Goal: Task Accomplishment & Management: Manage account settings

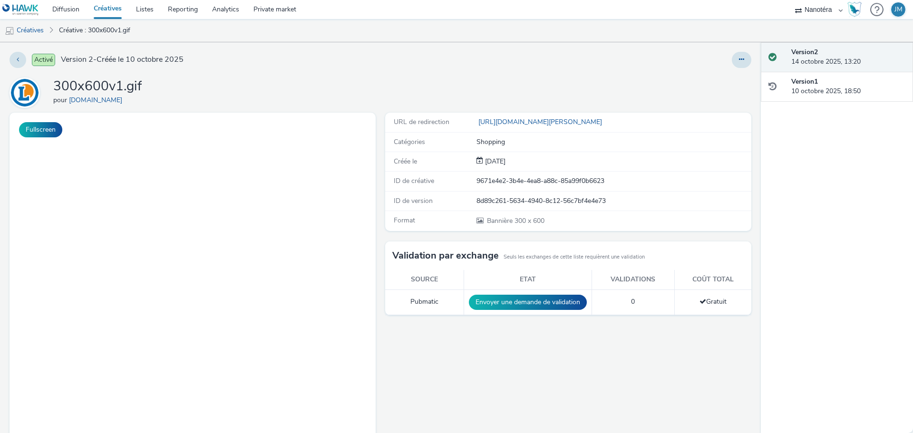
select select "7502541c-291d-438e-9ed0-28cfb675a45a"
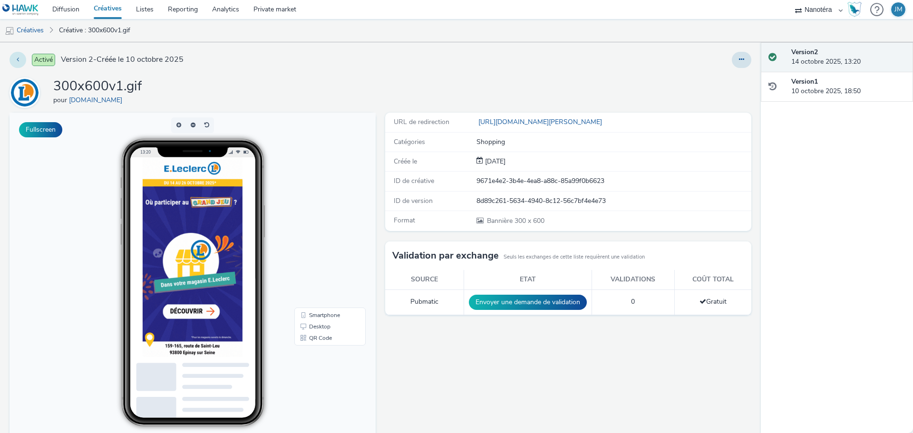
click at [21, 62] on button at bounding box center [18, 60] width 17 height 16
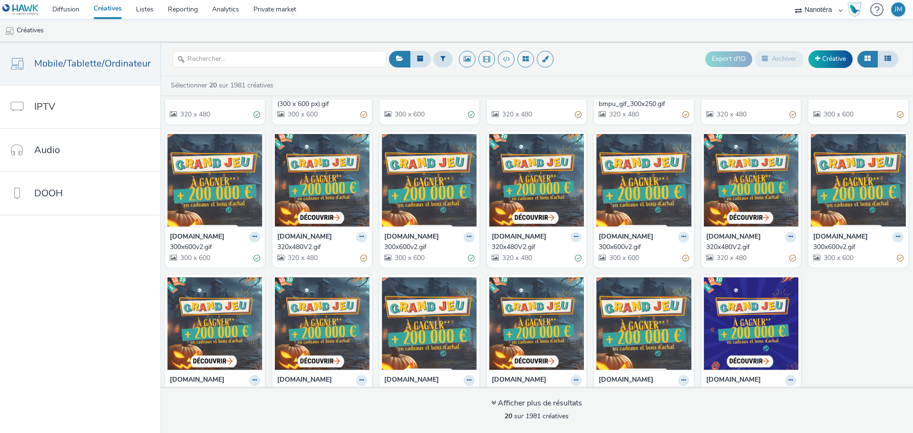
scroll to position [155, 0]
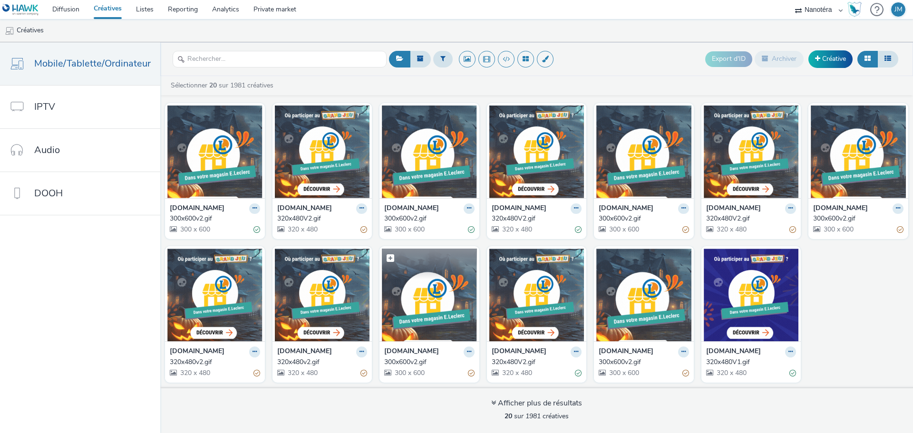
click at [416, 310] on img at bounding box center [429, 295] width 95 height 93
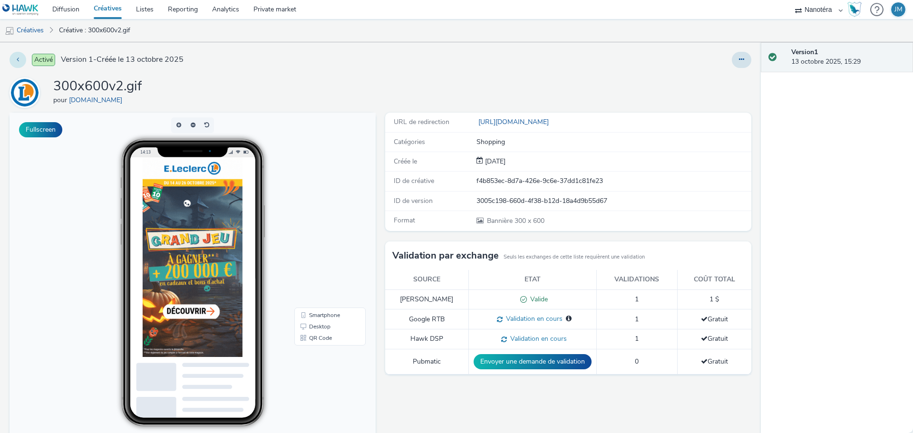
click at [16, 59] on button at bounding box center [18, 60] width 17 height 16
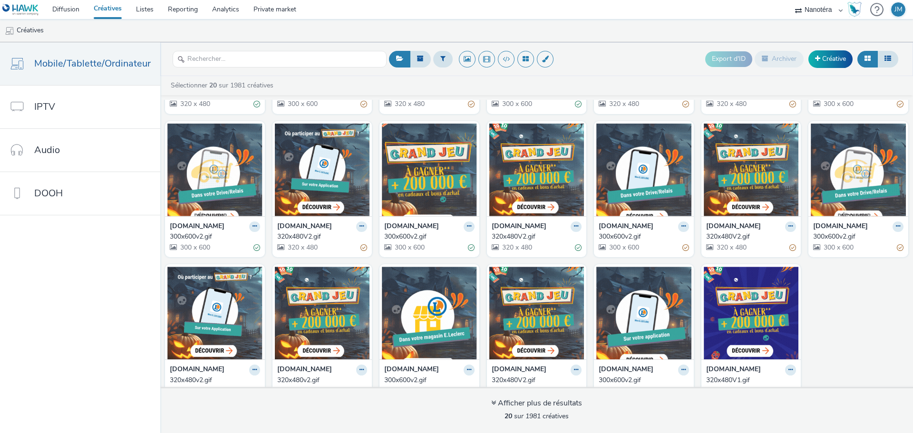
scroll to position [155, 0]
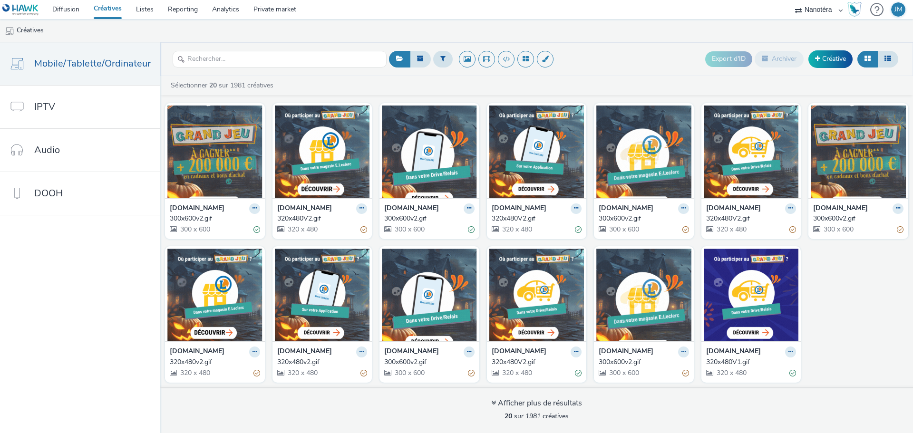
click at [834, 205] on div "[DOMAIN_NAME]" at bounding box center [858, 209] width 90 height 11
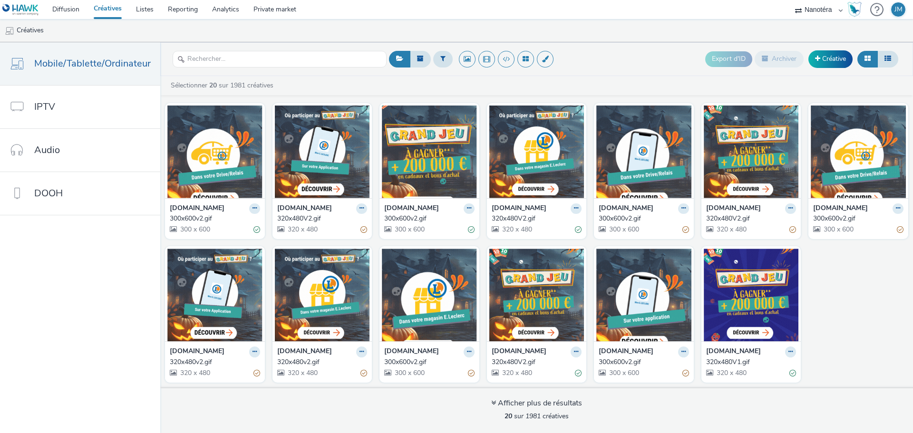
click at [821, 216] on div "300x600v2.gif" at bounding box center [856, 219] width 87 height 10
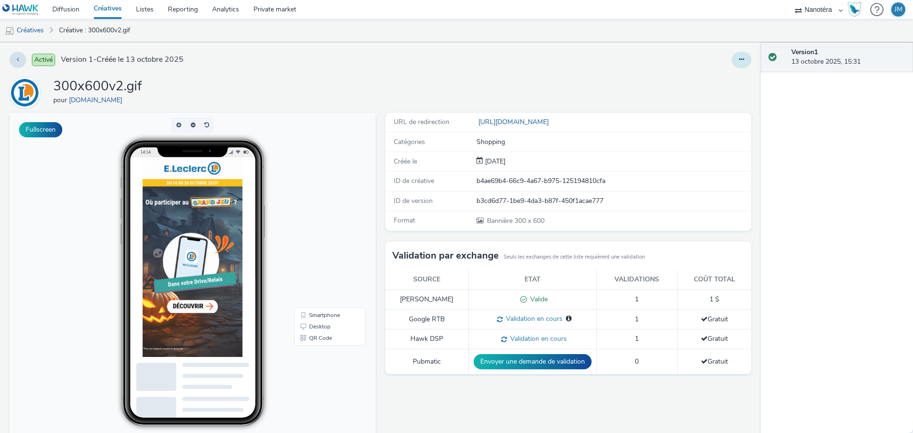
click at [739, 57] on icon at bounding box center [741, 59] width 5 height 7
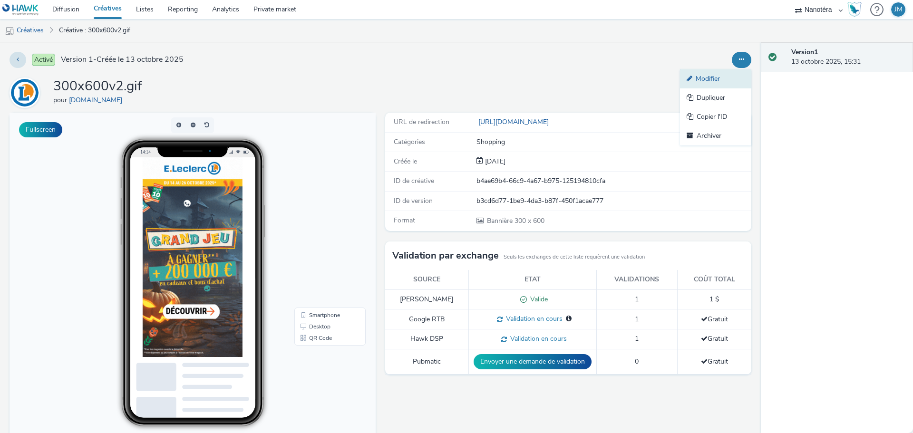
click at [698, 78] on link "Modifier" at bounding box center [715, 78] width 71 height 19
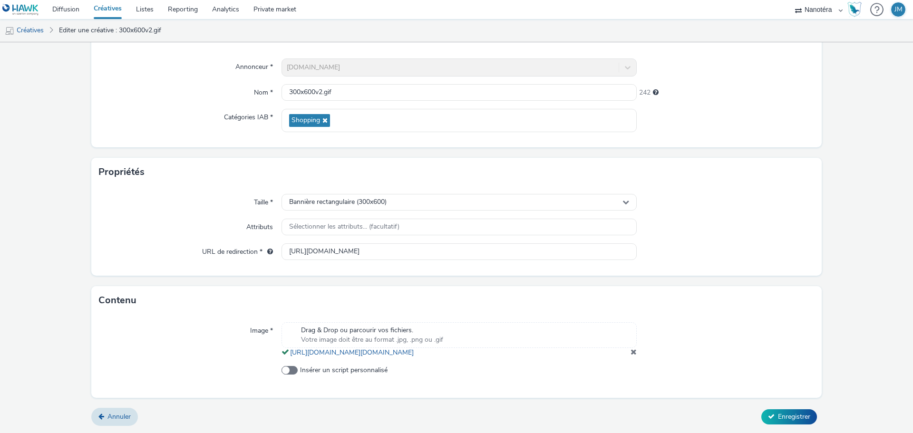
scroll to position [88, 0]
click at [631, 351] on span at bounding box center [634, 352] width 6 height 8
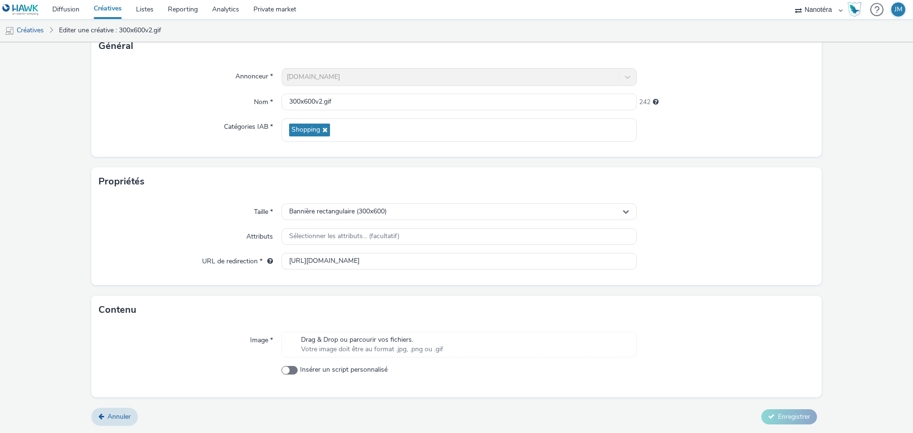
click at [397, 341] on span "Drag & Drop ou parcourir vos fichiers." at bounding box center [372, 340] width 142 height 10
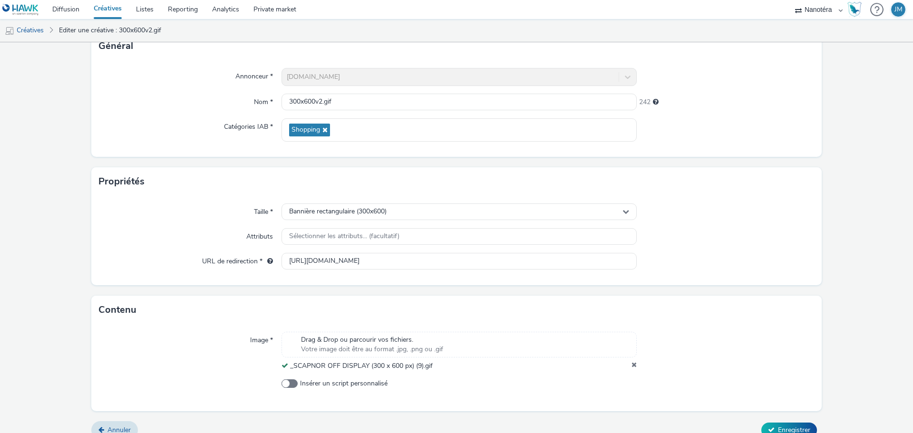
scroll to position [82, 0]
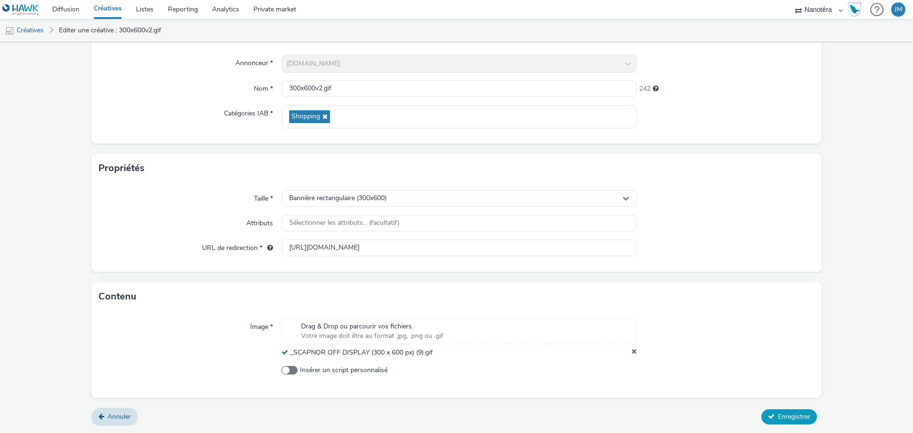
click at [778, 421] on span "Enregistrer" at bounding box center [794, 416] width 32 height 9
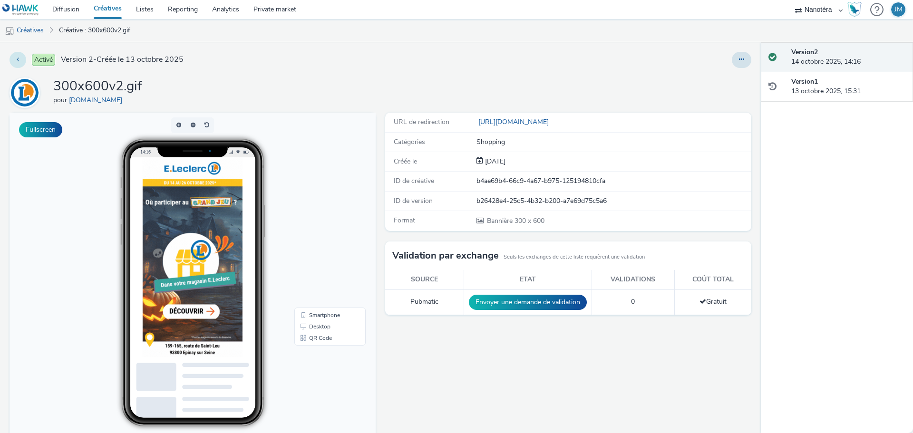
click at [16, 62] on button at bounding box center [18, 60] width 17 height 16
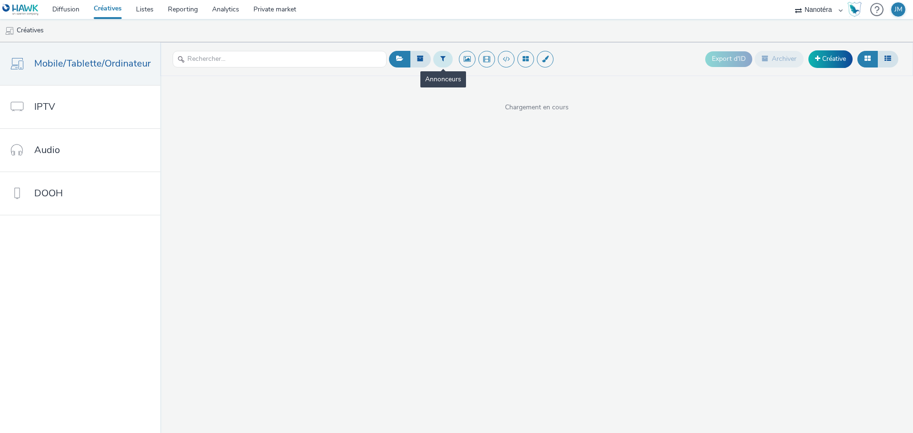
click at [443, 53] on button at bounding box center [443, 59] width 20 height 16
click at [538, 66] on icon at bounding box center [539, 63] width 10 height 10
click at [479, 76] on span "[DOMAIN_NAME]" at bounding box center [485, 77] width 53 height 10
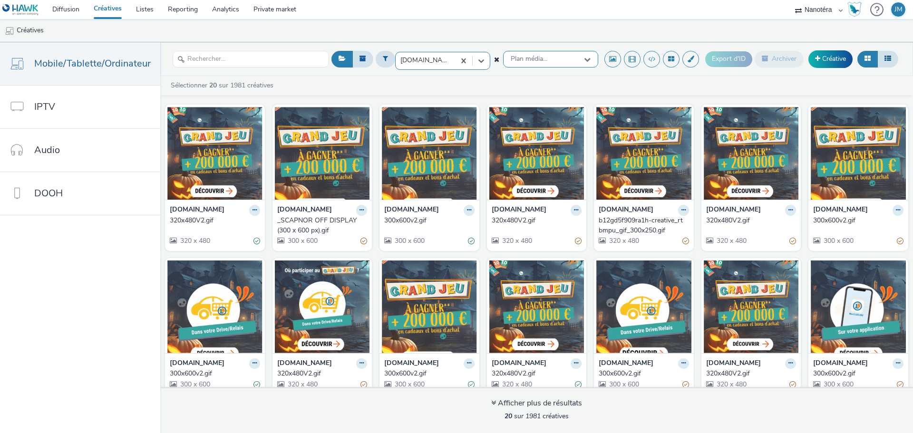
click at [587, 62] on icon at bounding box center [587, 59] width 7 height 7
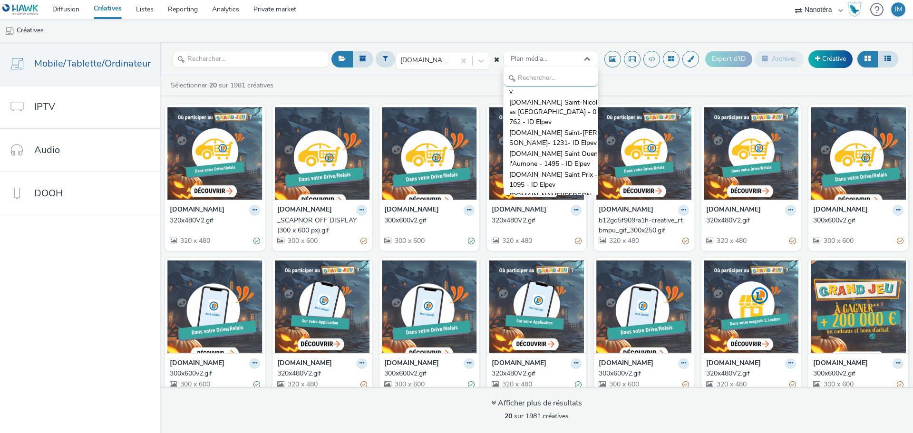
scroll to position [5137, 0]
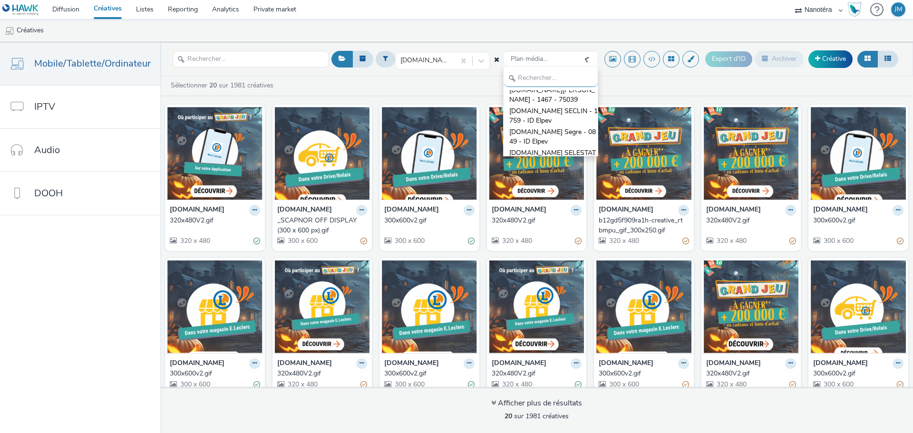
click at [588, 29] on ul "Créatives" at bounding box center [456, 30] width 913 height 23
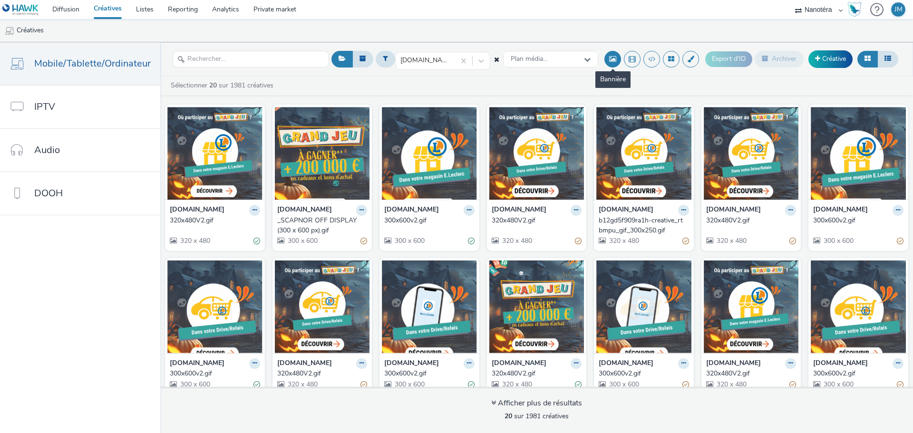
click at [615, 60] on button at bounding box center [613, 59] width 17 height 17
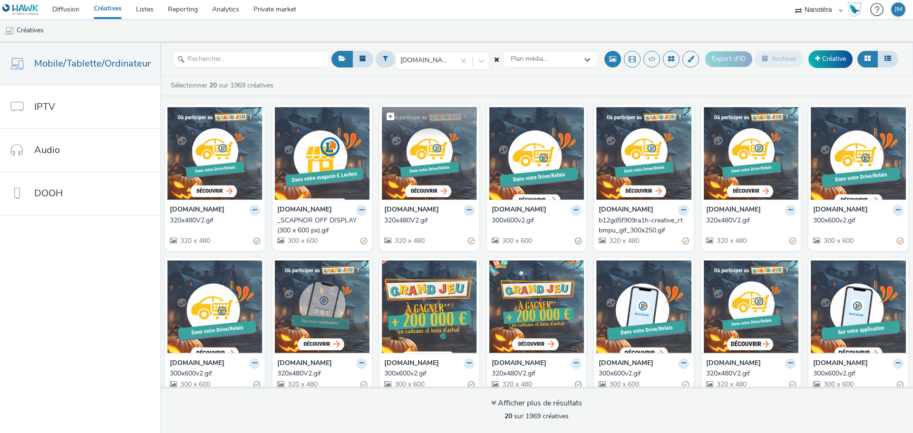
scroll to position [155, 0]
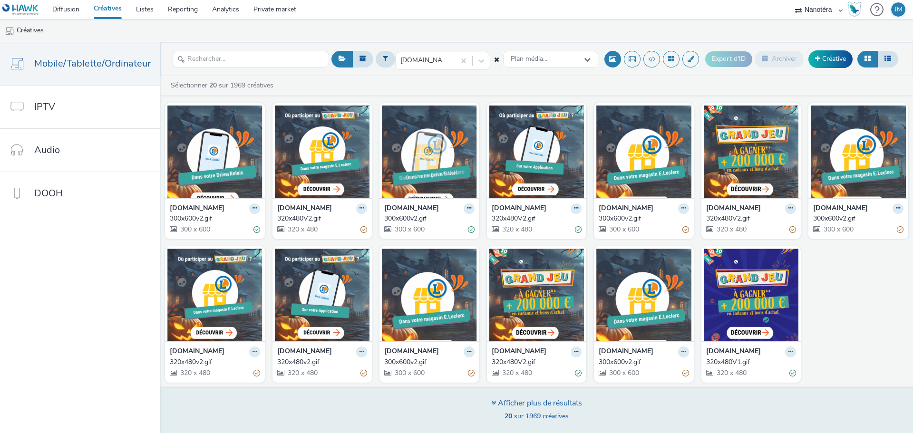
click at [552, 397] on div "Afficher plus de résultats 20 sur 1969 créatives" at bounding box center [537, 410] width 760 height 46
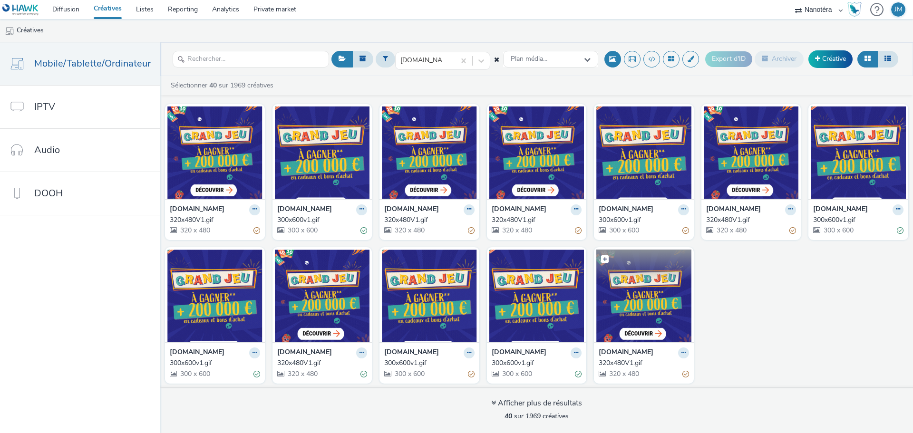
scroll to position [586, 0]
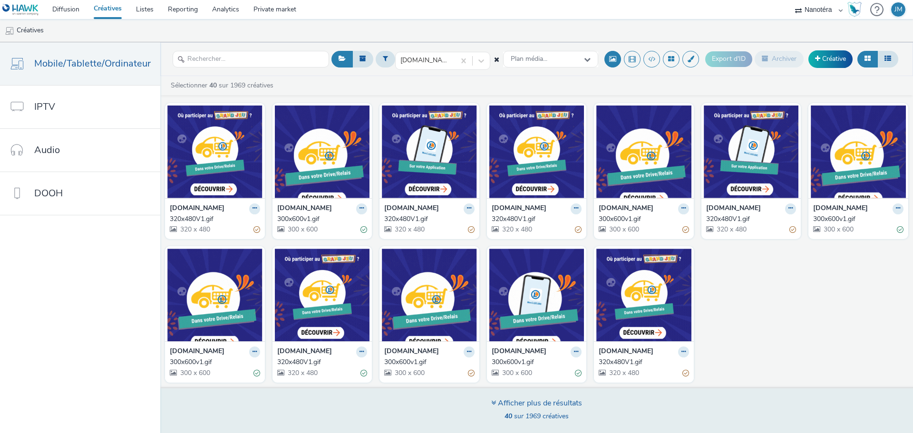
click at [555, 406] on div "Afficher plus de résultats" at bounding box center [536, 403] width 91 height 11
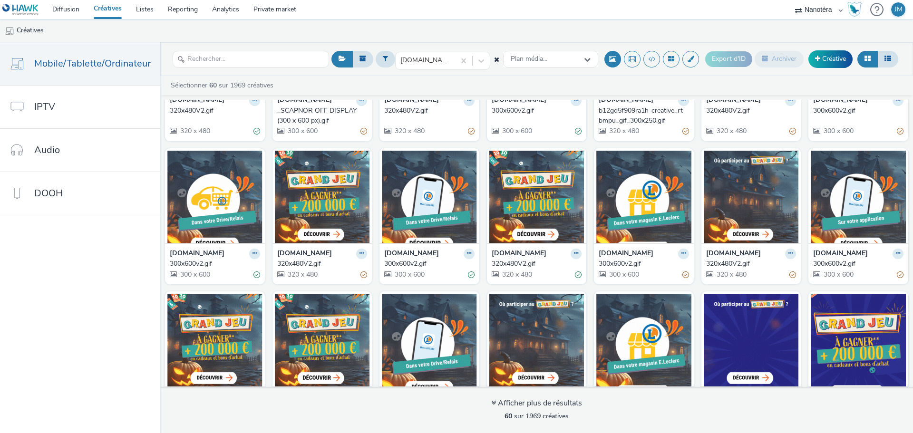
scroll to position [0, 0]
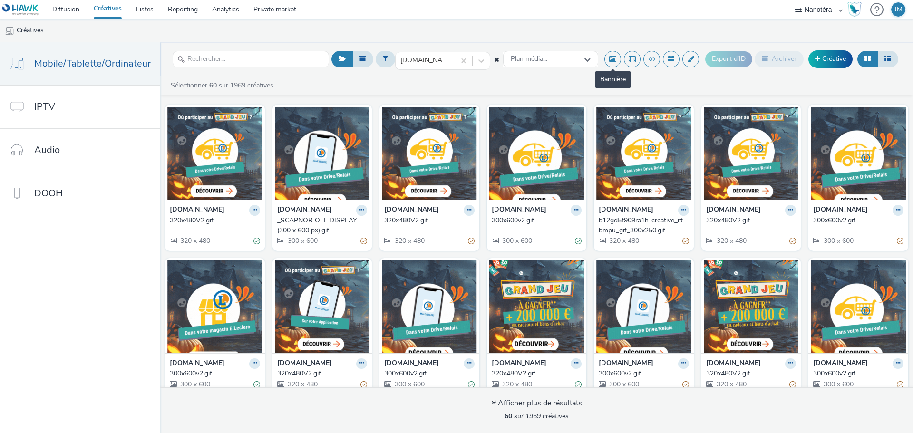
click at [609, 60] on button at bounding box center [613, 59] width 17 height 17
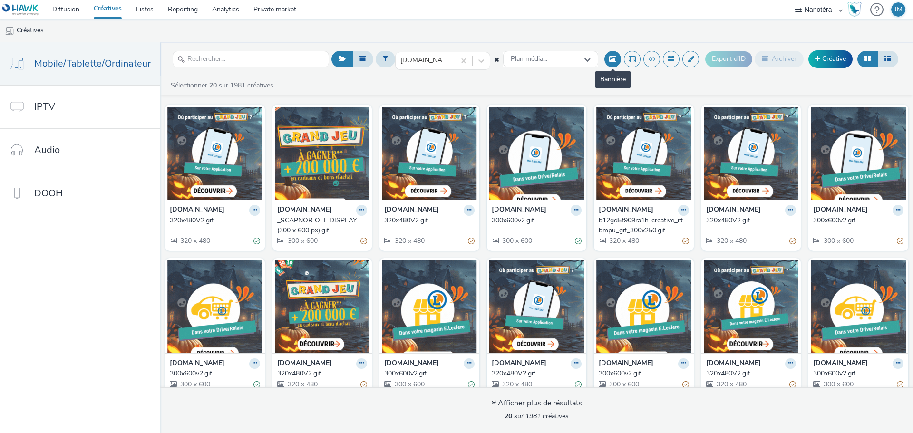
click at [609, 60] on button at bounding box center [613, 59] width 17 height 17
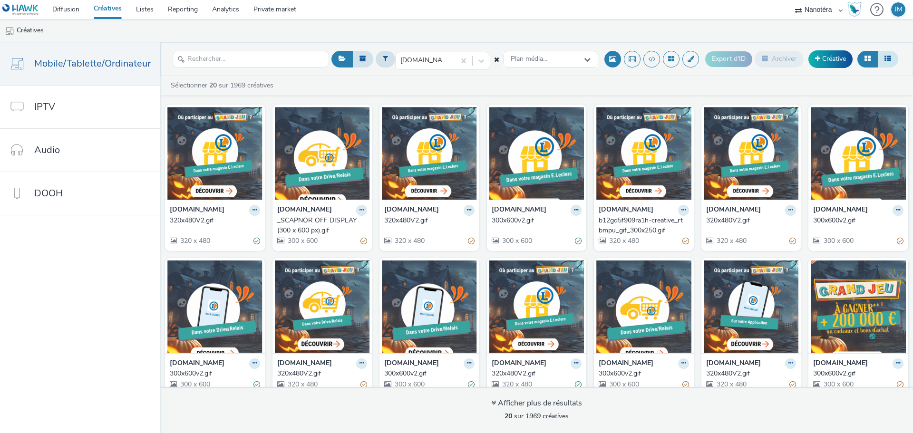
click at [890, 56] on icon at bounding box center [888, 58] width 7 height 7
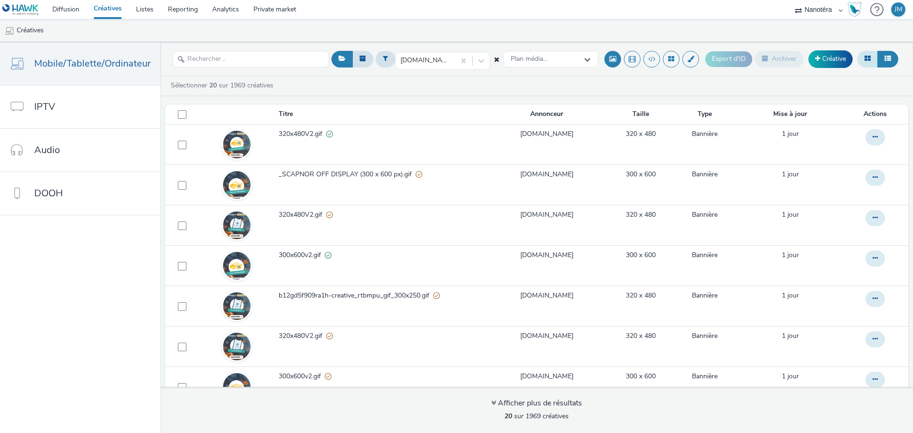
click at [870, 57] on icon at bounding box center [868, 58] width 6 height 7
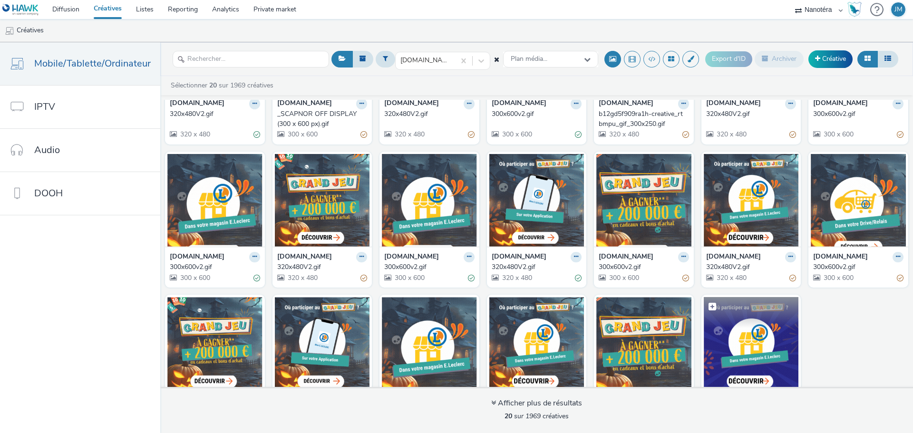
scroll to position [155, 0]
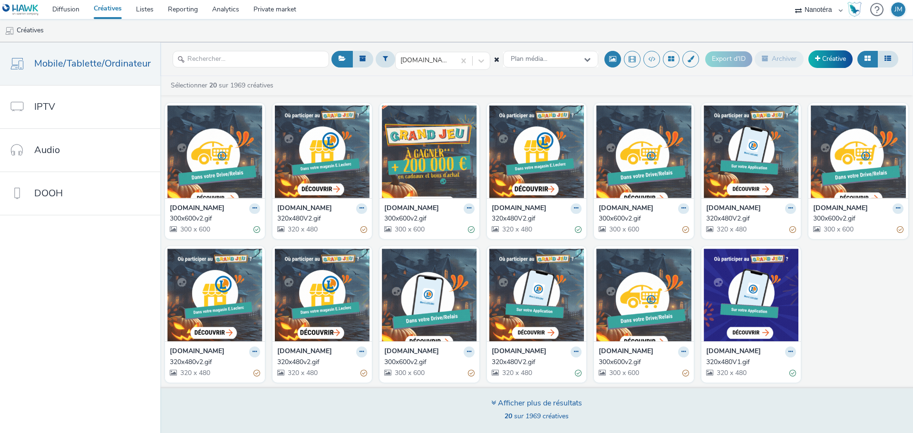
click at [559, 402] on div "Afficher plus de résultats" at bounding box center [536, 403] width 91 height 11
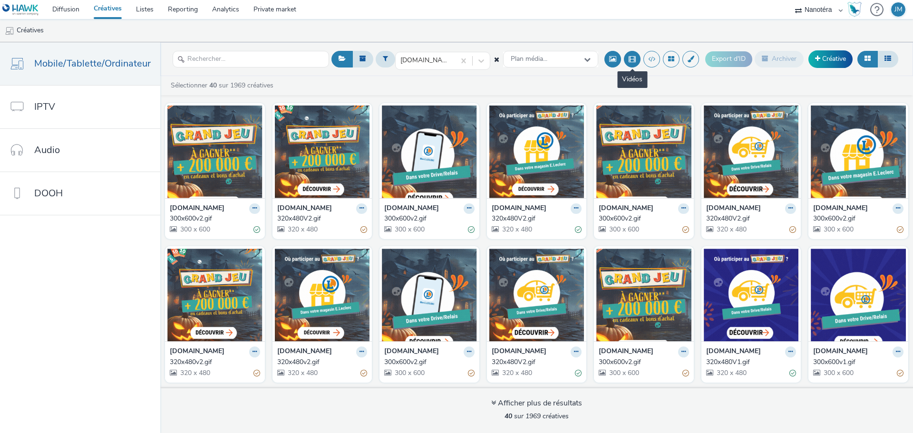
click at [630, 57] on button at bounding box center [632, 59] width 17 height 17
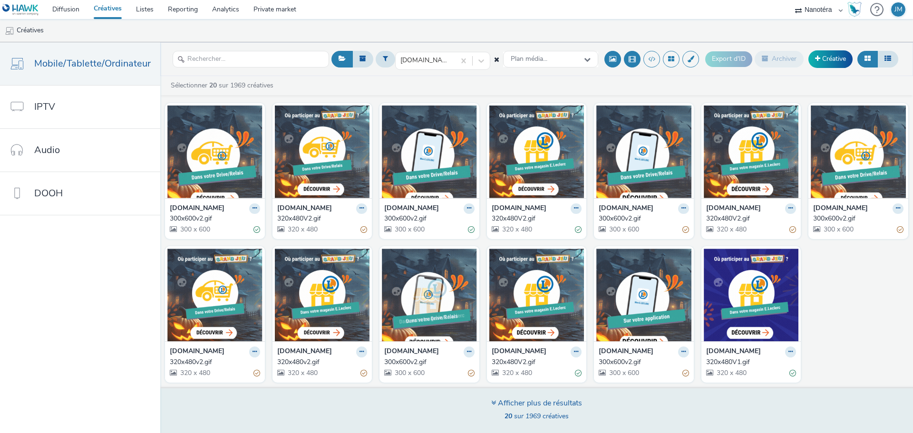
click at [543, 399] on div "Afficher plus de résultats" at bounding box center [536, 403] width 91 height 11
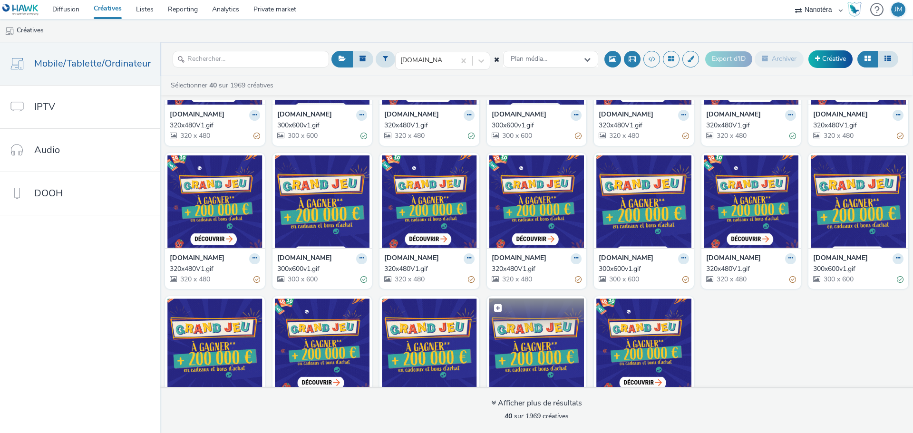
scroll to position [586, 0]
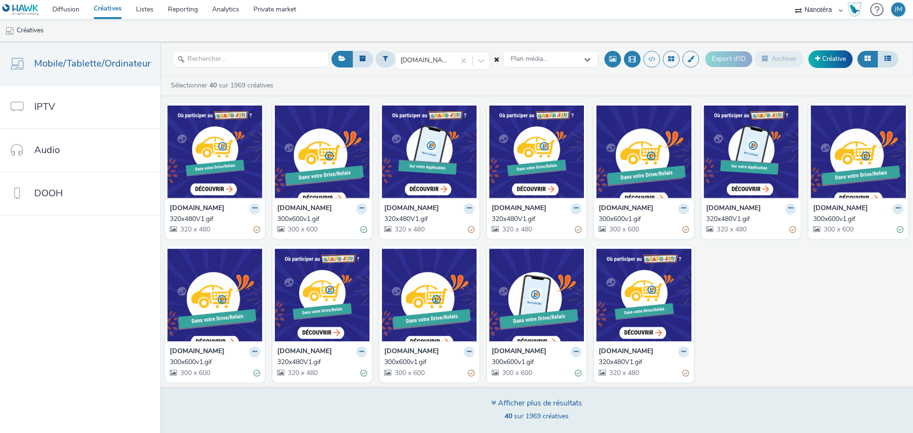
click at [543, 407] on div "Afficher plus de résultats" at bounding box center [536, 403] width 91 height 11
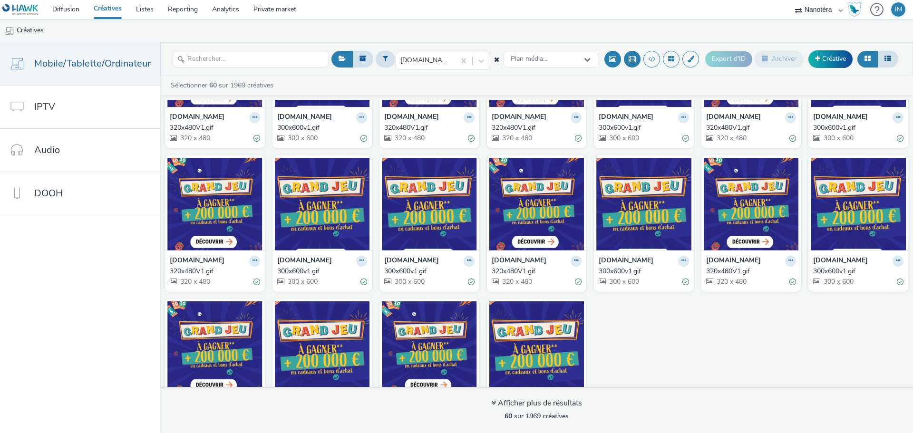
scroll to position [1016, 0]
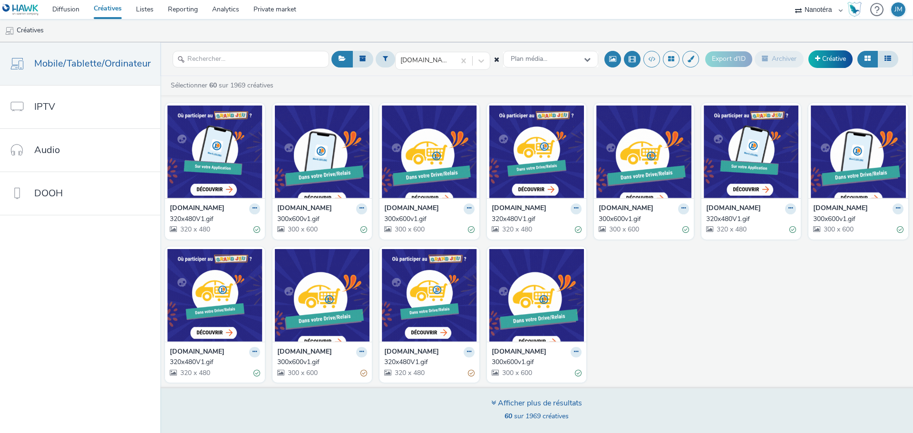
click at [534, 414] on span "60 sur 1969 créatives" at bounding box center [537, 416] width 64 height 9
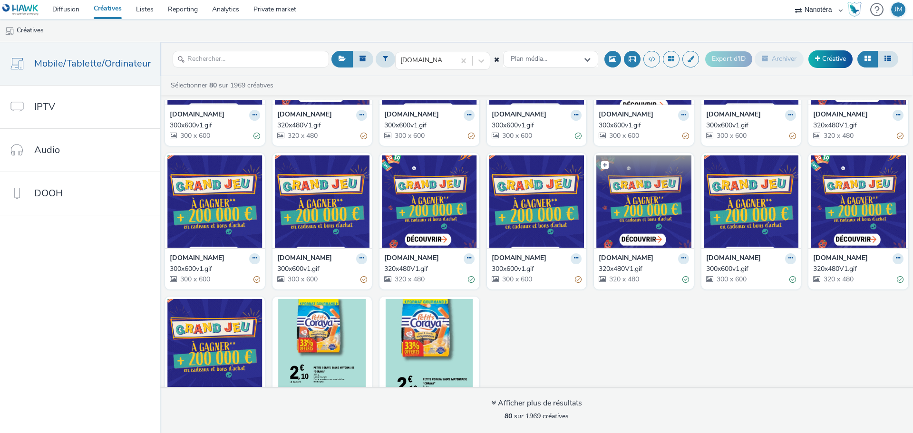
scroll to position [1456, 0]
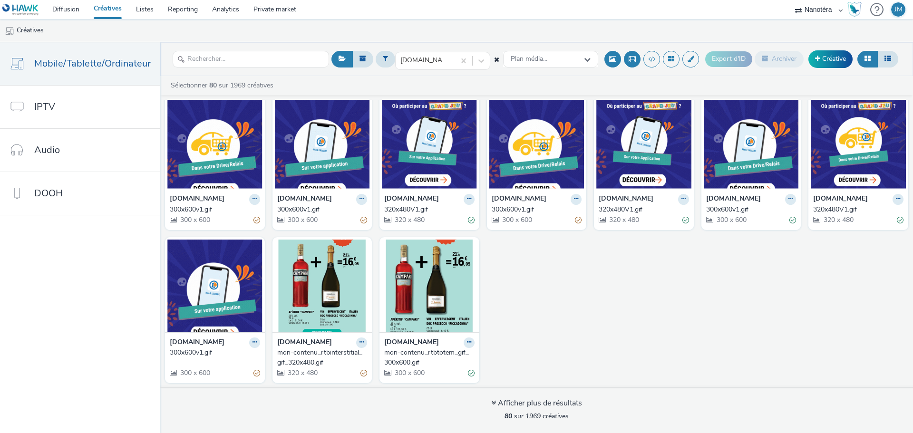
click at [506, 207] on div "300x600v1.gif" at bounding box center [535, 210] width 87 height 10
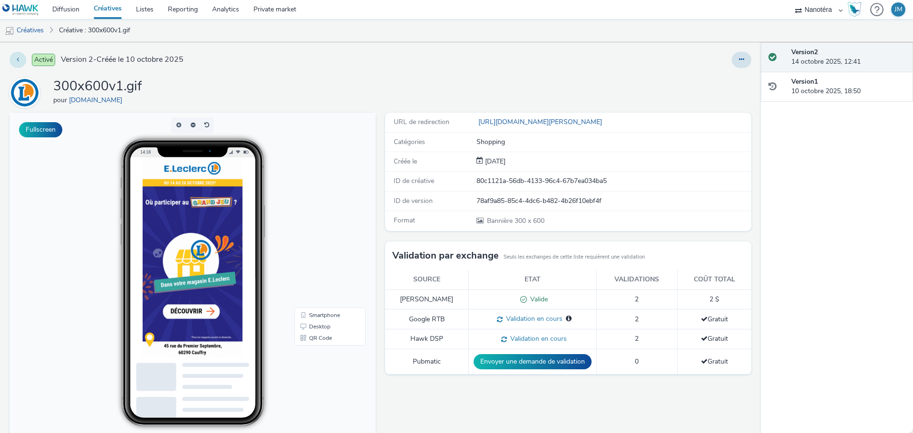
click at [19, 60] on icon at bounding box center [18, 59] width 2 height 7
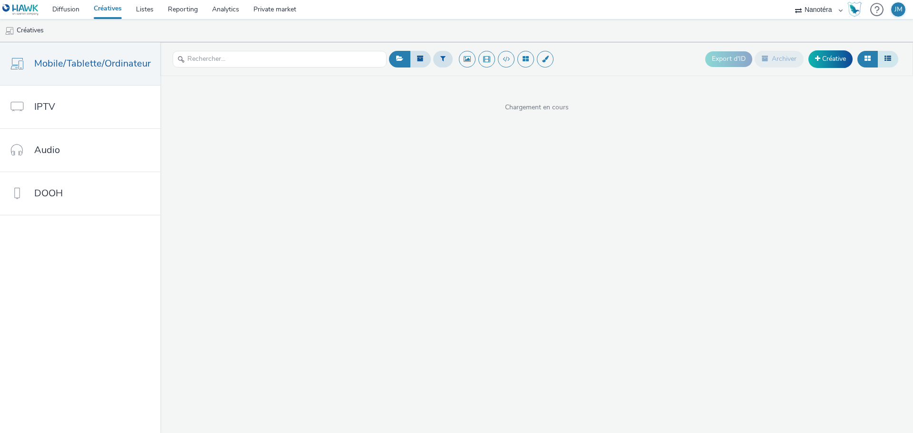
click at [893, 57] on button at bounding box center [888, 59] width 21 height 16
click at [872, 57] on button at bounding box center [868, 59] width 20 height 16
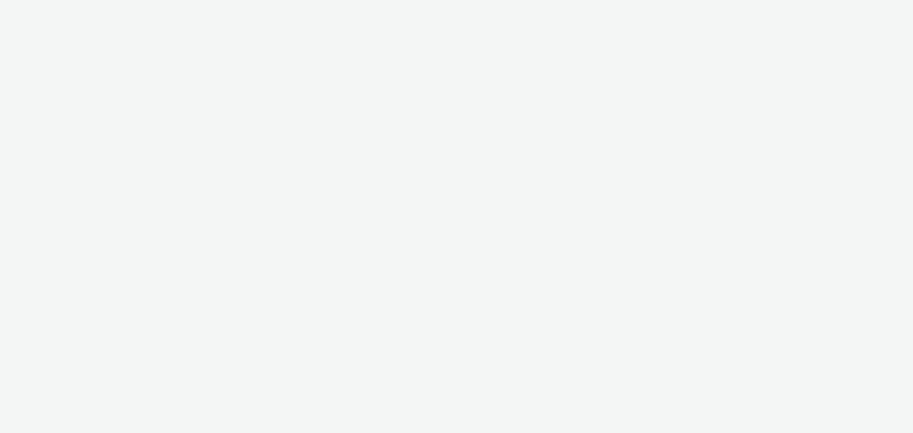
select select "7502541c-291d-438e-9ed0-28cfb675a45a"
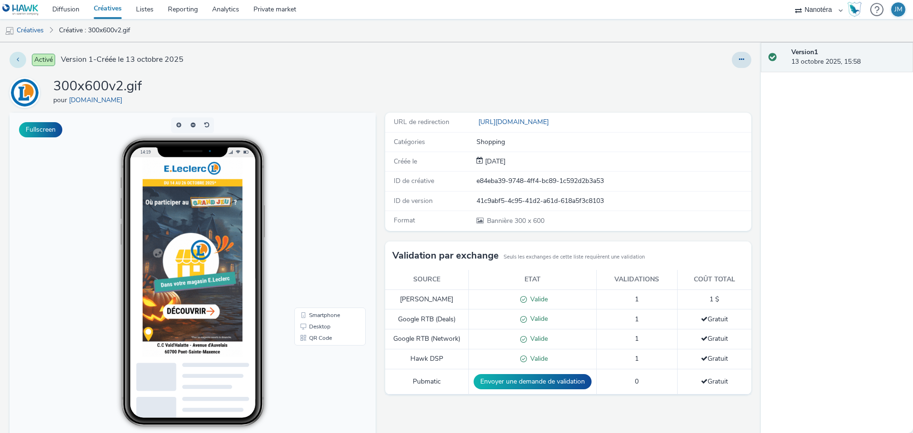
click at [16, 58] on button at bounding box center [18, 60] width 17 height 16
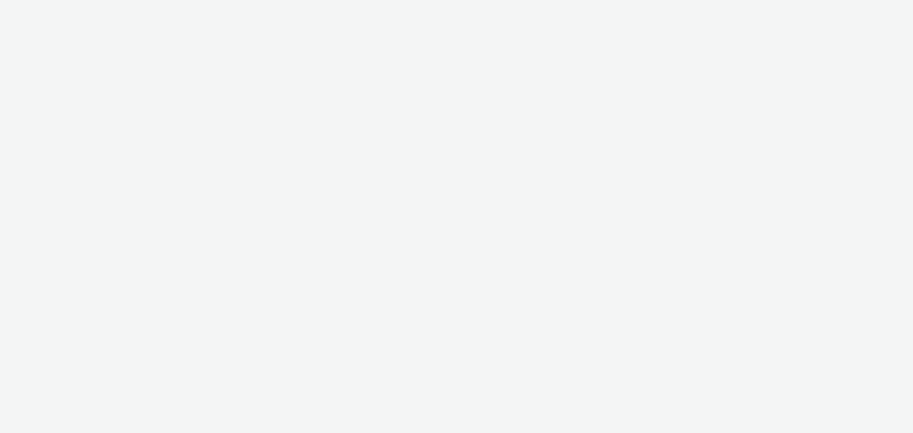
select select "7502541c-291d-438e-9ed0-28cfb675a45a"
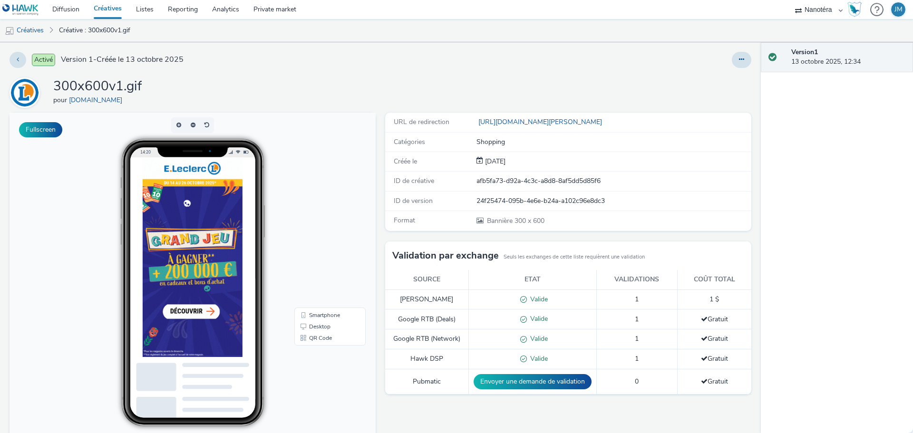
scroll to position [80, 0]
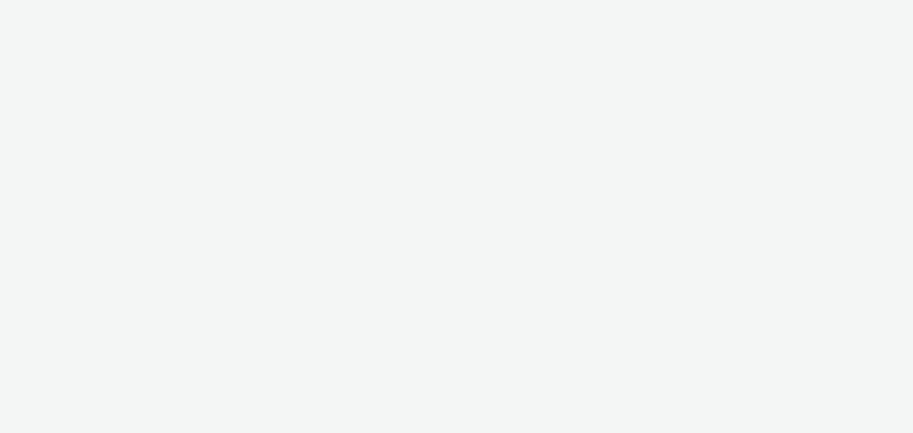
select select "7502541c-291d-438e-9ed0-28cfb675a45a"
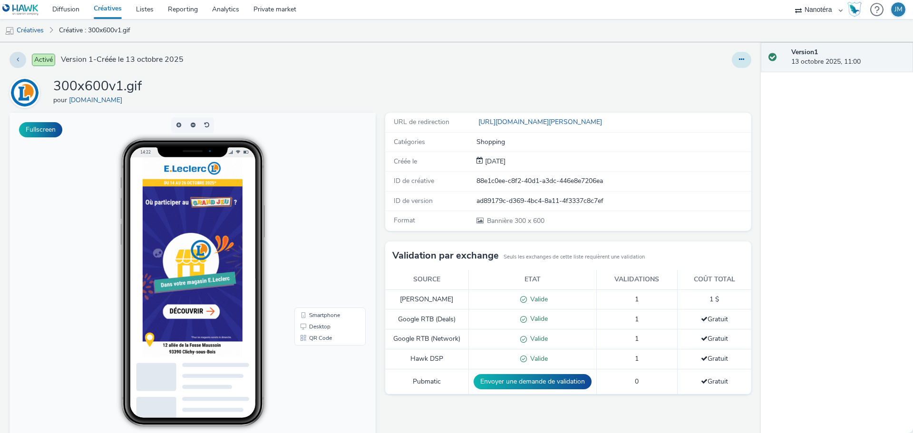
click at [732, 55] on button at bounding box center [742, 60] width 20 height 16
click at [696, 76] on link "Modifier" at bounding box center [715, 78] width 71 height 19
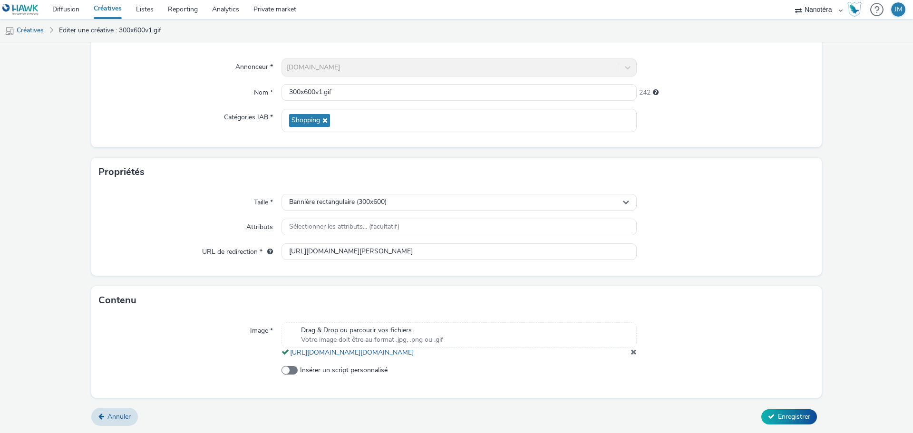
scroll to position [88, 0]
click at [631, 350] on span at bounding box center [634, 352] width 6 height 8
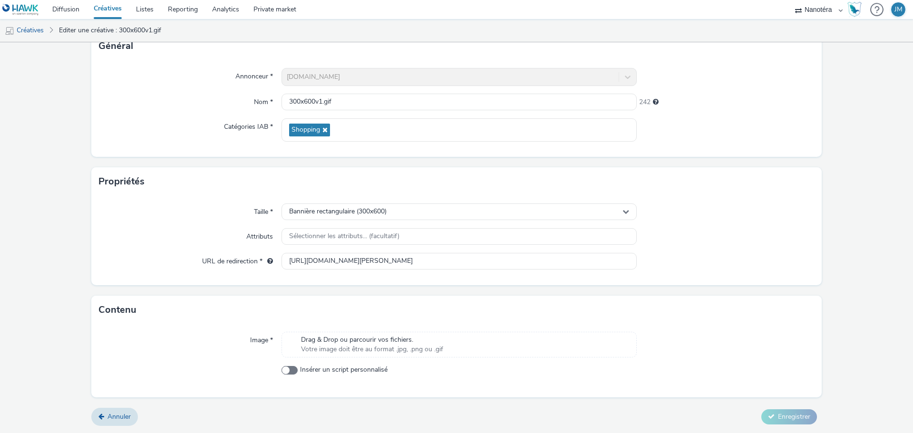
scroll to position [68, 0]
click at [345, 339] on span "Drag & Drop ou parcourir vos fichiers." at bounding box center [372, 340] width 142 height 10
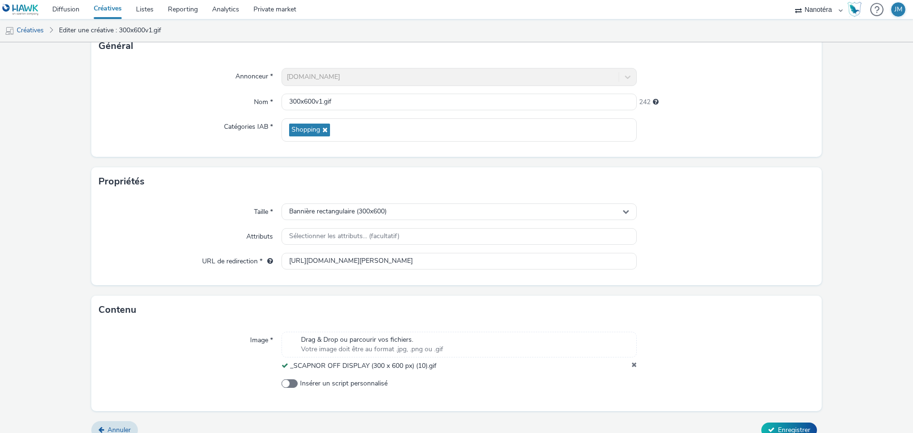
scroll to position [82, 0]
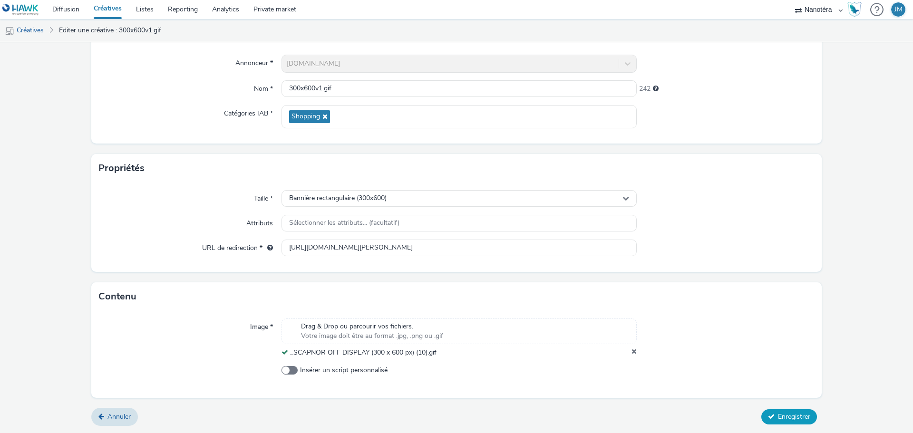
click at [790, 421] on span "Enregistrer" at bounding box center [794, 416] width 32 height 9
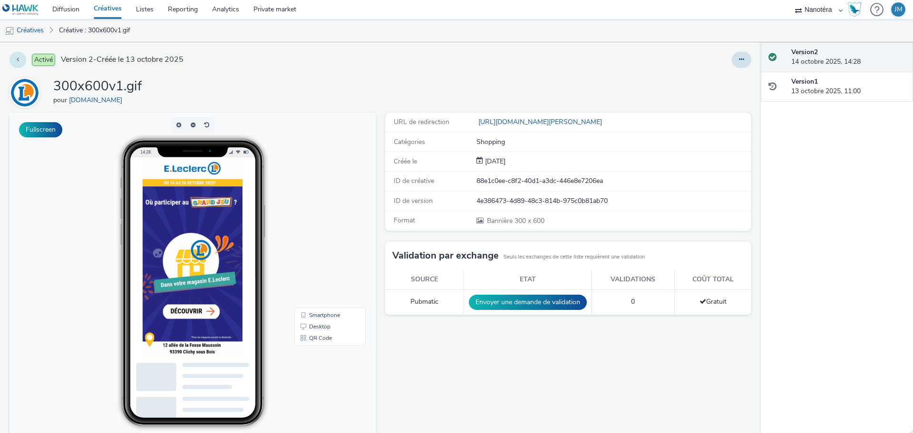
click at [18, 55] on button at bounding box center [18, 60] width 17 height 16
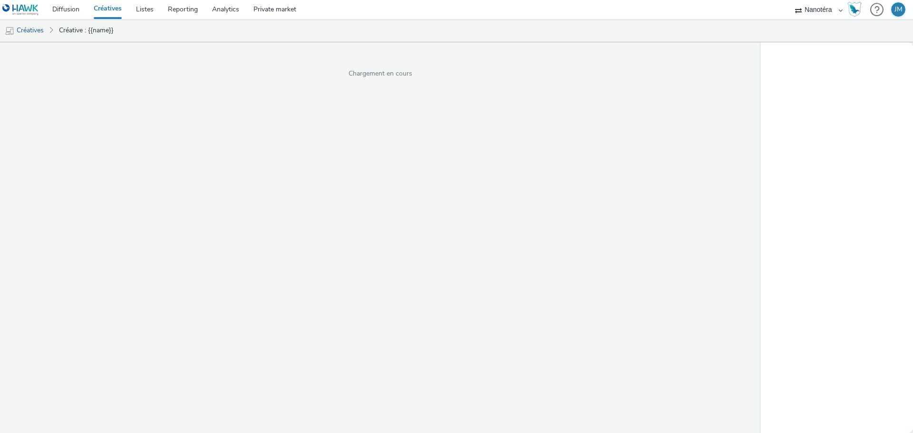
select select "7502541c-291d-438e-9ed0-28cfb675a45a"
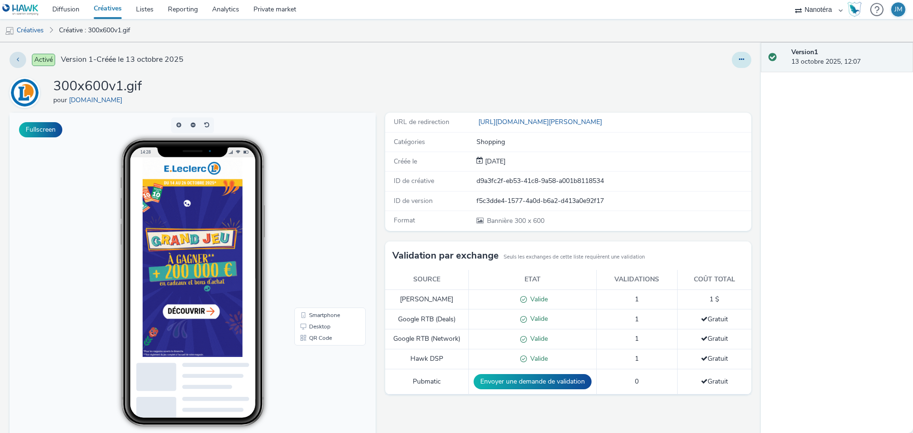
click at [741, 60] on button at bounding box center [742, 60] width 20 height 16
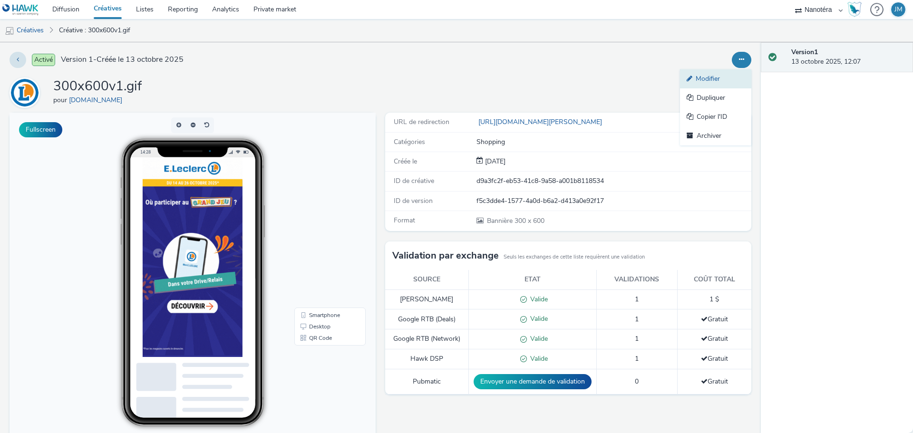
click at [704, 78] on link "Modifier" at bounding box center [715, 78] width 71 height 19
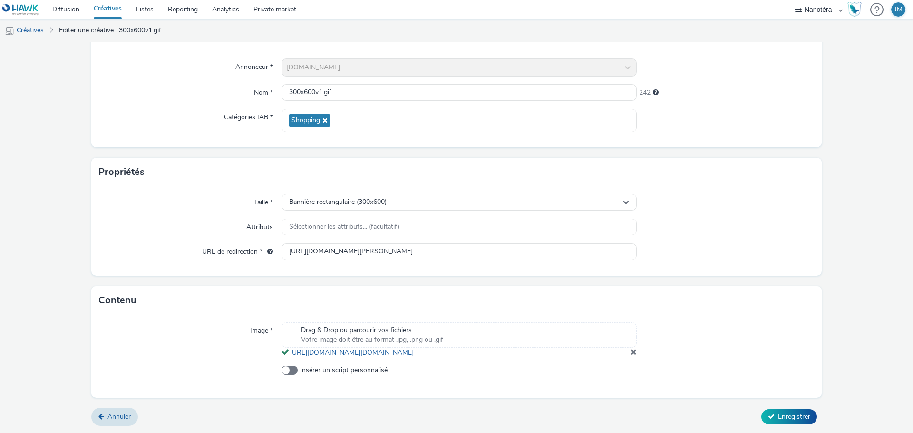
click at [631, 350] on span at bounding box center [634, 352] width 6 height 8
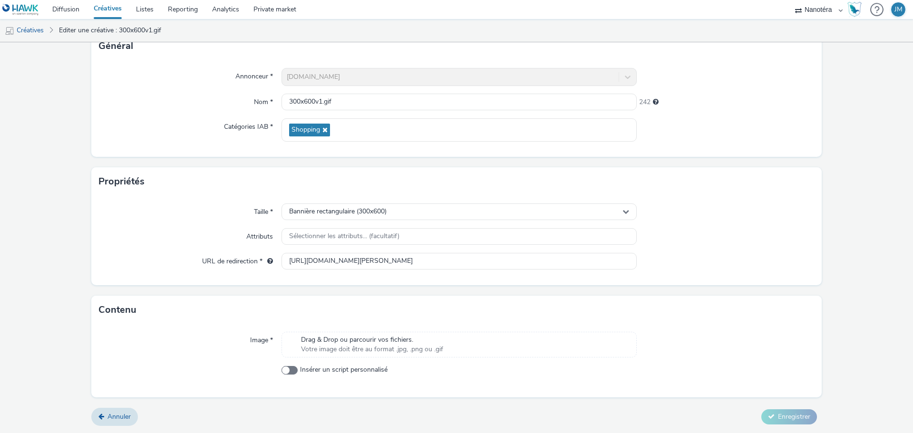
scroll to position [68, 0]
click at [327, 343] on span "Drag & Drop ou parcourir vos fichiers." at bounding box center [372, 340] width 142 height 10
click at [358, 338] on span "Drag & Drop ou parcourir vos fichiers." at bounding box center [372, 340] width 142 height 10
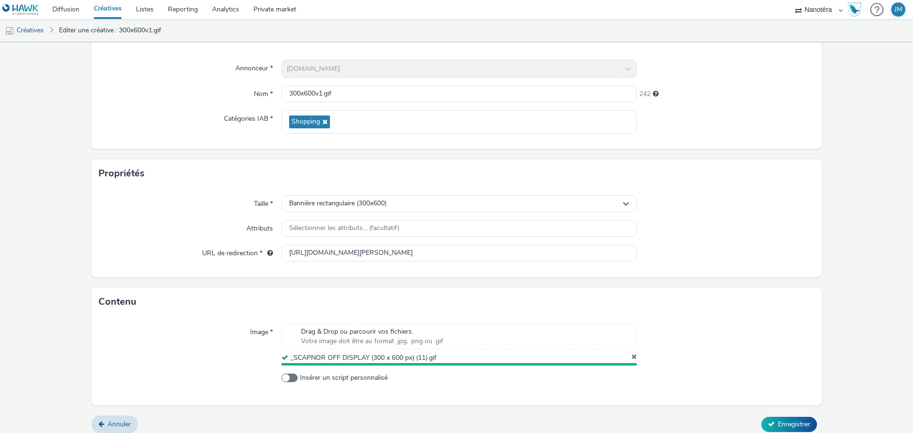
scroll to position [82, 0]
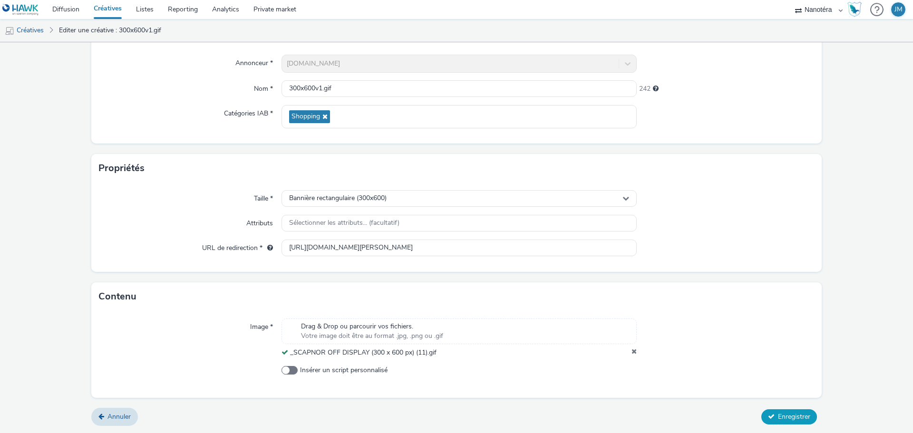
click at [778, 418] on span "Enregistrer" at bounding box center [794, 416] width 32 height 9
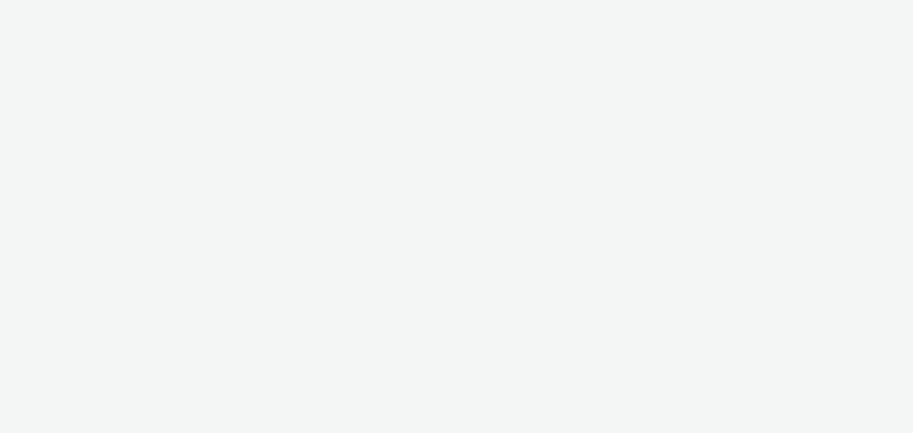
select select "7502541c-291d-438e-9ed0-28cfb675a45a"
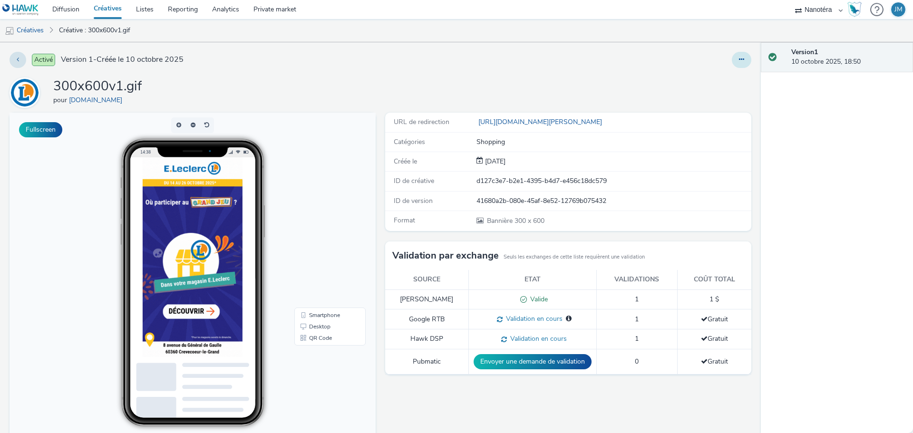
click at [732, 58] on button at bounding box center [742, 60] width 20 height 16
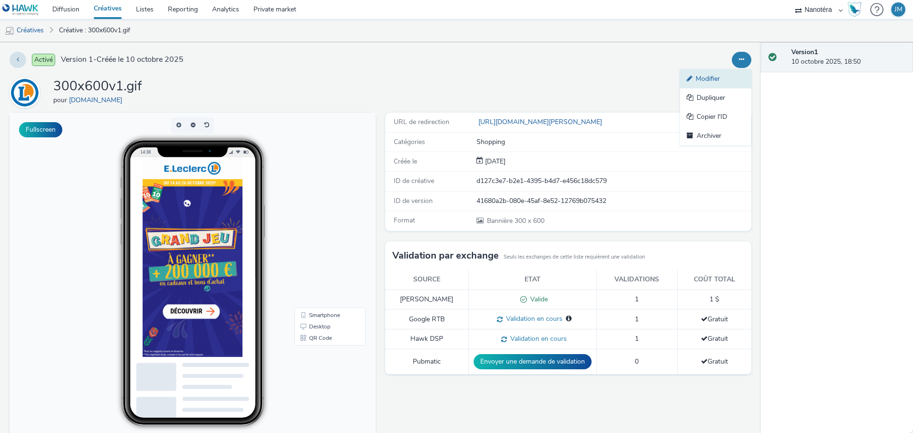
click at [694, 81] on link "Modifier" at bounding box center [715, 78] width 71 height 19
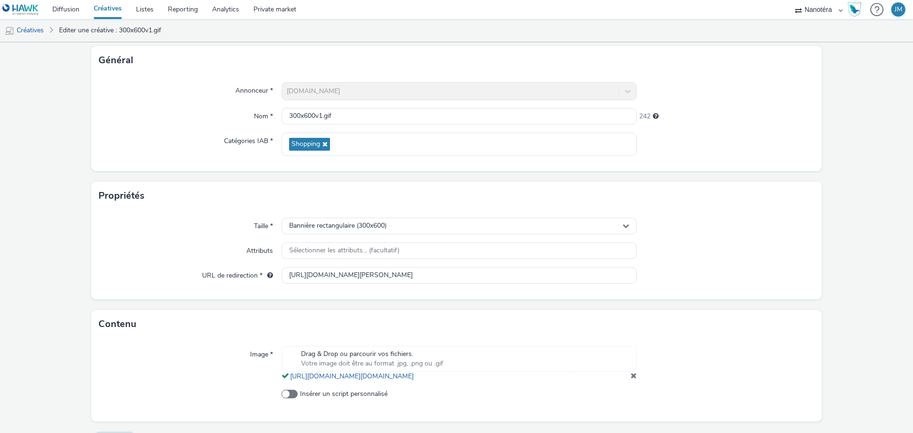
scroll to position [88, 0]
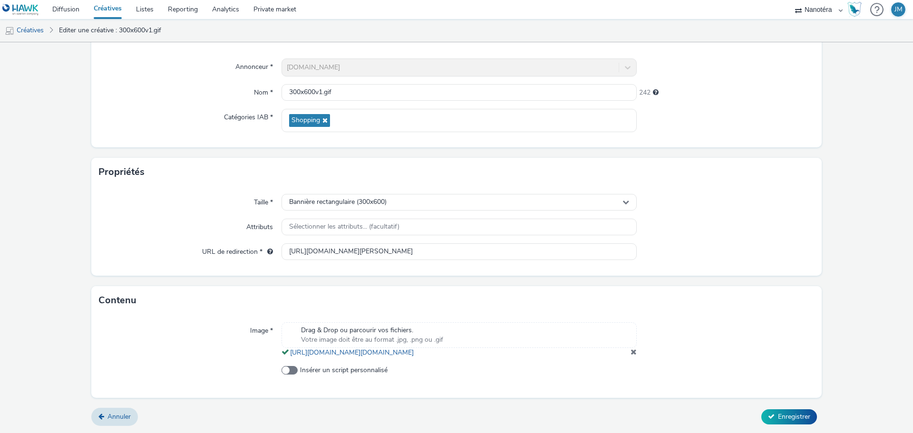
click at [631, 352] on span at bounding box center [634, 352] width 6 height 8
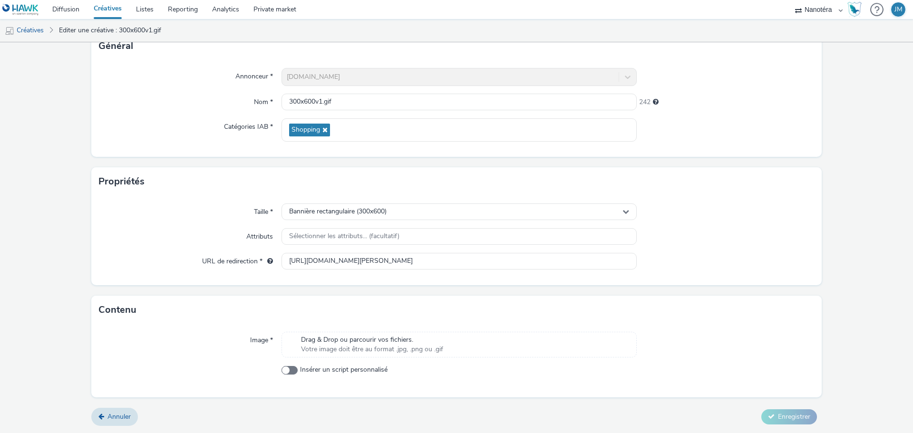
scroll to position [68, 0]
click at [326, 343] on span "Drag & Drop ou parcourir vos fichiers." at bounding box center [372, 340] width 142 height 10
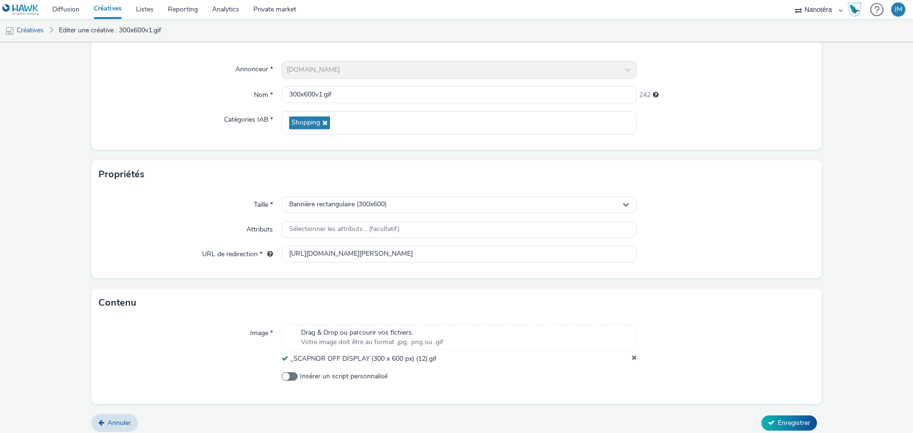
scroll to position [82, 0]
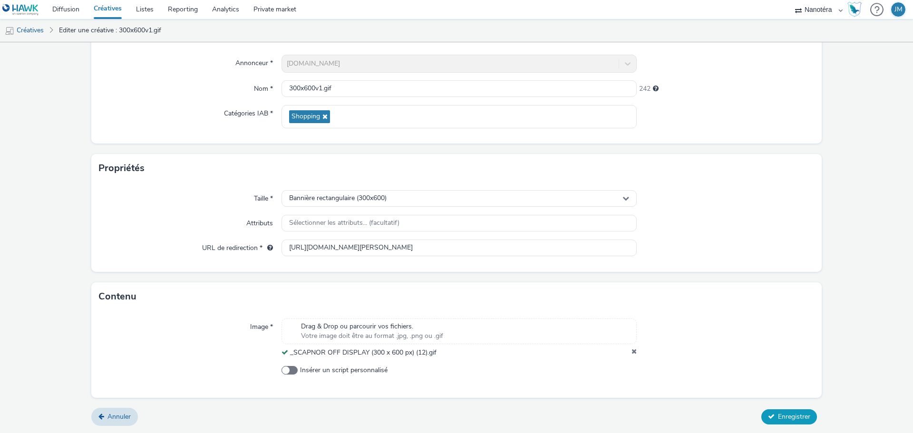
click at [796, 417] on span "Enregistrer" at bounding box center [794, 416] width 32 height 9
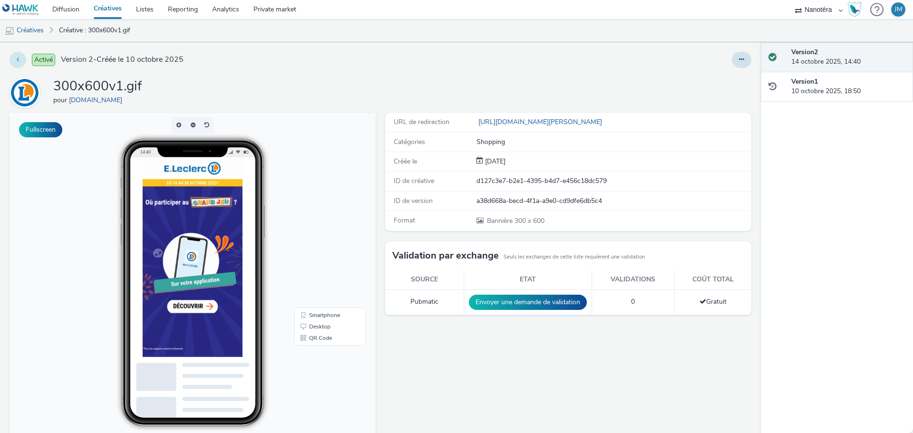
click at [15, 65] on button at bounding box center [18, 60] width 17 height 16
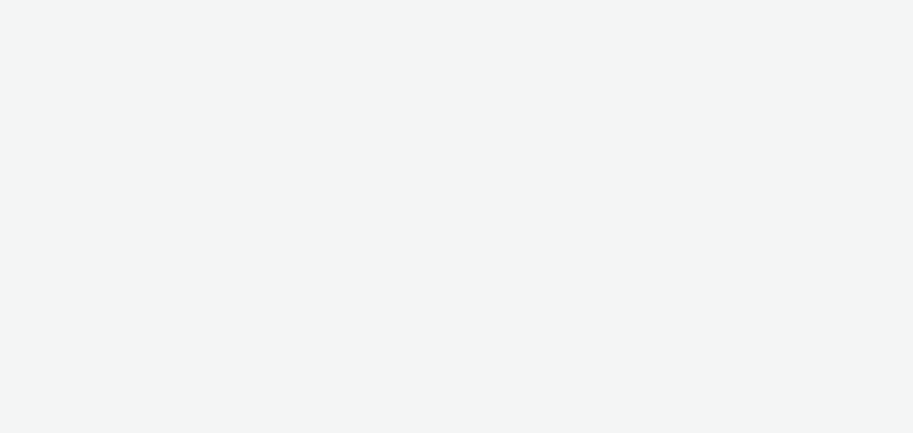
select select "7502541c-291d-438e-9ed0-28cfb675a45a"
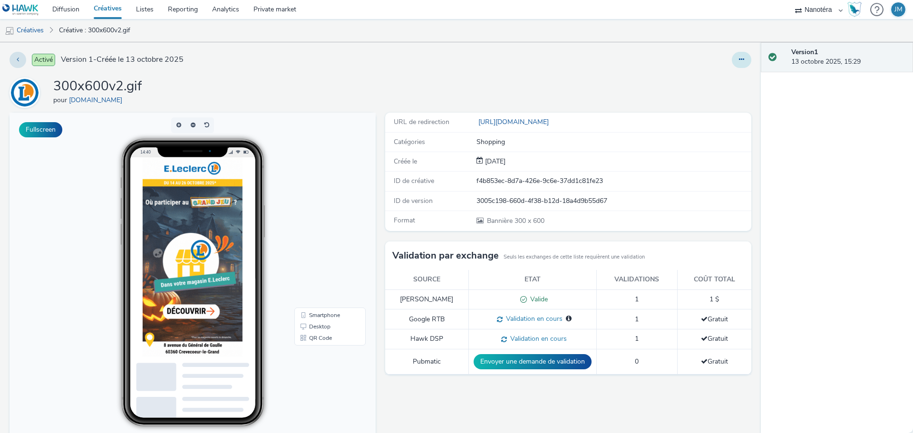
click at [739, 62] on icon at bounding box center [741, 59] width 5 height 7
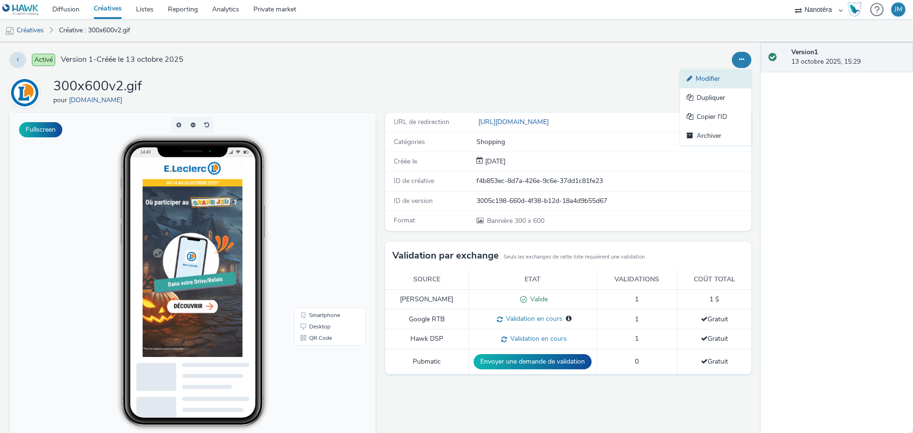
click at [705, 75] on link "Modifier" at bounding box center [715, 78] width 71 height 19
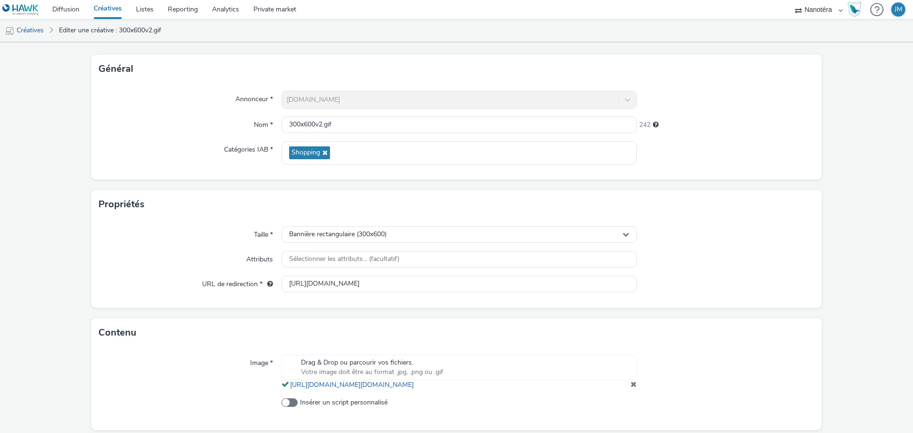
scroll to position [88, 0]
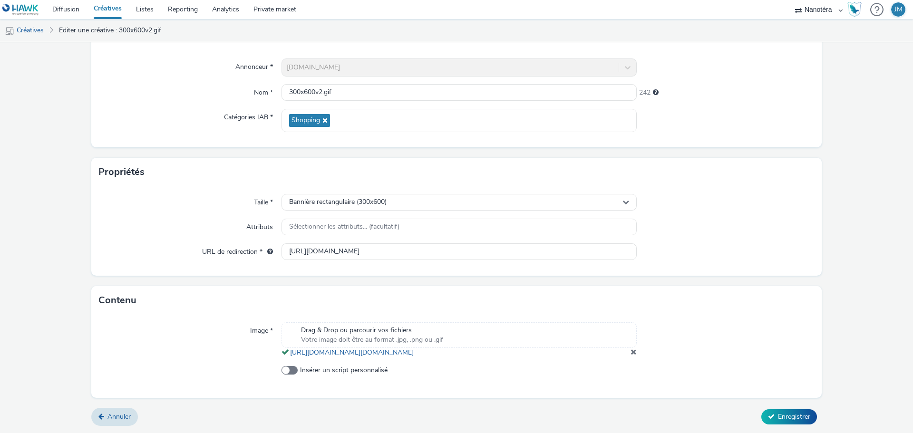
click at [631, 350] on span at bounding box center [634, 352] width 6 height 8
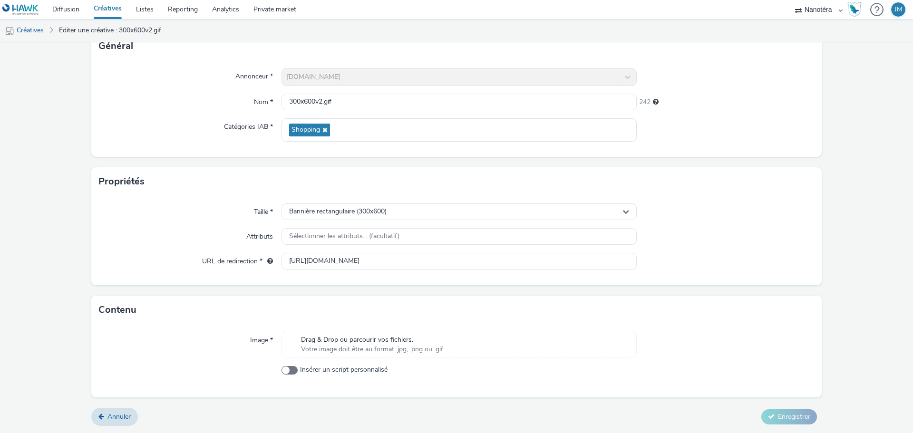
scroll to position [68, 0]
click at [322, 350] on span "Votre image doit être au format .jpg, .png ou .gif" at bounding box center [372, 350] width 142 height 10
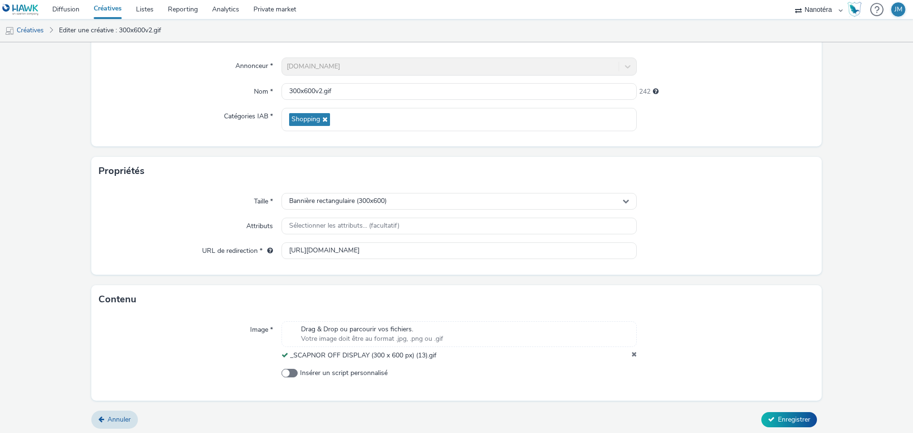
scroll to position [82, 0]
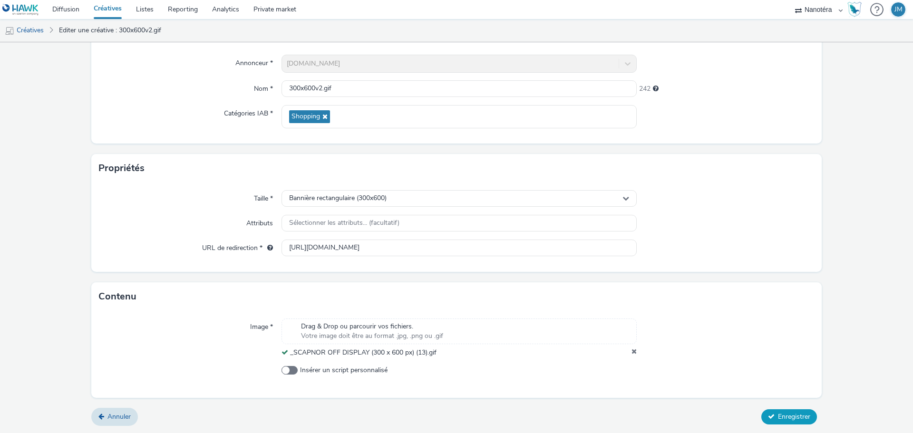
click at [791, 410] on button "Enregistrer" at bounding box center [790, 417] width 56 height 15
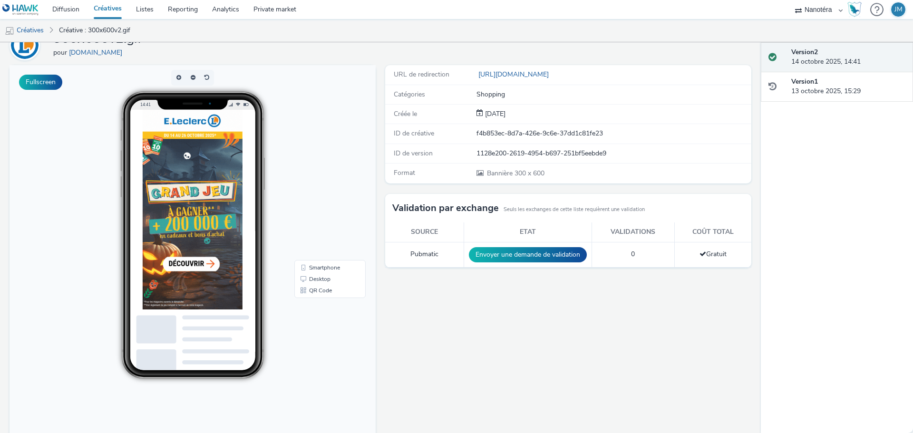
scroll to position [80, 0]
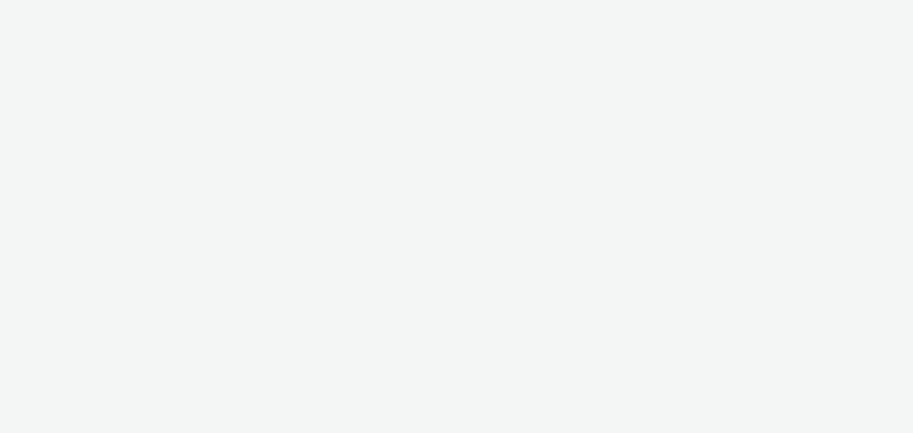
select select "7502541c-291d-438e-9ed0-28cfb675a45a"
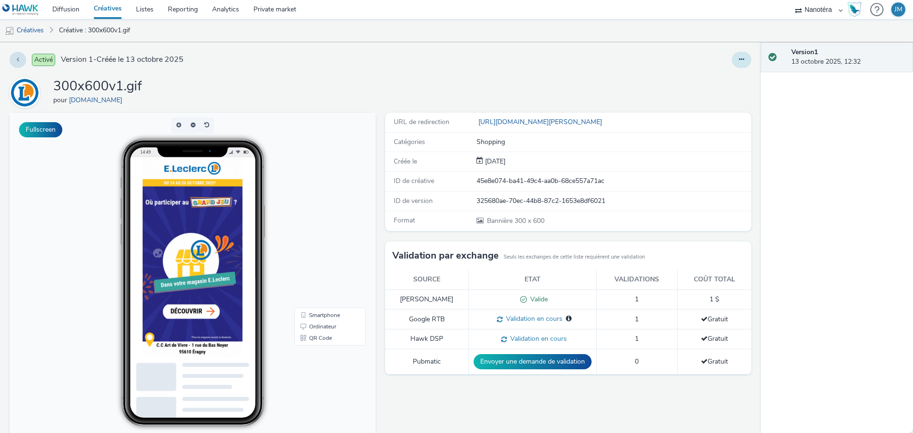
click at [740, 59] on button at bounding box center [742, 60] width 20 height 16
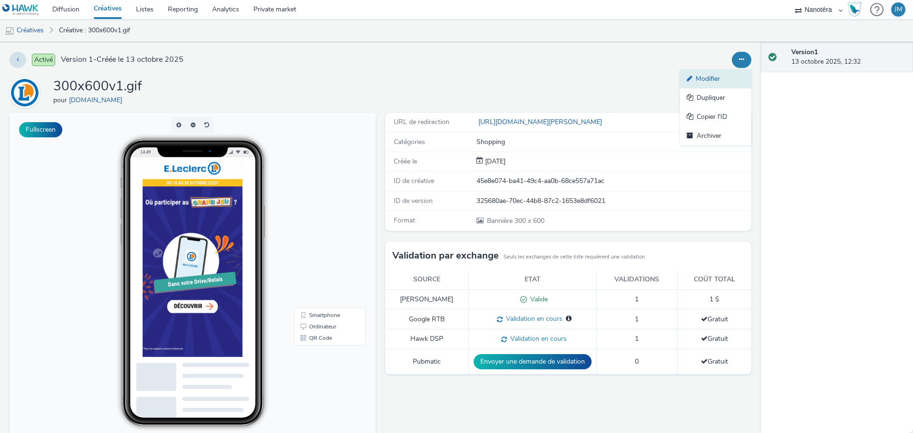
click at [710, 74] on link "Modifier" at bounding box center [715, 78] width 71 height 19
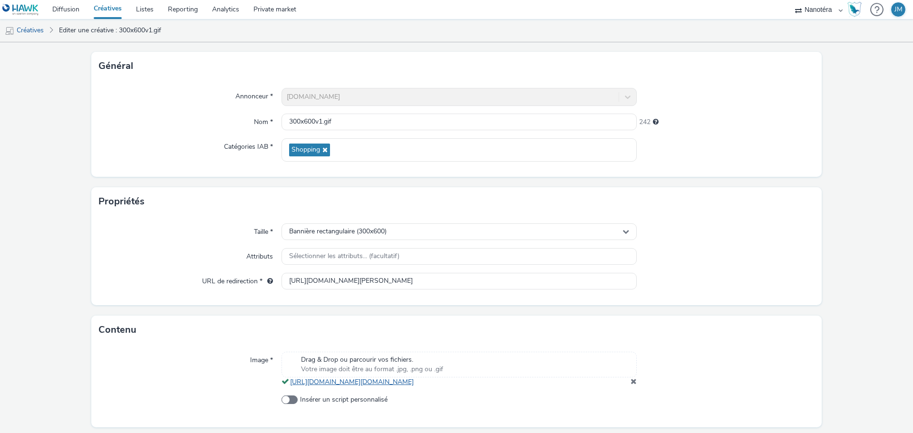
scroll to position [88, 0]
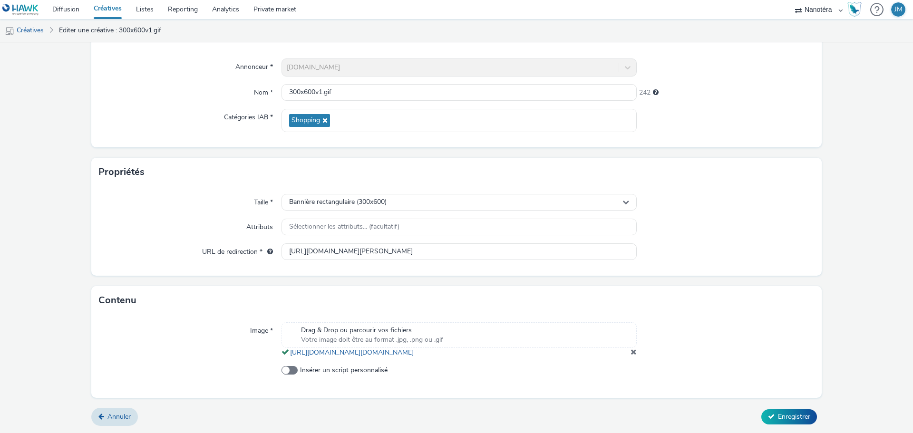
click at [344, 326] on span "Drag & Drop ou parcourir vos fichiers." at bounding box center [372, 331] width 142 height 10
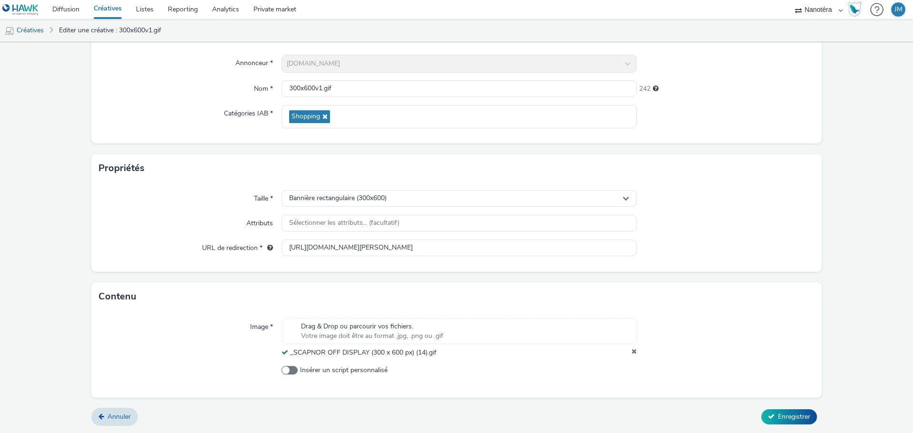
scroll to position [82, 0]
click at [788, 419] on span "Enregistrer" at bounding box center [794, 416] width 32 height 9
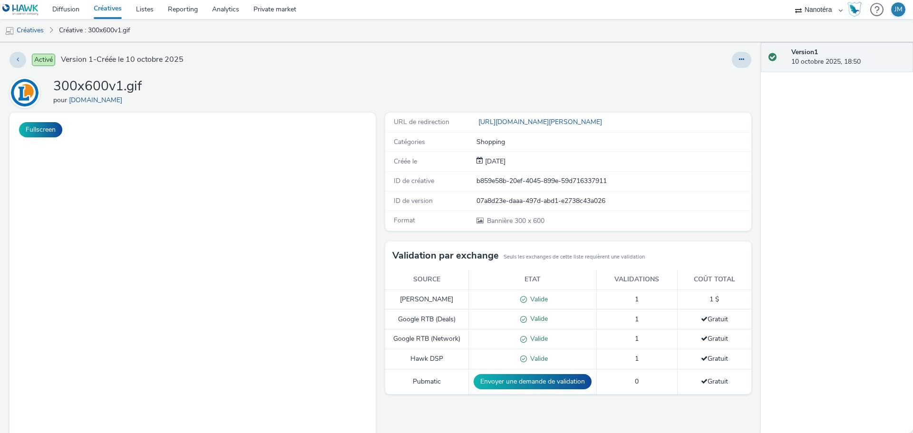
select select "7502541c-291d-438e-9ed0-28cfb675a45a"
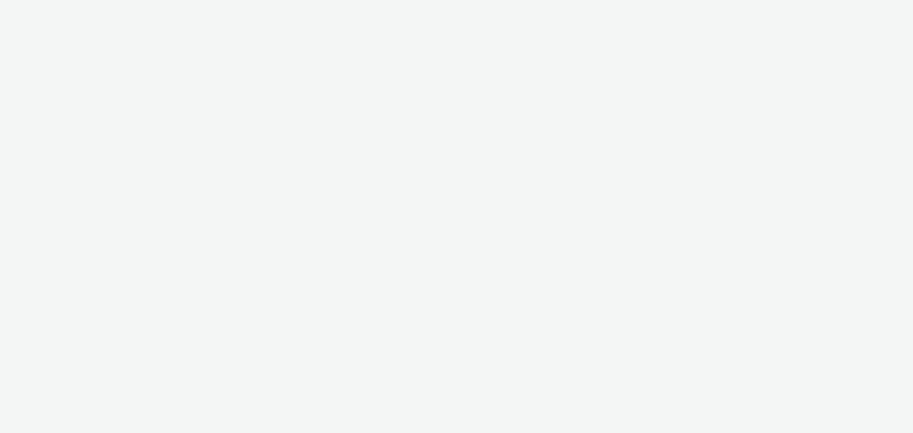
select select "7502541c-291d-438e-9ed0-28cfb675a45a"
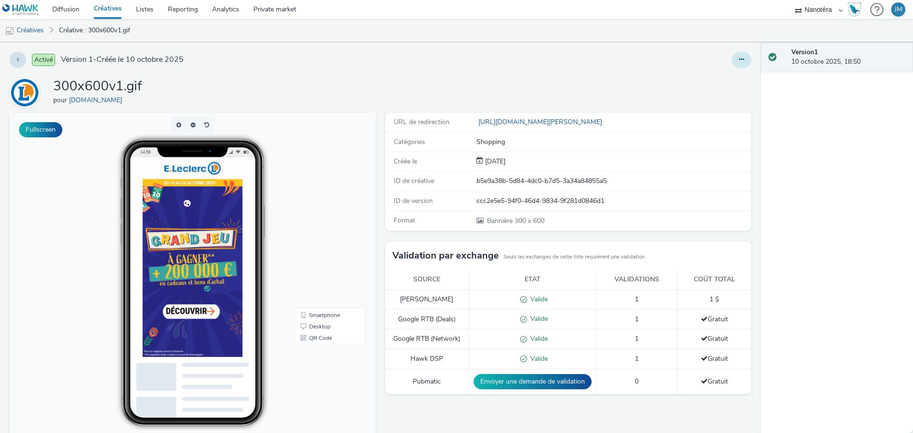
click at [734, 64] on button at bounding box center [742, 60] width 20 height 16
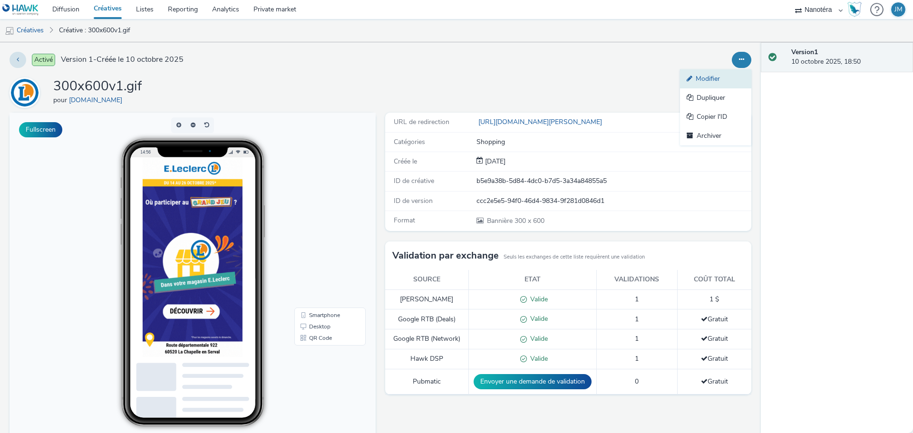
click at [703, 82] on link "Modifier" at bounding box center [715, 78] width 71 height 19
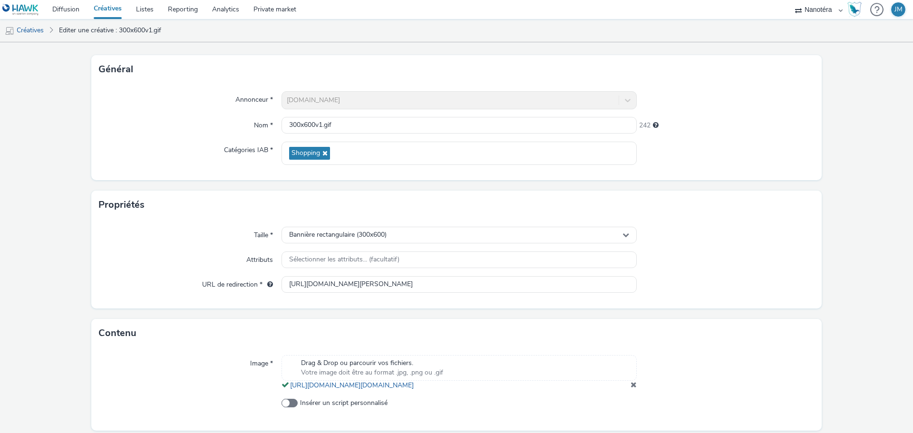
scroll to position [88, 0]
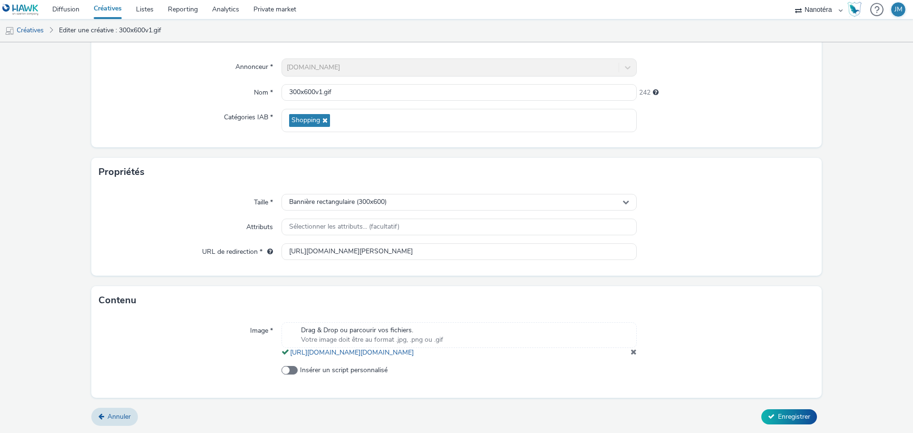
click at [631, 351] on span at bounding box center [634, 352] width 6 height 8
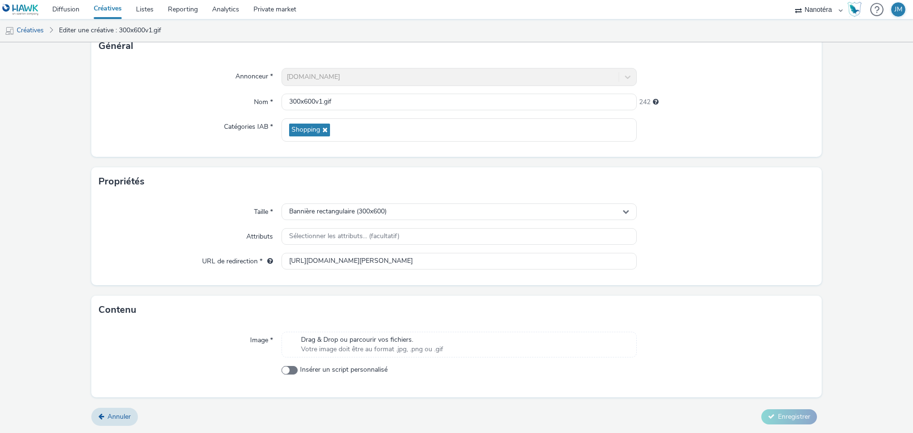
click at [452, 347] on div "Drag & Drop ou parcourir vos fichiers. Votre image doit être au format .jpg, .p…" at bounding box center [459, 345] width 355 height 26
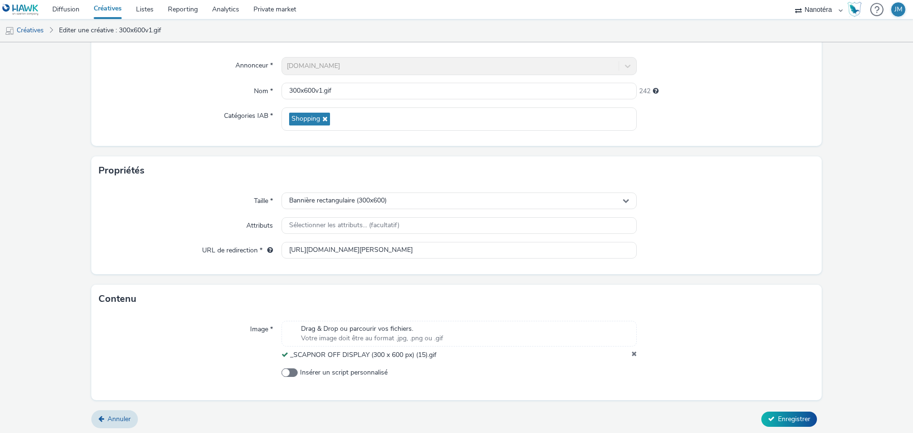
scroll to position [82, 0]
click at [769, 414] on button "Enregistrer" at bounding box center [790, 417] width 56 height 15
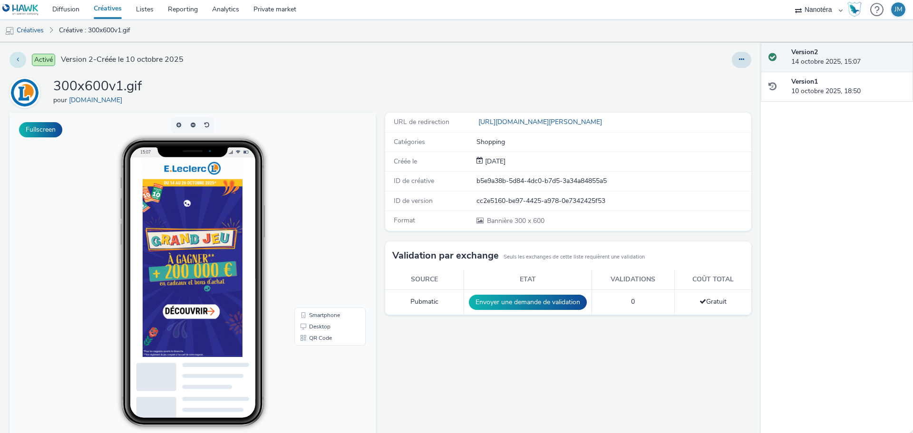
click at [18, 57] on icon at bounding box center [18, 59] width 2 height 7
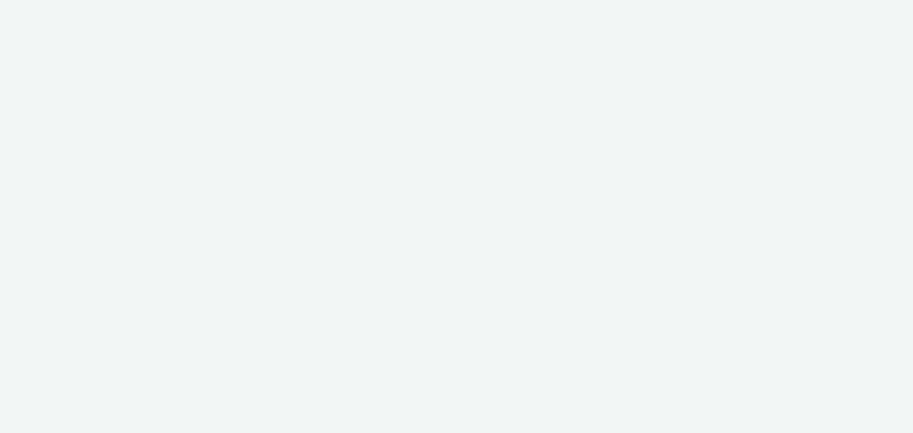
select select "7502541c-291d-438e-9ed0-28cfb675a45a"
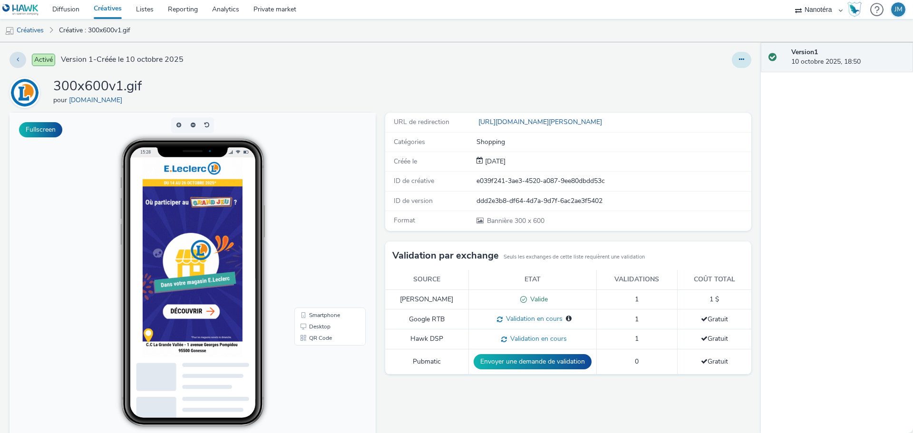
click at [732, 59] on button at bounding box center [742, 60] width 20 height 16
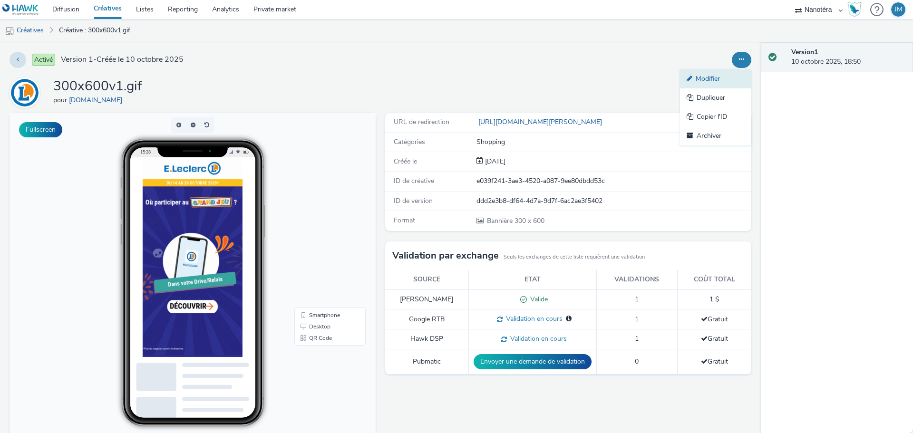
click at [721, 79] on link "Modifier" at bounding box center [715, 78] width 71 height 19
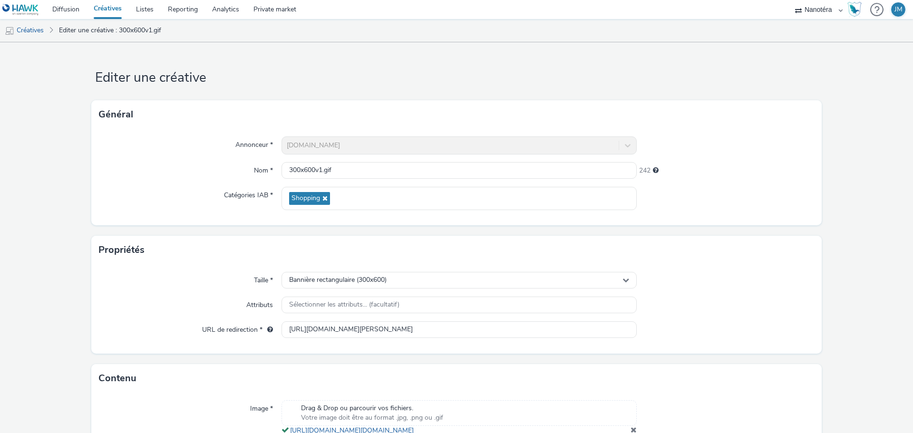
scroll to position [88, 0]
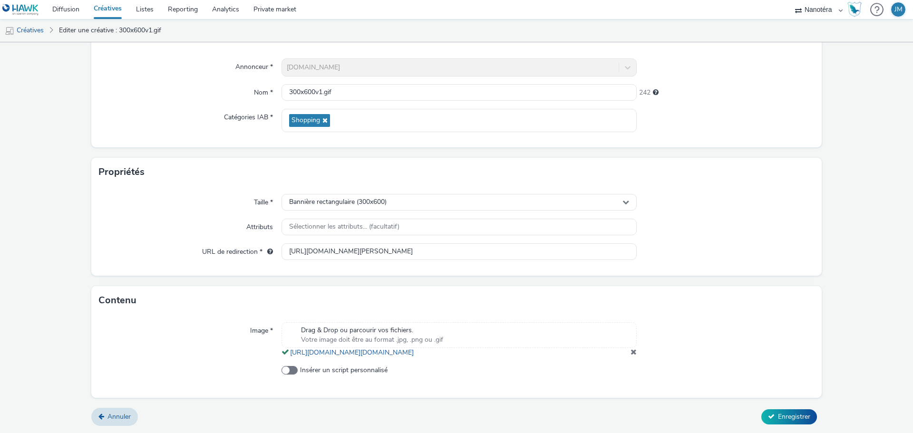
click at [631, 351] on span at bounding box center [634, 352] width 6 height 8
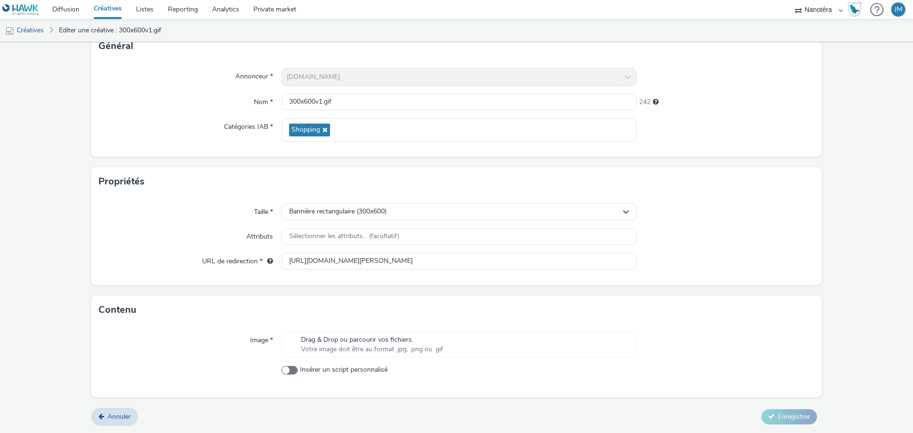
click at [411, 350] on span "Votre image doit être au format .jpg, .png ou .gif" at bounding box center [372, 350] width 142 height 10
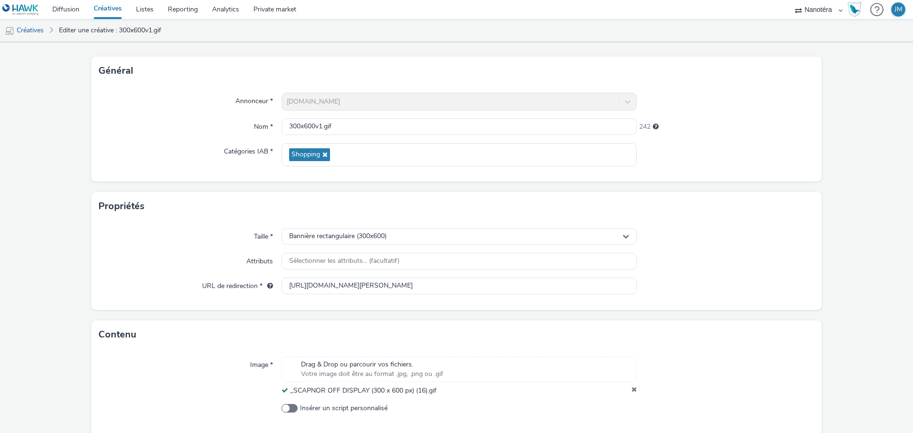
scroll to position [82, 0]
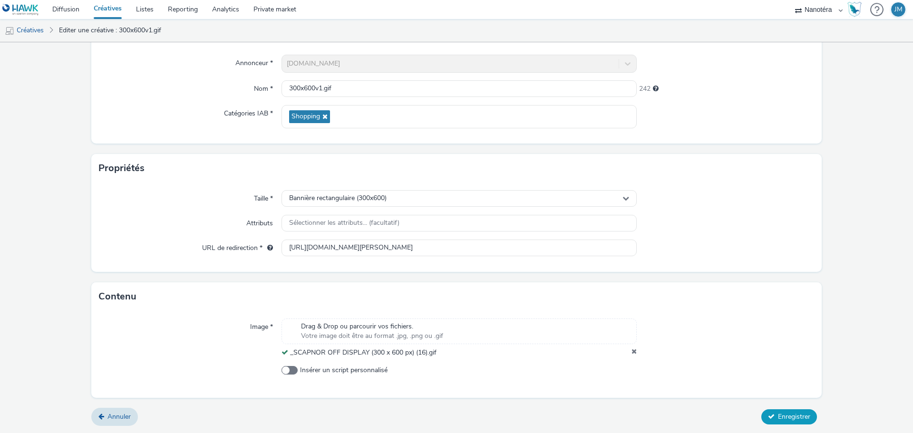
click at [778, 419] on span "Enregistrer" at bounding box center [794, 416] width 32 height 9
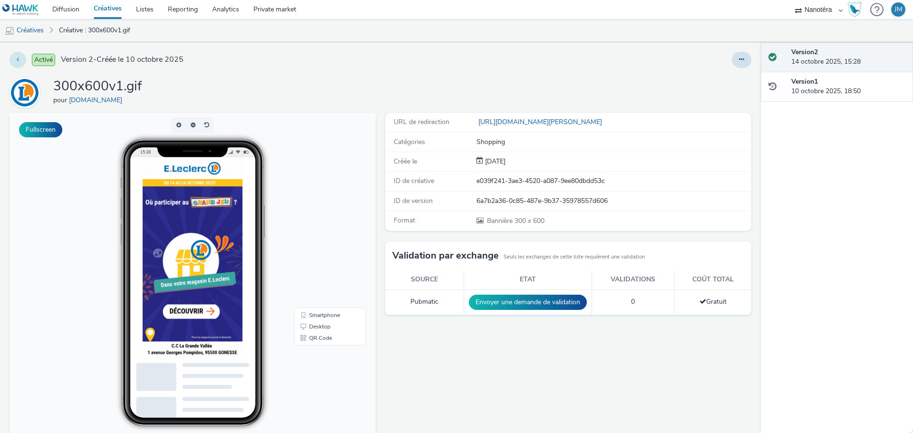
click at [20, 60] on button at bounding box center [18, 60] width 17 height 16
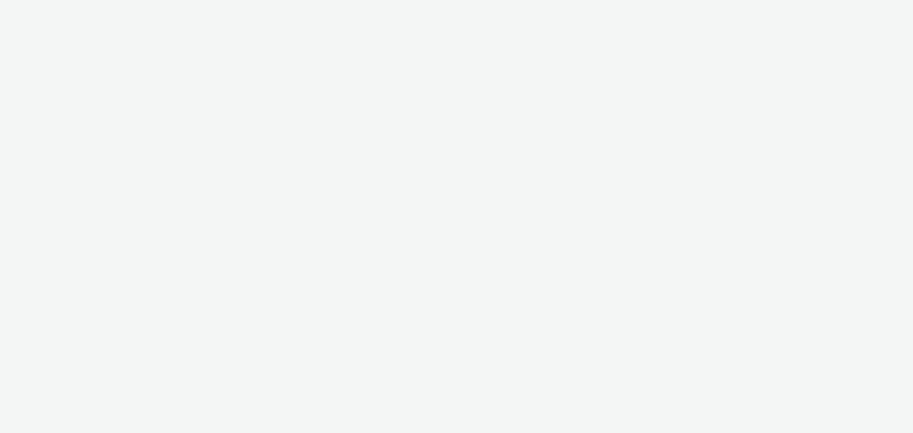
select select "7502541c-291d-438e-9ed0-28cfb675a45a"
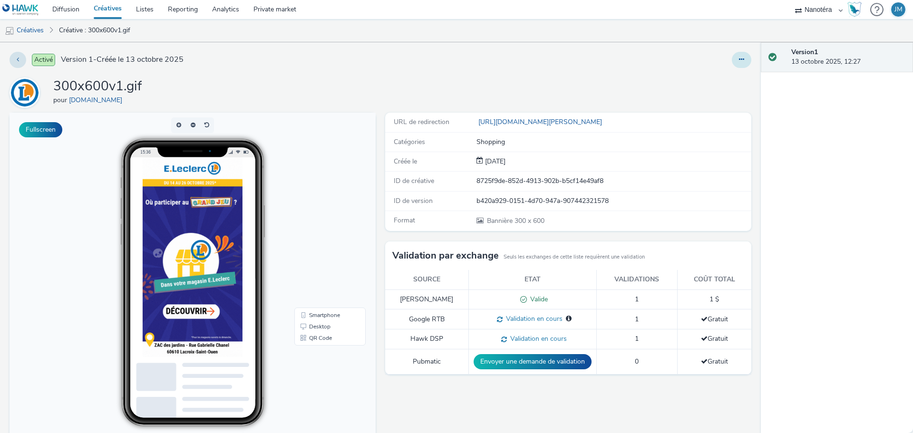
click at [733, 64] on button at bounding box center [742, 60] width 20 height 16
click at [710, 78] on link "Modifier" at bounding box center [715, 78] width 71 height 19
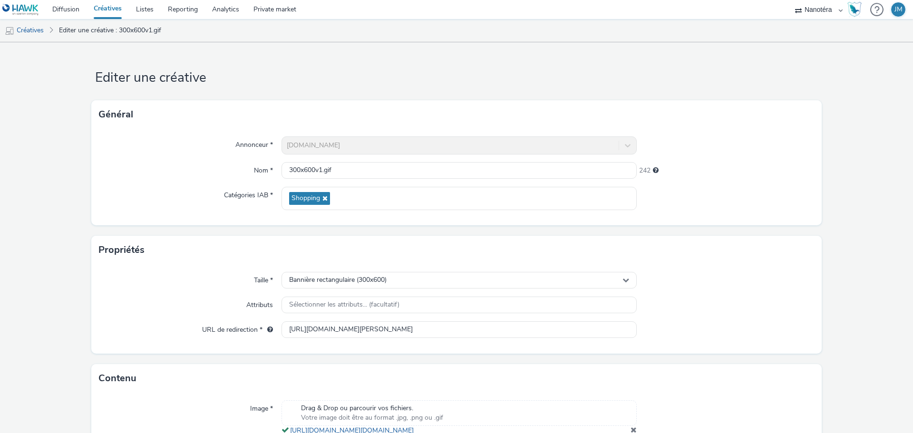
scroll to position [88, 0]
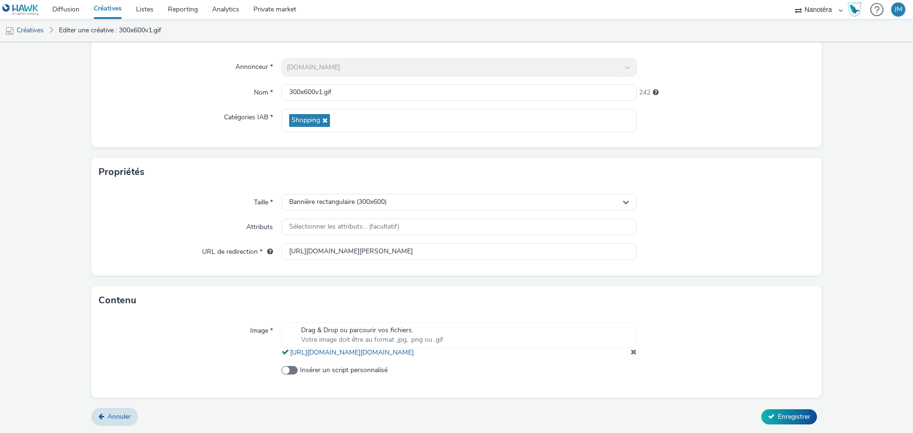
drag, startPoint x: 627, startPoint y: 350, endPoint x: 615, endPoint y: 350, distance: 11.9
click at [631, 350] on span at bounding box center [634, 352] width 6 height 8
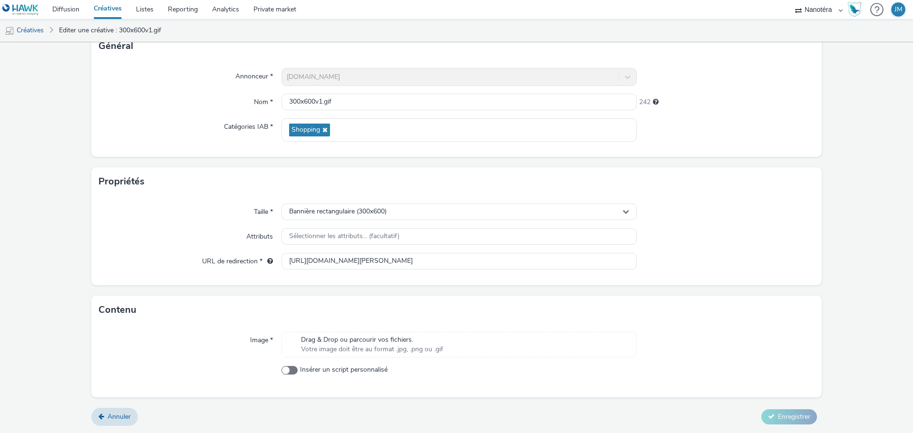
scroll to position [68, 0]
click at [327, 340] on span "Drag & Drop ou parcourir vos fichiers." at bounding box center [372, 340] width 142 height 10
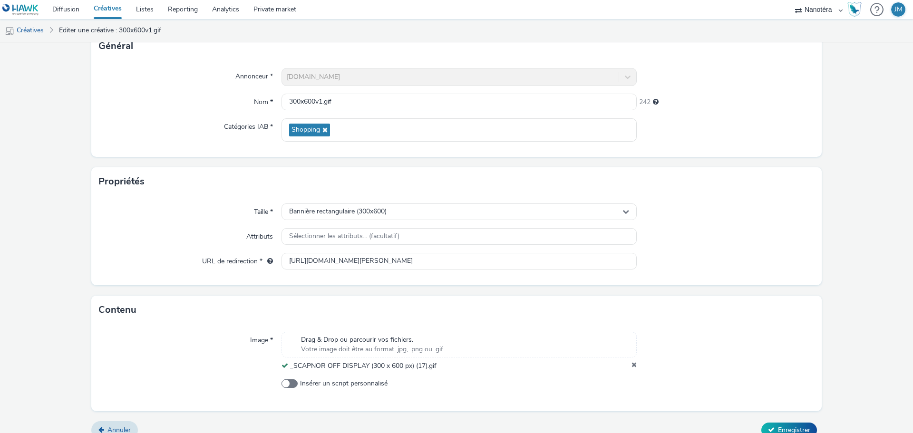
scroll to position [82, 0]
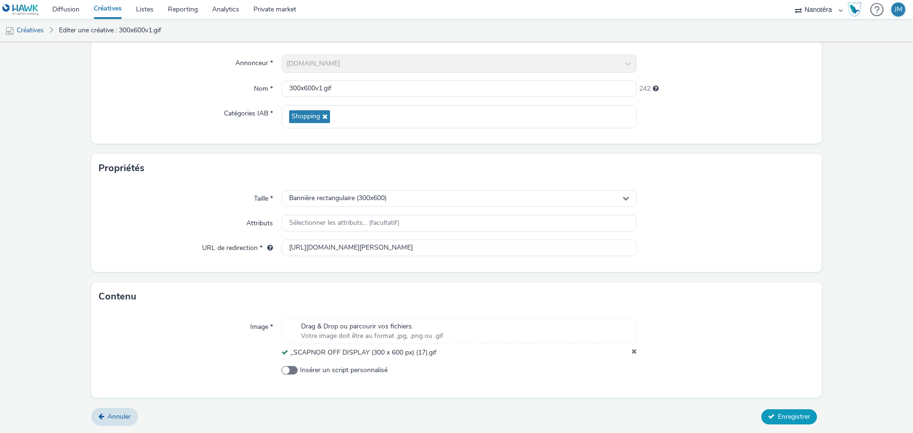
click at [781, 417] on span "Enregistrer" at bounding box center [794, 416] width 32 height 9
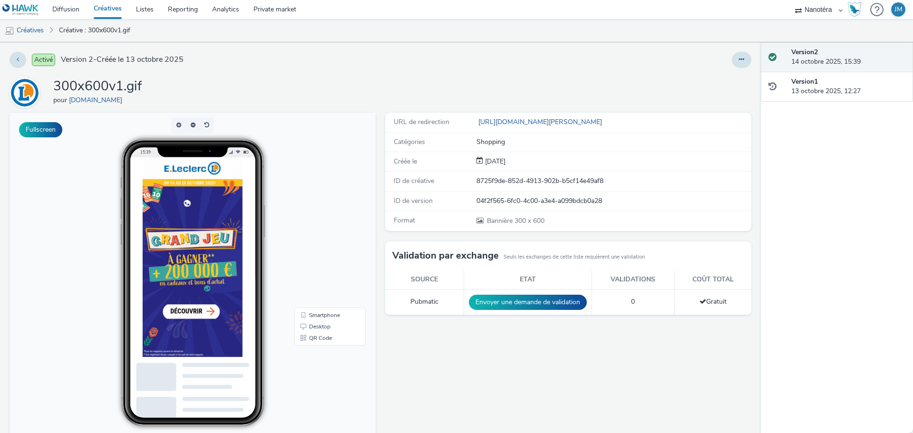
click at [26, 59] on div "Activé Version 2 - Créée le 13 octobre 2025" at bounding box center [232, 60] width 445 height 16
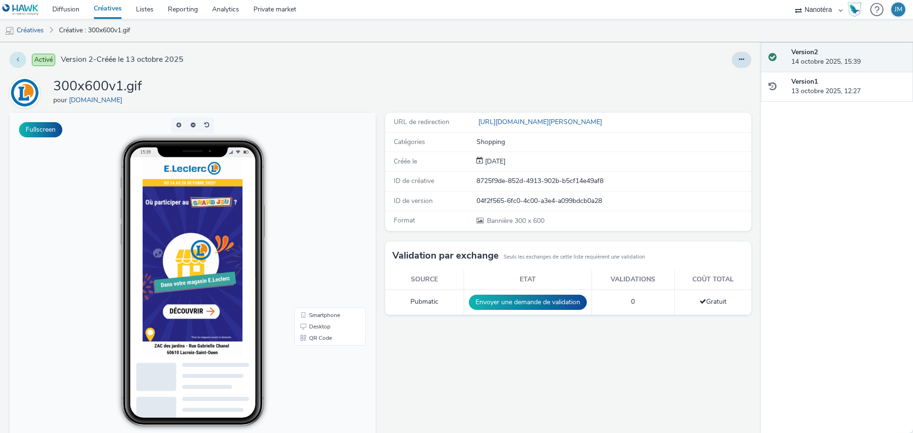
click at [21, 61] on button at bounding box center [18, 60] width 17 height 16
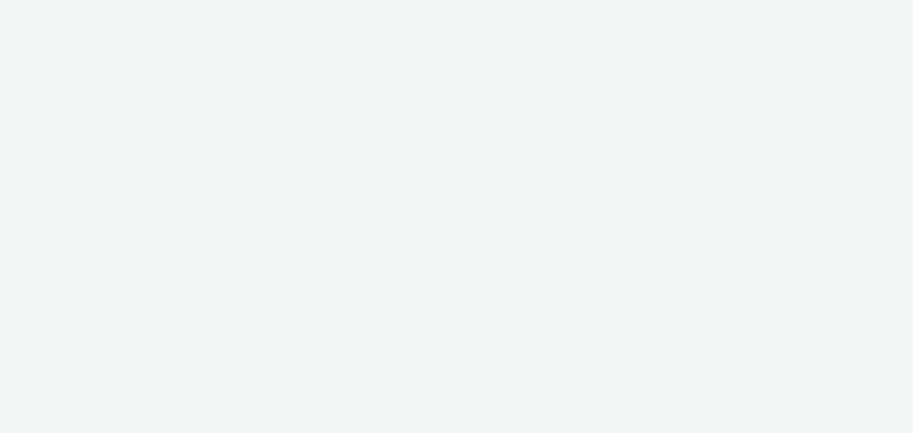
select select "7502541c-291d-438e-9ed0-28cfb675a45a"
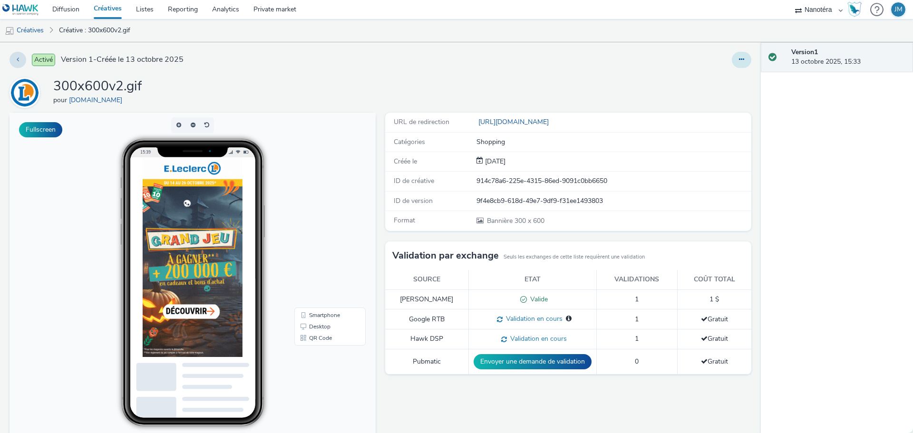
drag, startPoint x: 732, startPoint y: 50, endPoint x: 731, endPoint y: 57, distance: 6.2
click at [732, 50] on div "Activé Version 1 - Créée le 13 octobre 2025 300x600v2.gif pour E.Leclerc Fullsc…" at bounding box center [380, 237] width 761 height 391
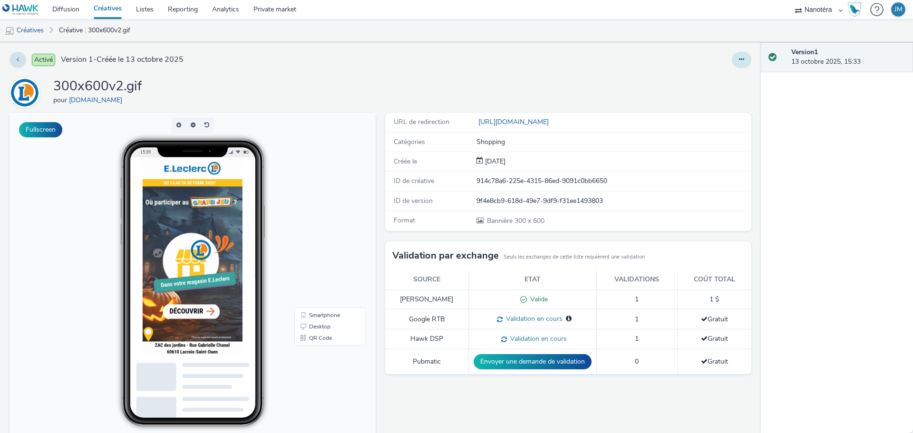
click at [732, 58] on button at bounding box center [742, 60] width 20 height 16
click at [706, 77] on link "Modifier" at bounding box center [715, 78] width 71 height 19
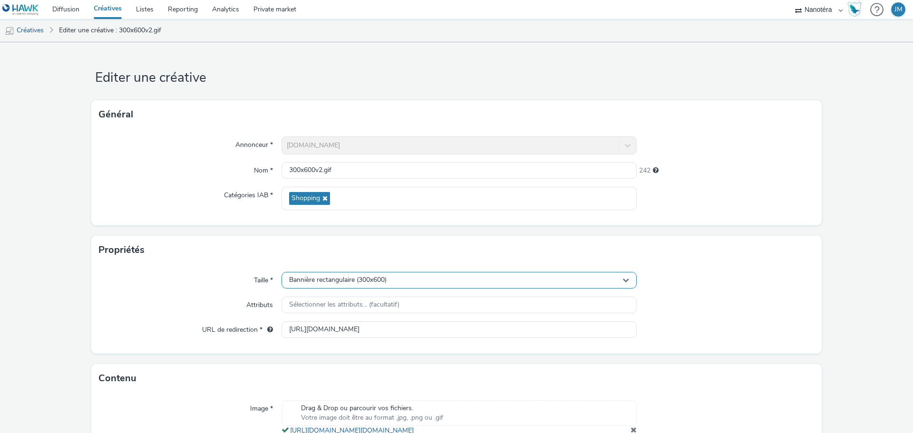
scroll to position [88, 0]
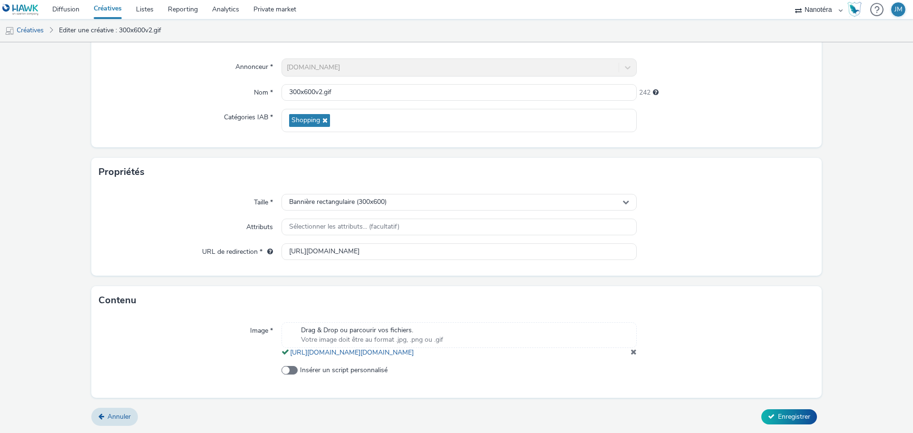
drag, startPoint x: 631, startPoint y: 352, endPoint x: 622, endPoint y: 352, distance: 9.0
click at [631, 352] on span at bounding box center [634, 352] width 6 height 8
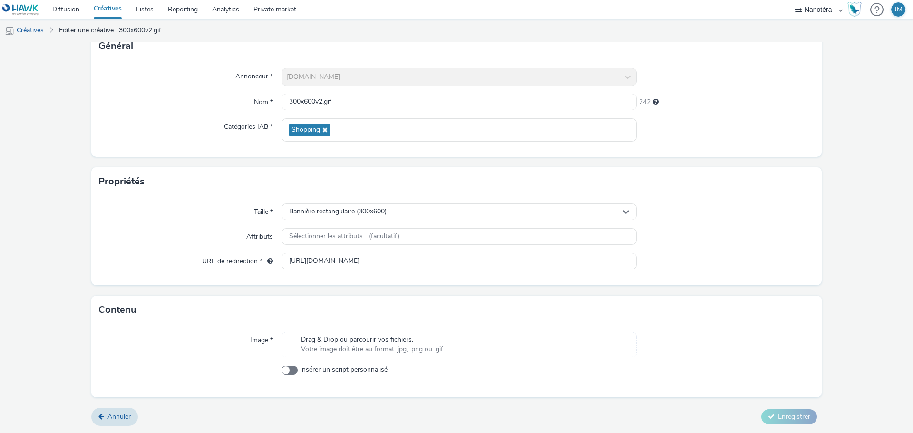
scroll to position [68, 0]
click at [359, 347] on span "Votre image doit être au format .jpg, .png ou .gif" at bounding box center [372, 350] width 142 height 10
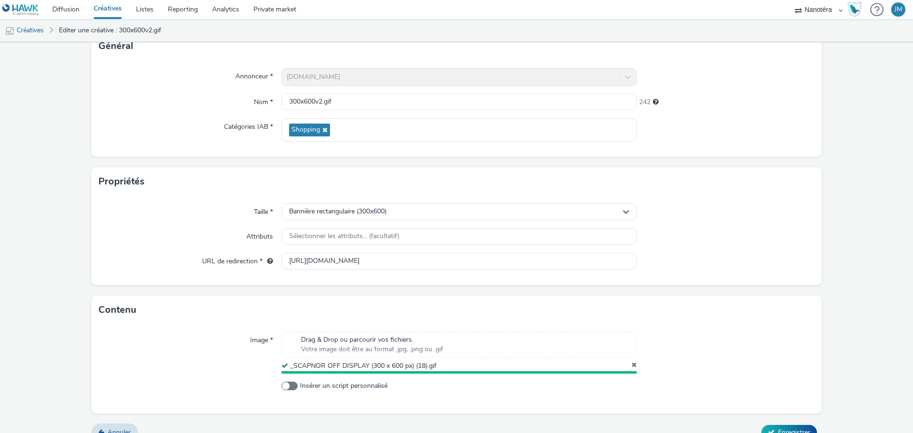
scroll to position [82, 0]
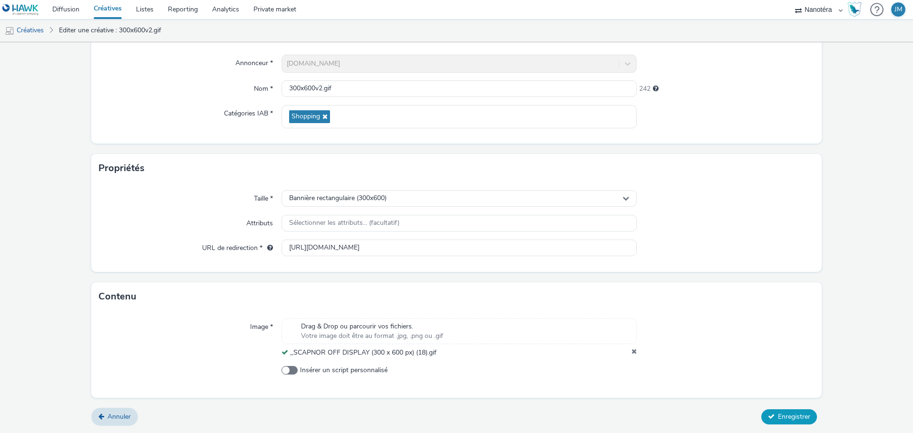
click at [793, 420] on span "Enregistrer" at bounding box center [794, 416] width 32 height 9
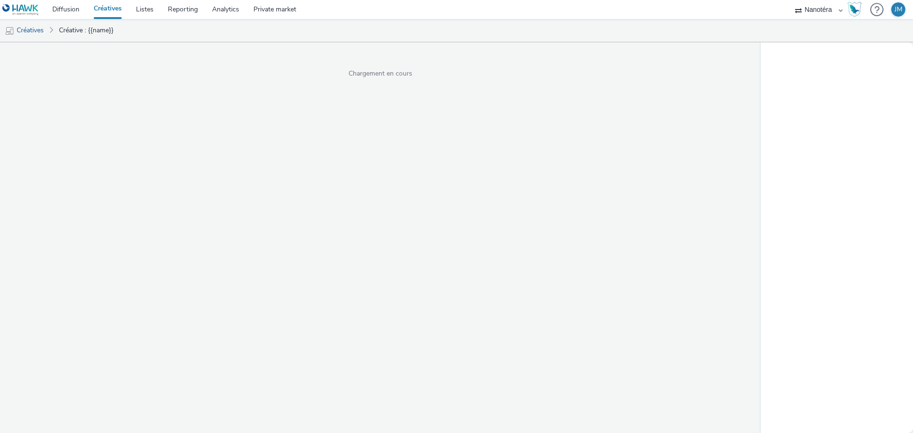
select select "7502541c-291d-438e-9ed0-28cfb675a45a"
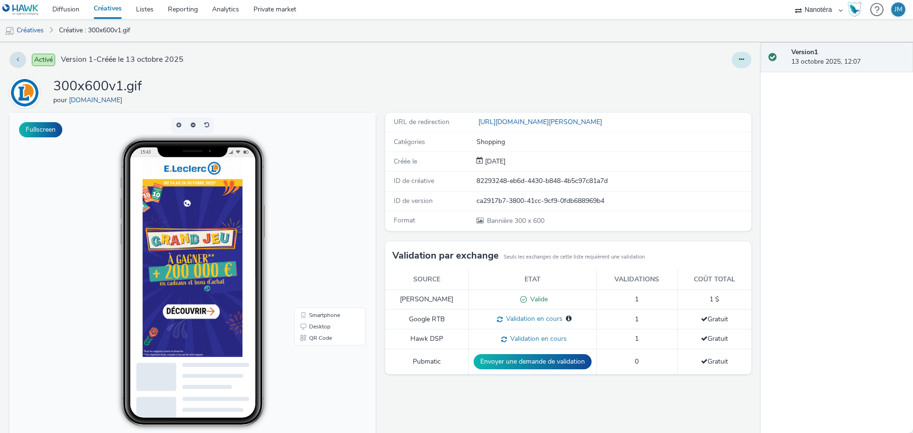
click at [738, 63] on button at bounding box center [742, 60] width 20 height 16
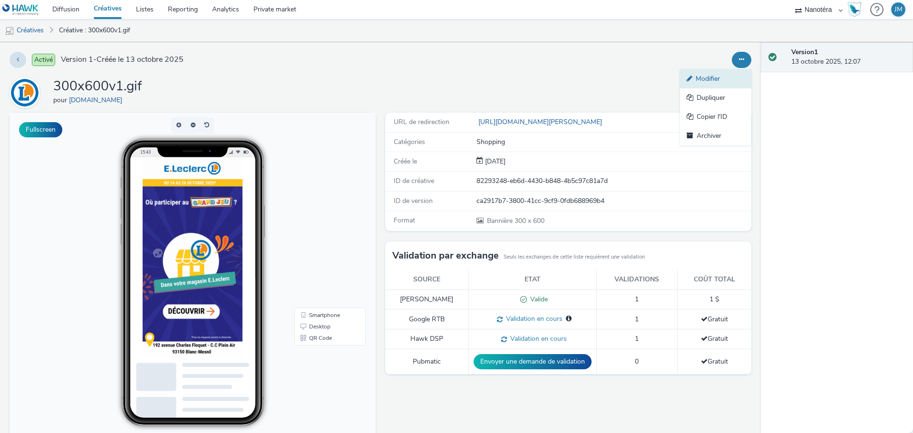
click at [695, 84] on link "Modifier" at bounding box center [715, 78] width 71 height 19
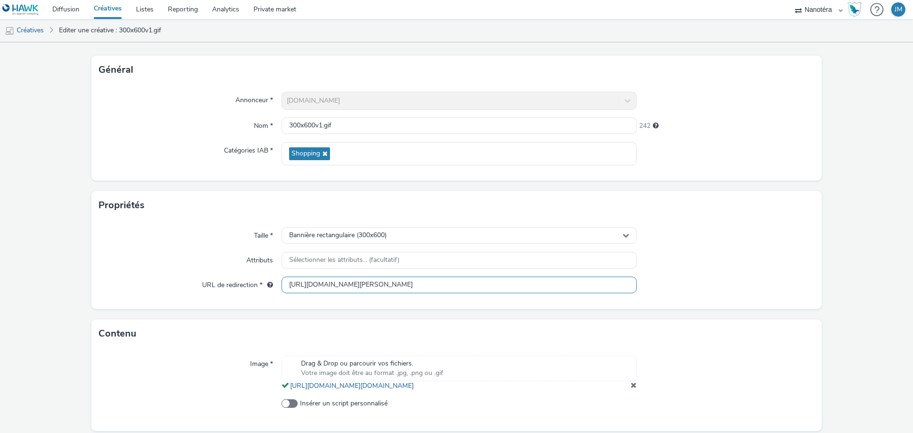
scroll to position [88, 0]
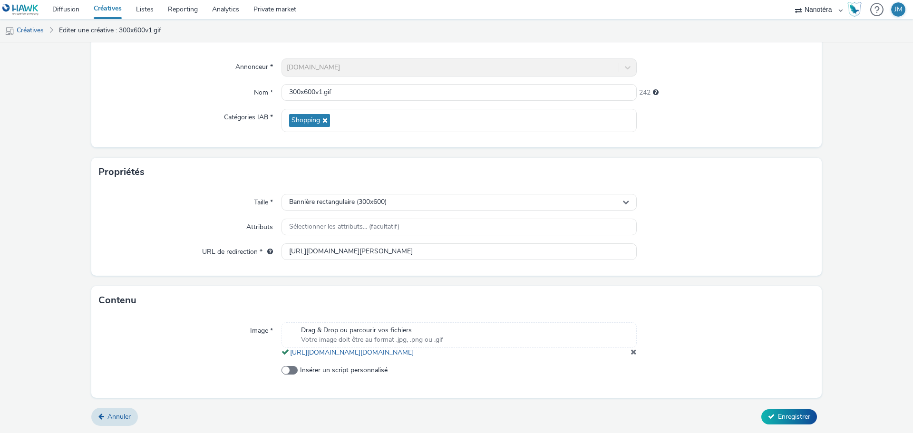
click at [631, 356] on div "Drag & Drop ou parcourir vos fichiers. Votre image doit être au format .jpg, .p…" at bounding box center [459, 339] width 355 height 35
click at [631, 352] on span at bounding box center [634, 352] width 6 height 8
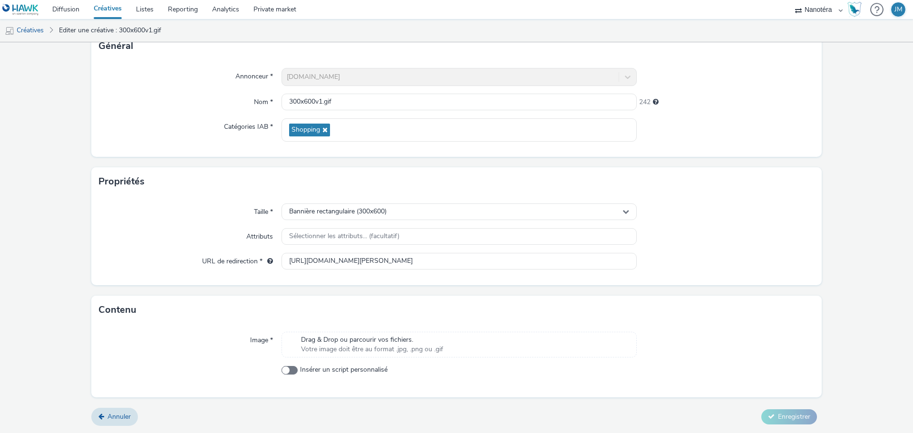
scroll to position [68, 0]
click at [419, 345] on span "Votre image doit être au format .jpg, .png ou .gif" at bounding box center [372, 350] width 142 height 10
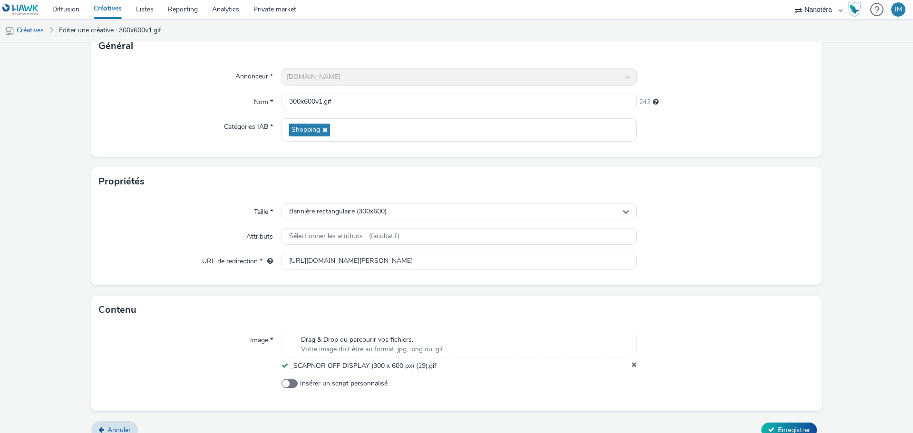
scroll to position [82, 0]
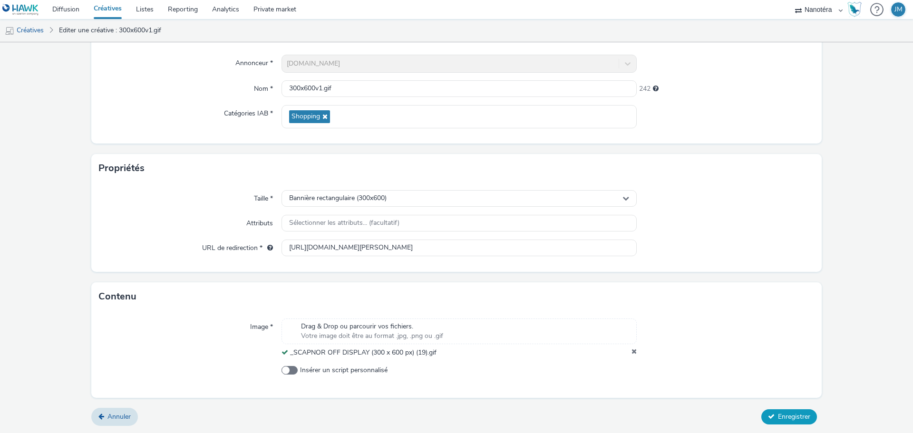
click at [778, 415] on span "Enregistrer" at bounding box center [794, 416] width 32 height 9
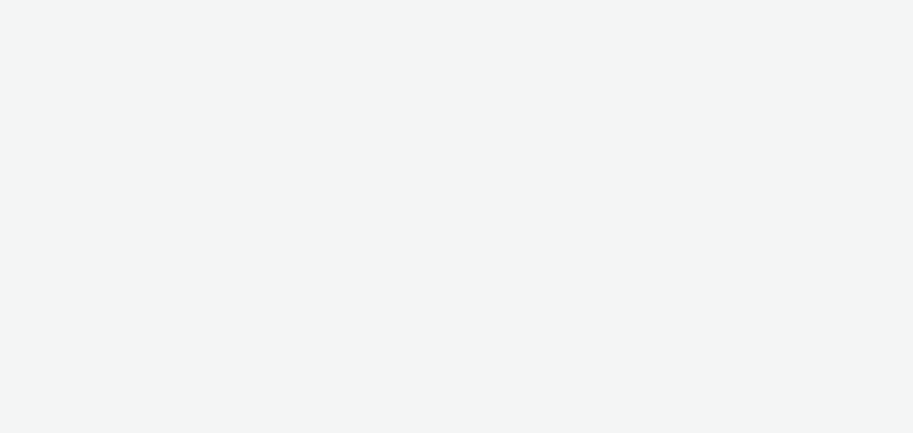
select select "7502541c-291d-438e-9ed0-28cfb675a45a"
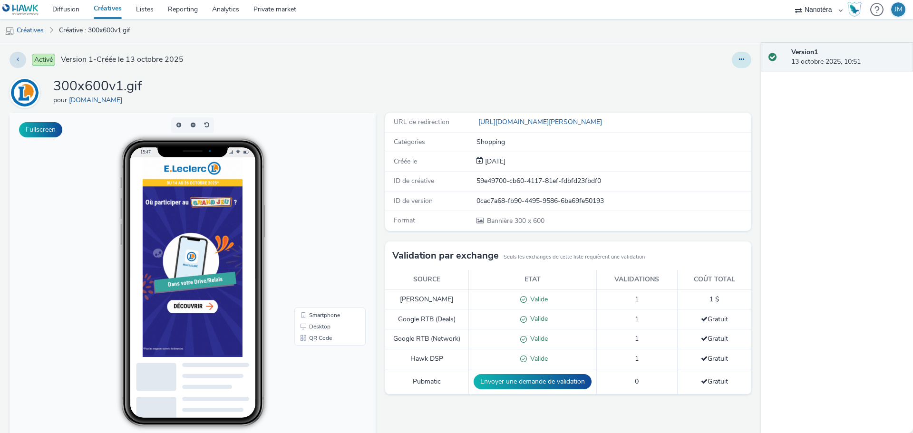
click at [733, 54] on button at bounding box center [742, 60] width 20 height 16
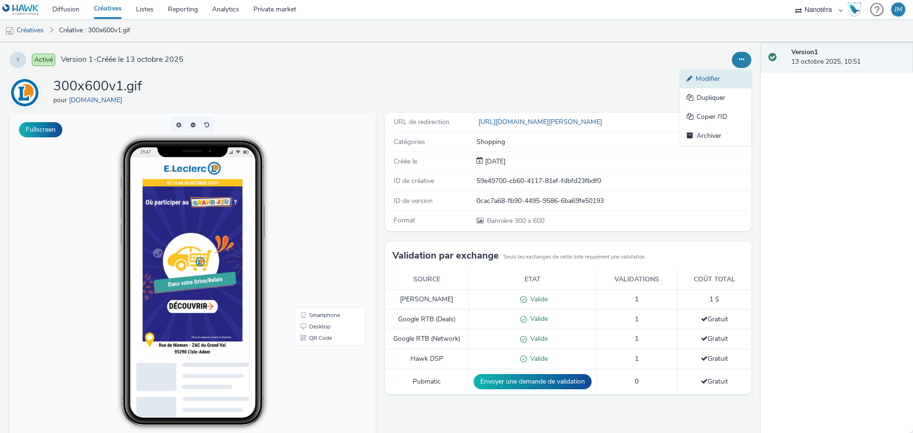
click at [715, 76] on link "Modifier" at bounding box center [715, 78] width 71 height 19
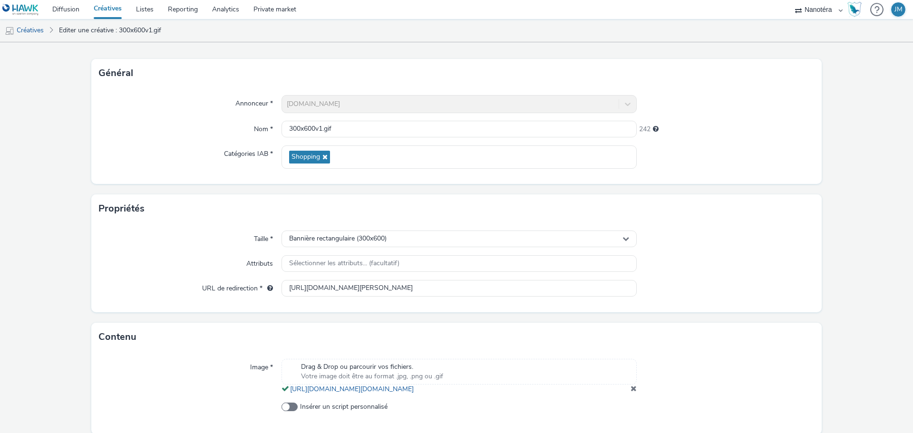
scroll to position [88, 0]
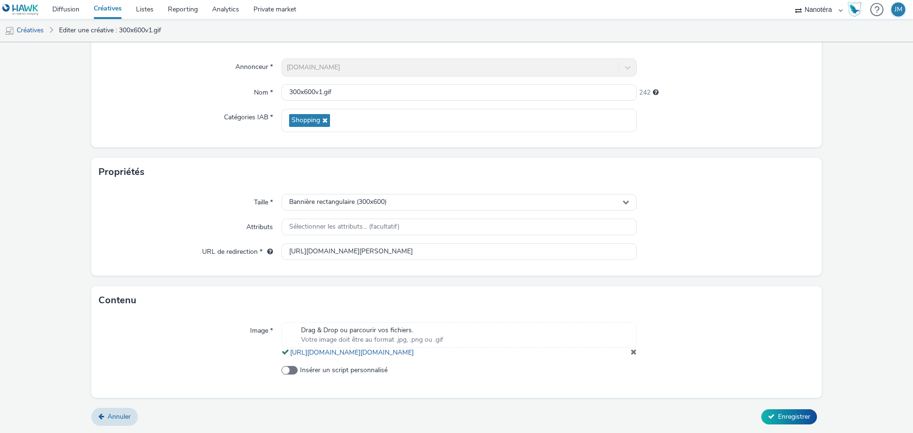
click at [631, 351] on span at bounding box center [634, 352] width 6 height 8
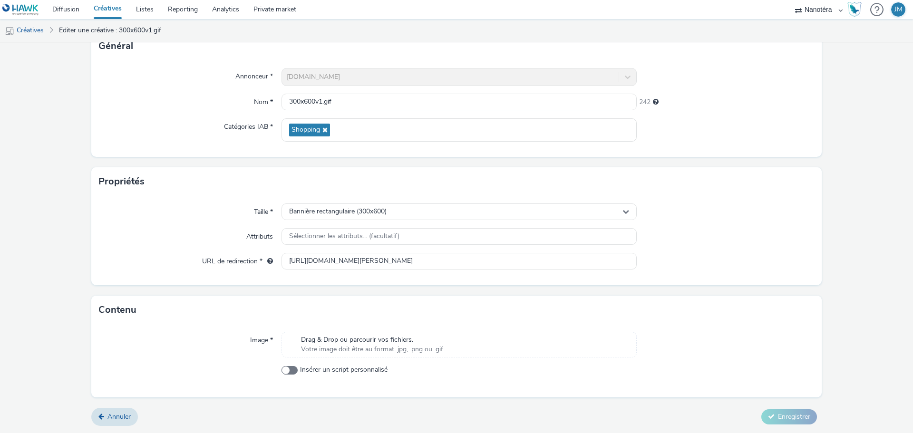
scroll to position [68, 0]
click at [469, 348] on div "Drag & Drop ou parcourir vos fichiers. Votre image doit être au format .jpg, .p…" at bounding box center [459, 345] width 355 height 26
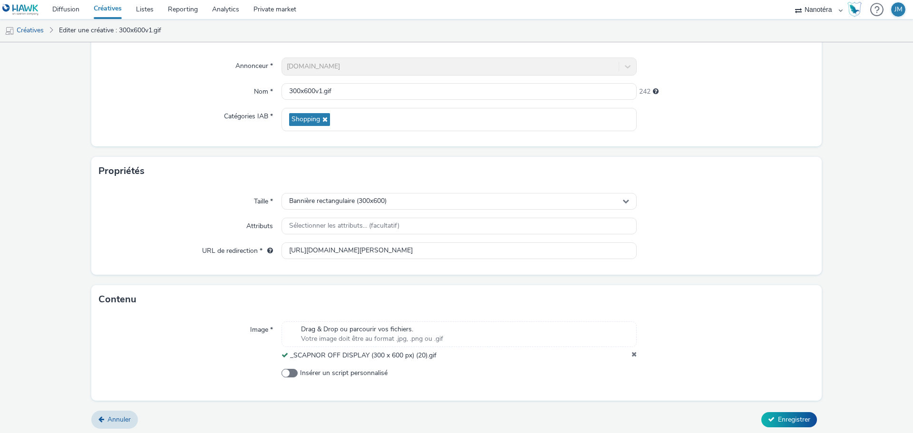
scroll to position [82, 0]
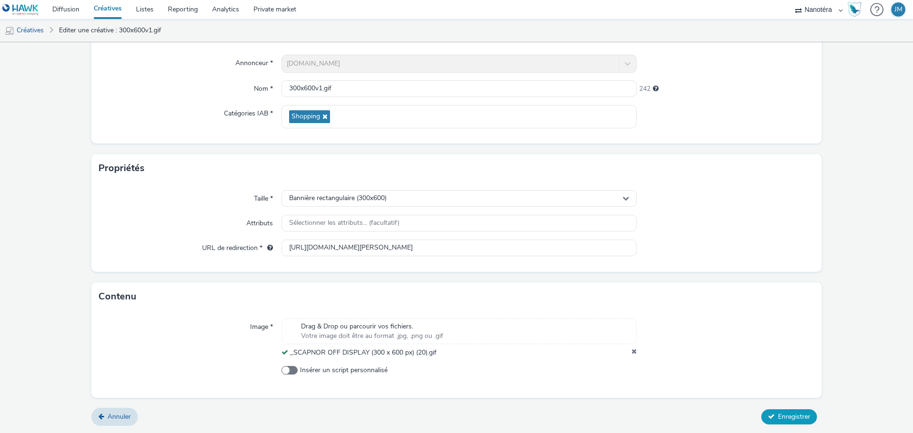
click at [787, 411] on button "Enregistrer" at bounding box center [790, 417] width 56 height 15
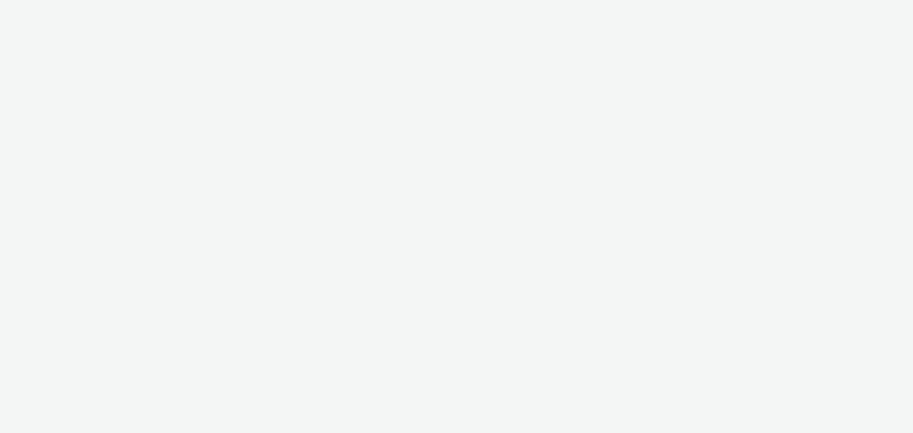
select select "7502541c-291d-438e-9ed0-28cfb675a45a"
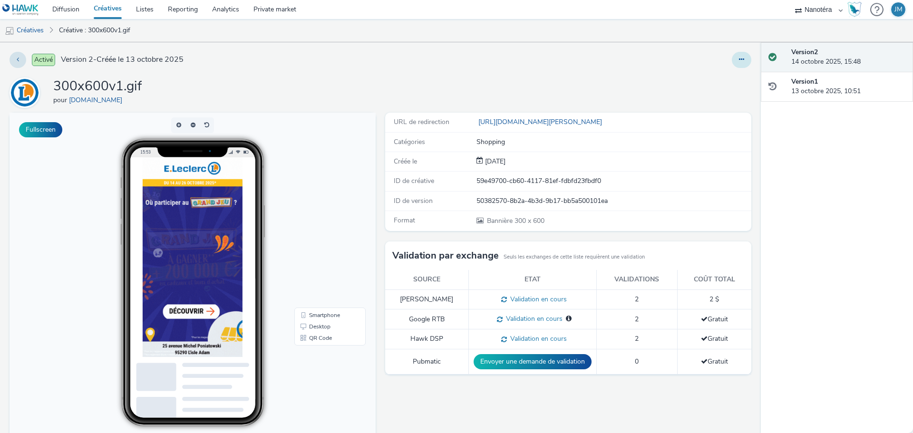
click at [732, 58] on button at bounding box center [742, 60] width 20 height 16
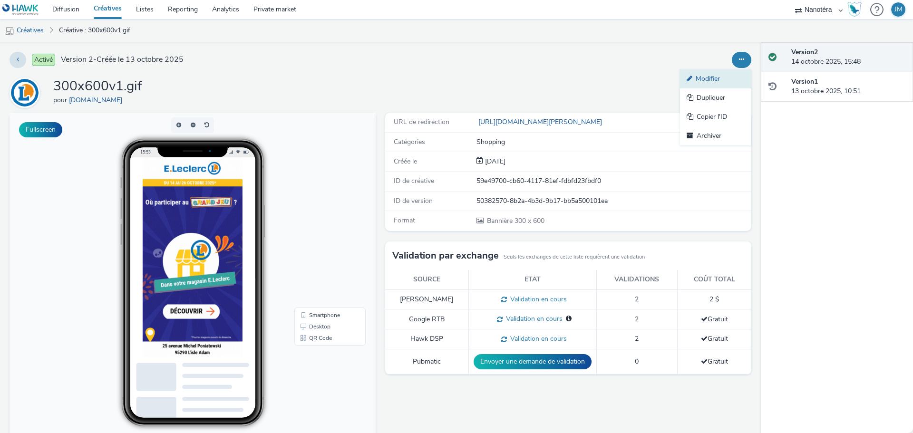
click at [691, 78] on link "Modifier" at bounding box center [715, 78] width 71 height 19
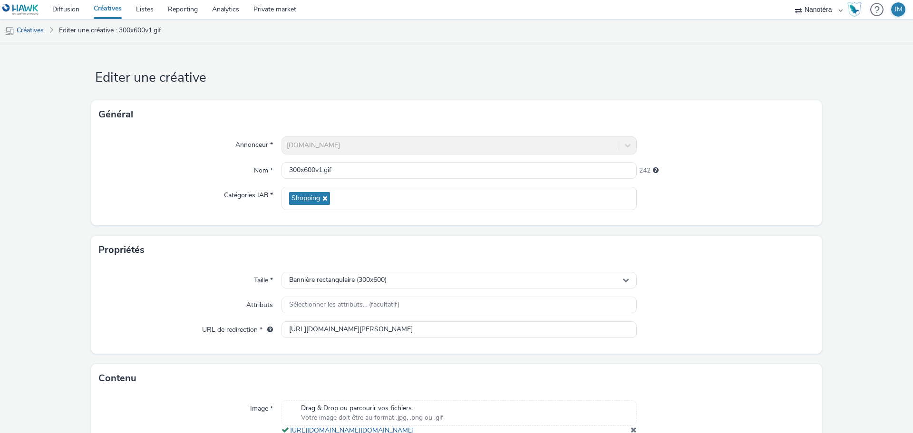
scroll to position [88, 0]
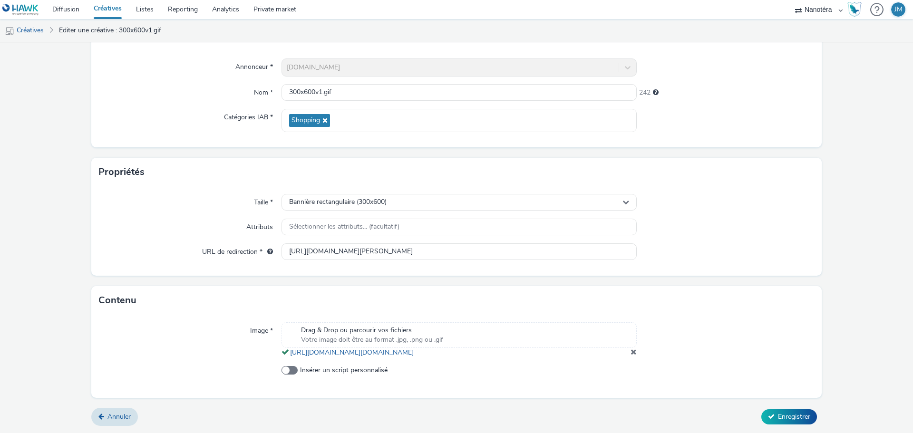
click at [631, 350] on span at bounding box center [634, 352] width 6 height 8
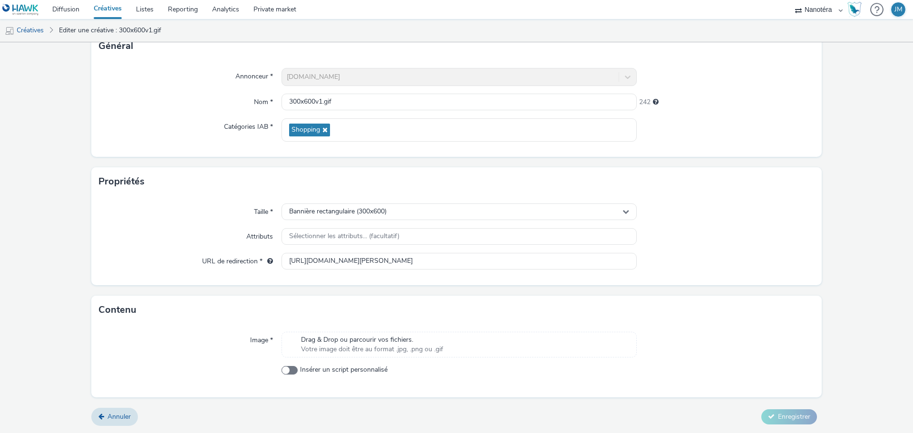
click at [396, 347] on span "Votre image doit être au format .jpg, .png ou .gif" at bounding box center [372, 350] width 142 height 10
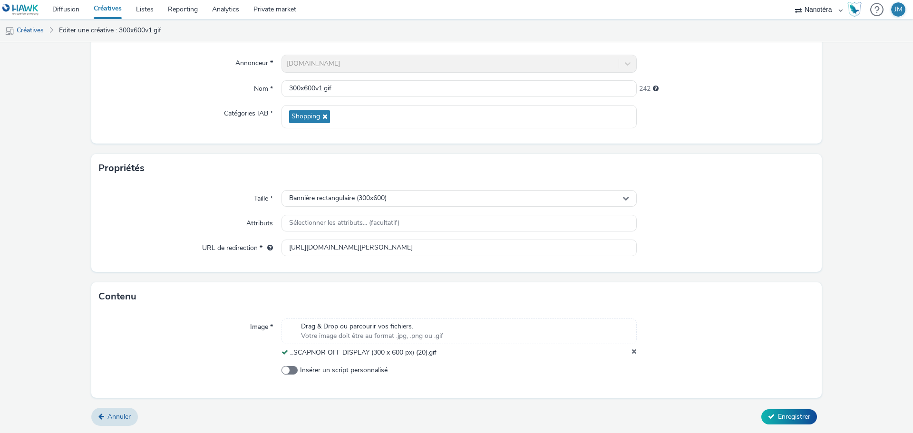
scroll to position [82, 0]
click at [781, 416] on span "Enregistrer" at bounding box center [794, 416] width 32 height 9
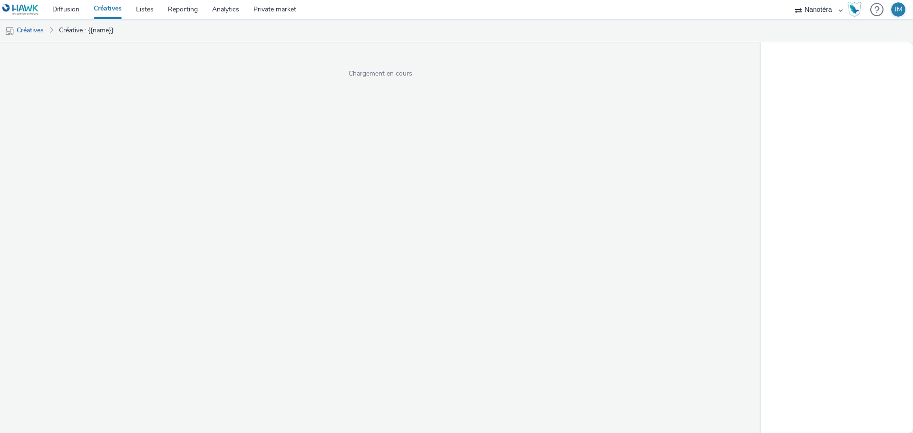
select select "7502541c-291d-438e-9ed0-28cfb675a45a"
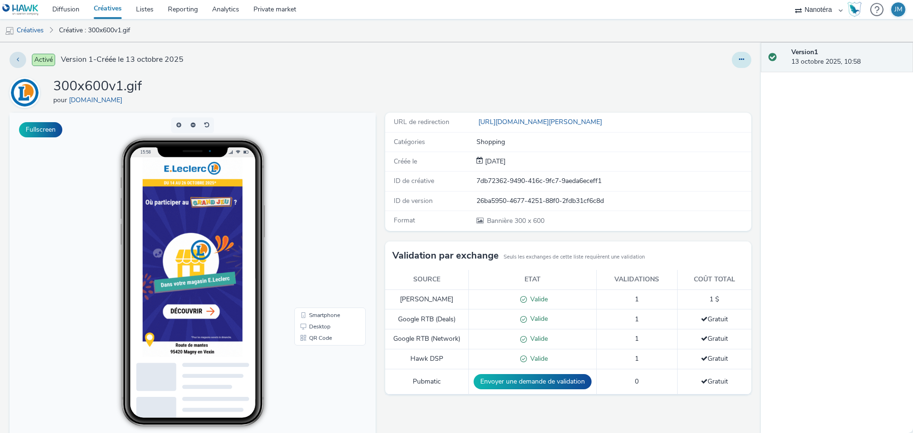
click at [739, 58] on button at bounding box center [742, 60] width 20 height 16
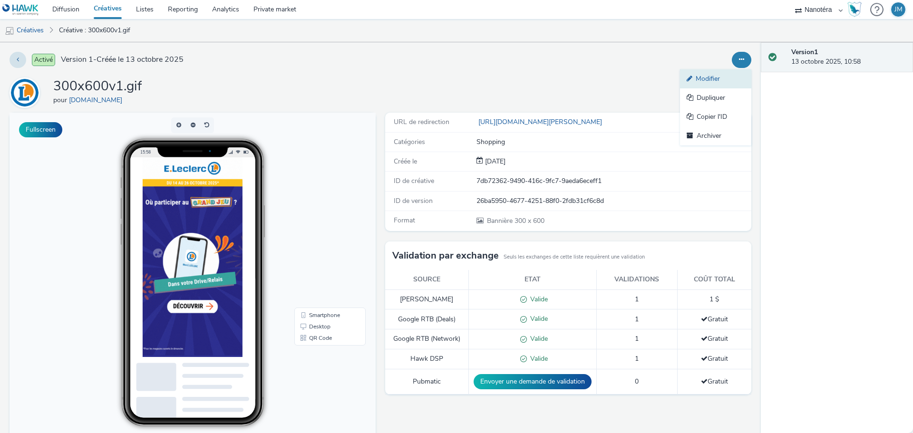
click at [714, 78] on link "Modifier" at bounding box center [715, 78] width 71 height 19
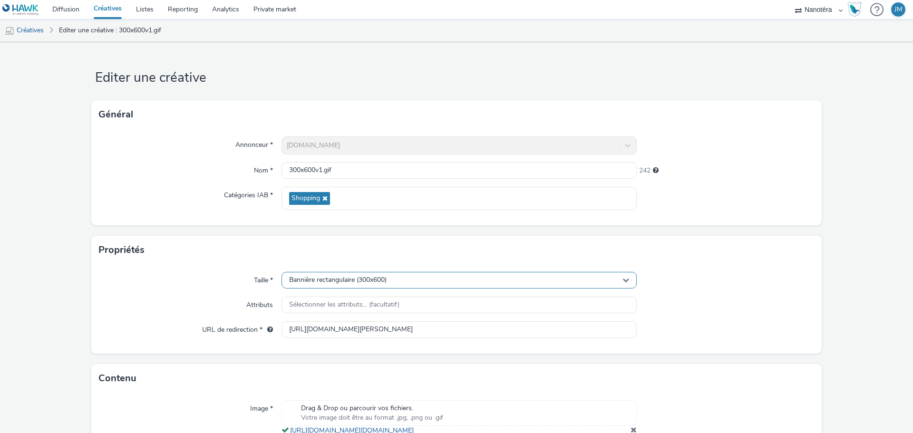
scroll to position [88, 0]
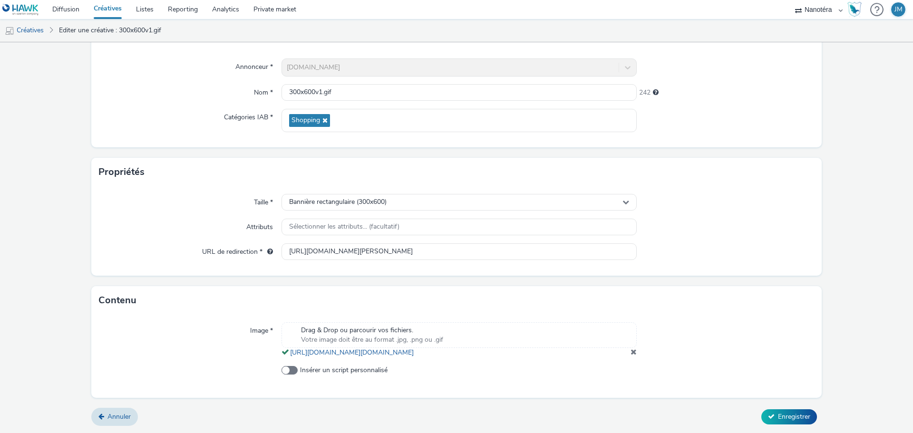
click at [631, 350] on span at bounding box center [634, 352] width 6 height 8
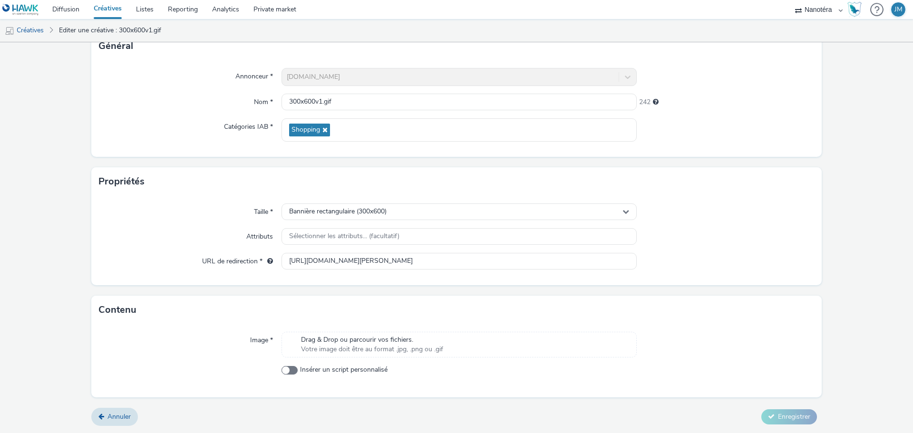
click at [433, 336] on span "Drag & Drop ou parcourir vos fichiers." at bounding box center [372, 340] width 142 height 10
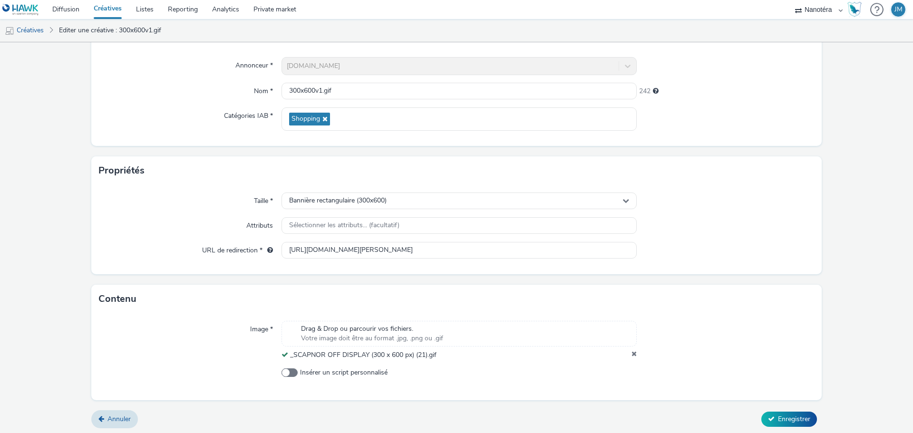
scroll to position [82, 0]
click at [778, 417] on span "Enregistrer" at bounding box center [794, 416] width 32 height 9
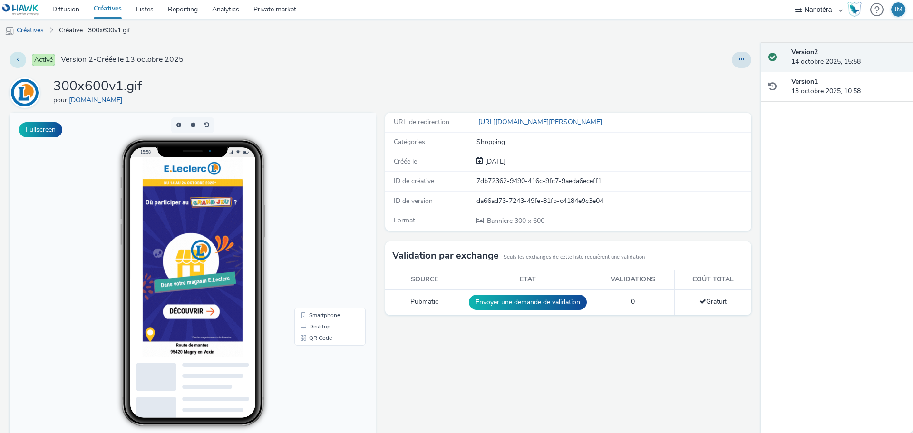
click at [18, 65] on button at bounding box center [18, 60] width 17 height 16
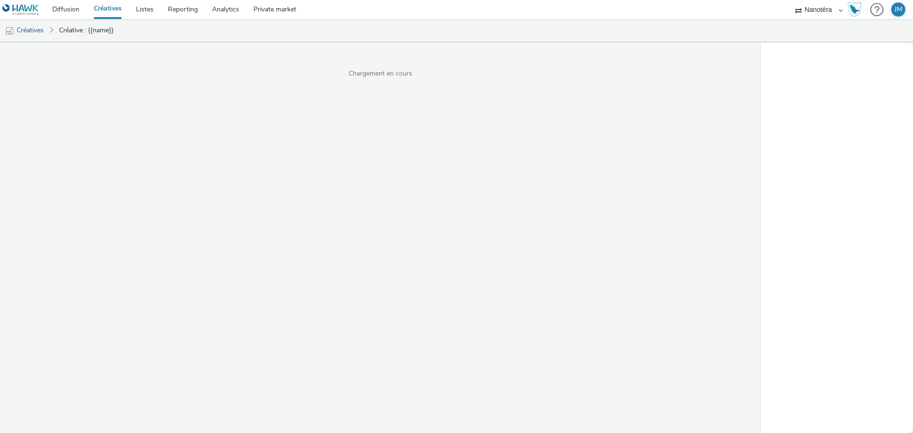
select select "7502541c-291d-438e-9ed0-28cfb675a45a"
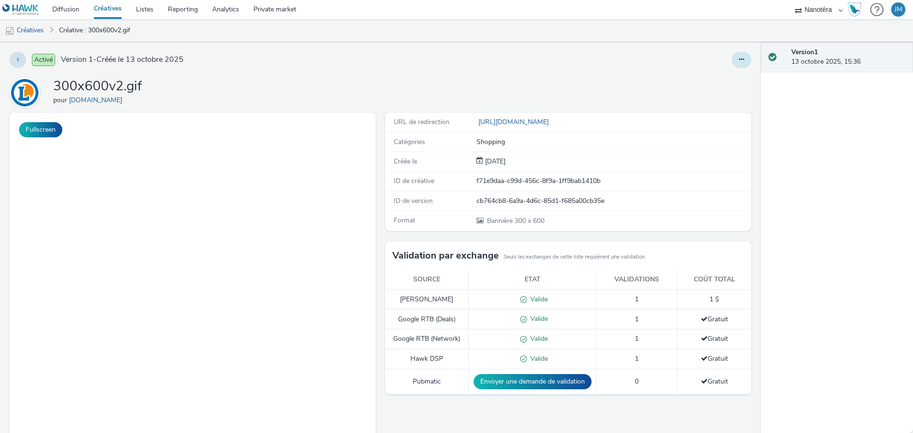
click at [742, 59] on button at bounding box center [742, 60] width 20 height 16
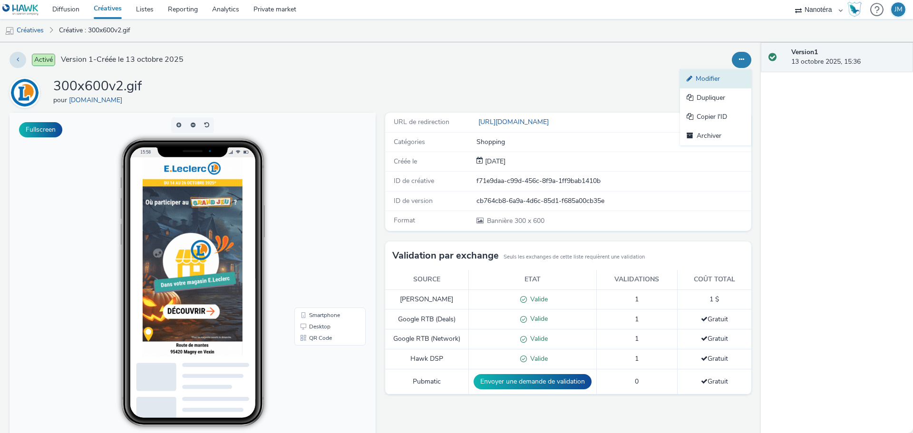
click at [707, 77] on link "Modifier" at bounding box center [715, 78] width 71 height 19
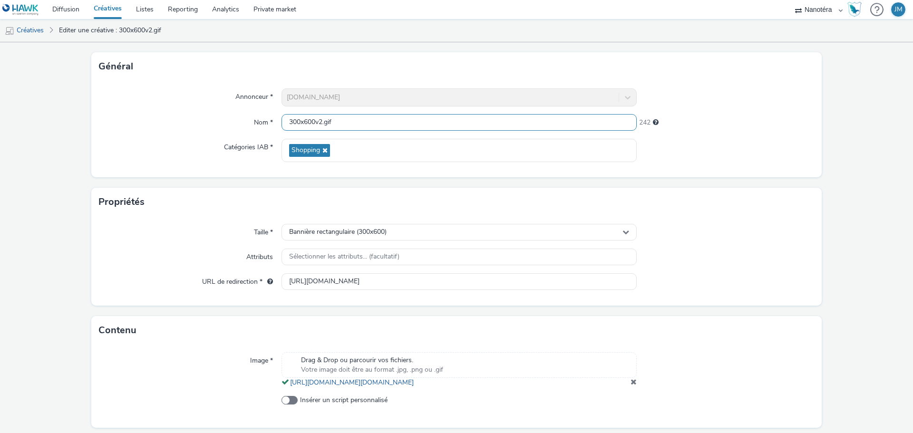
scroll to position [88, 0]
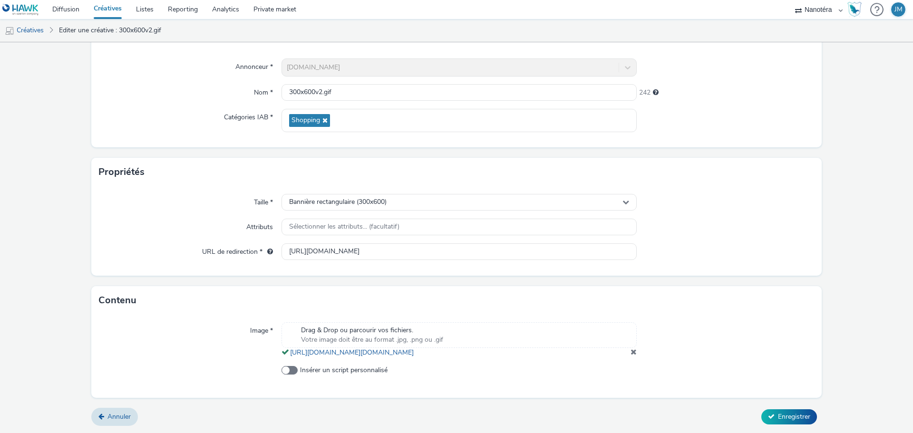
click at [631, 353] on span at bounding box center [634, 352] width 6 height 8
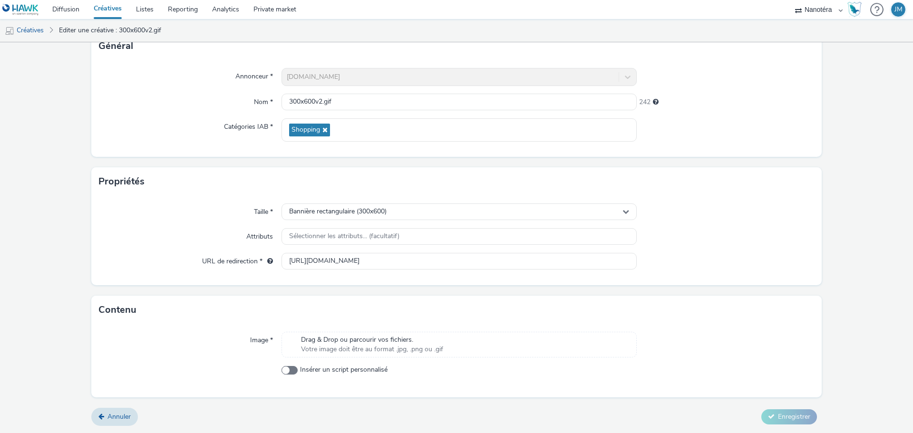
scroll to position [68, 0]
click at [390, 338] on span "Drag & Drop ou parcourir vos fichiers." at bounding box center [372, 340] width 142 height 10
click at [341, 350] on span "Votre image doit être au format .jpg, .png ou .gif" at bounding box center [372, 350] width 142 height 10
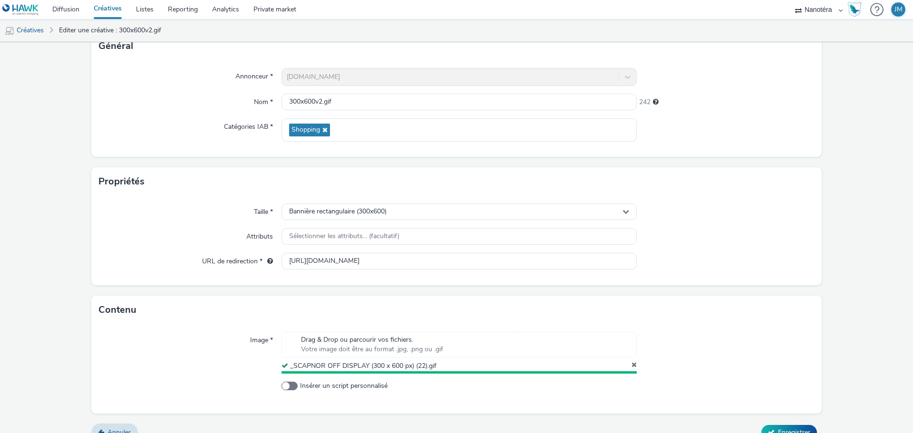
scroll to position [82, 0]
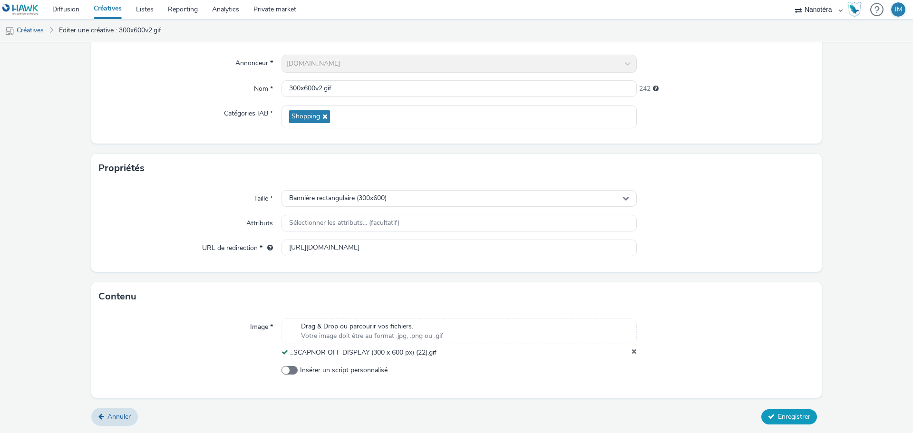
click at [778, 413] on span "Enregistrer" at bounding box center [794, 416] width 32 height 9
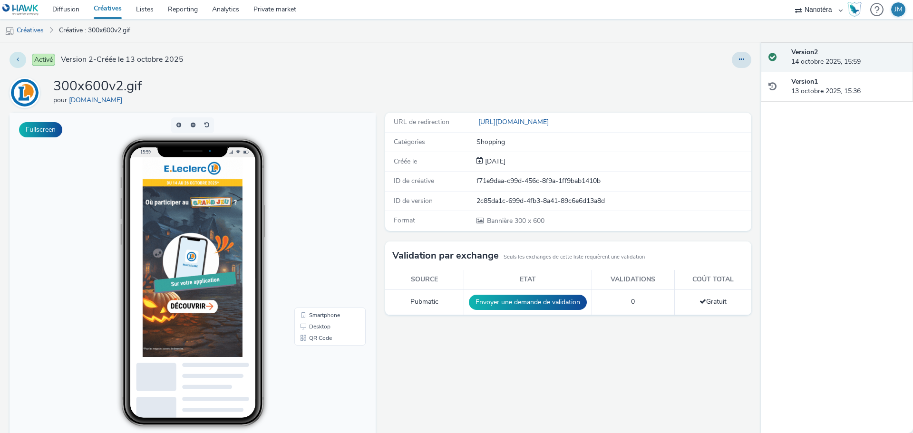
click at [18, 59] on icon at bounding box center [18, 59] width 2 height 7
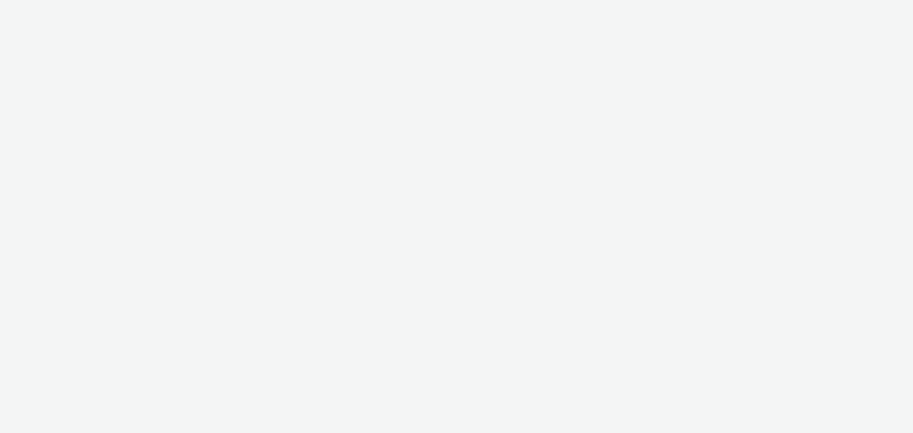
select select "7502541c-291d-438e-9ed0-28cfb675a45a"
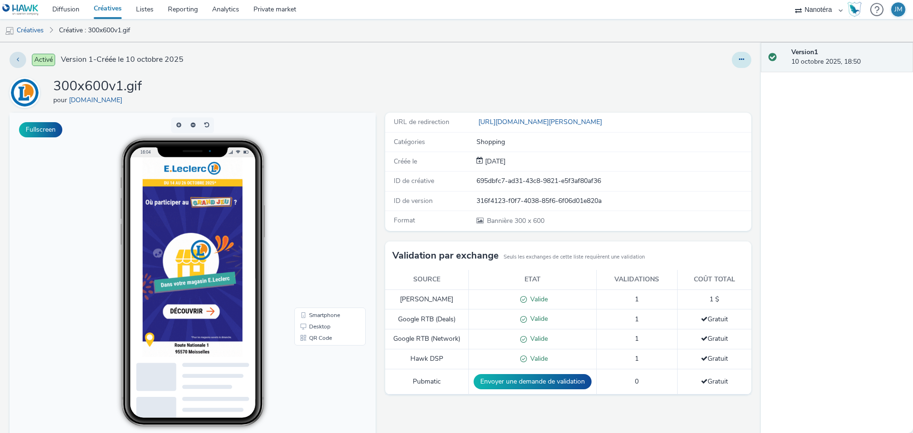
click at [740, 62] on button at bounding box center [742, 60] width 20 height 16
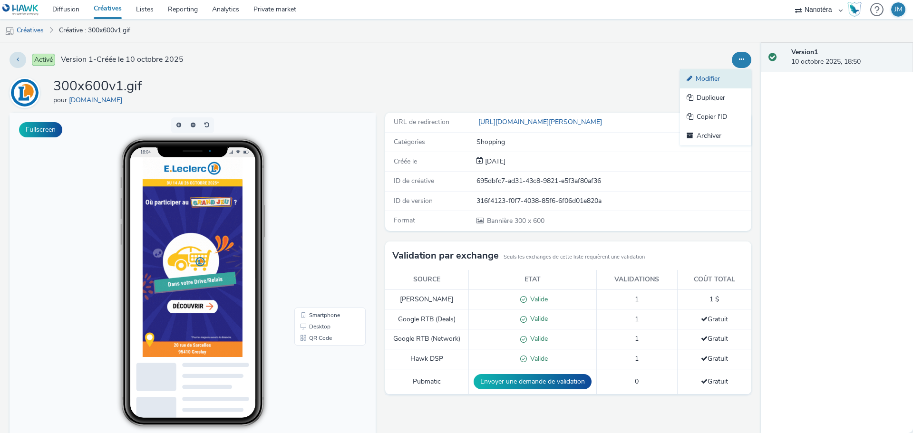
click at [701, 78] on link "Modifier" at bounding box center [715, 78] width 71 height 19
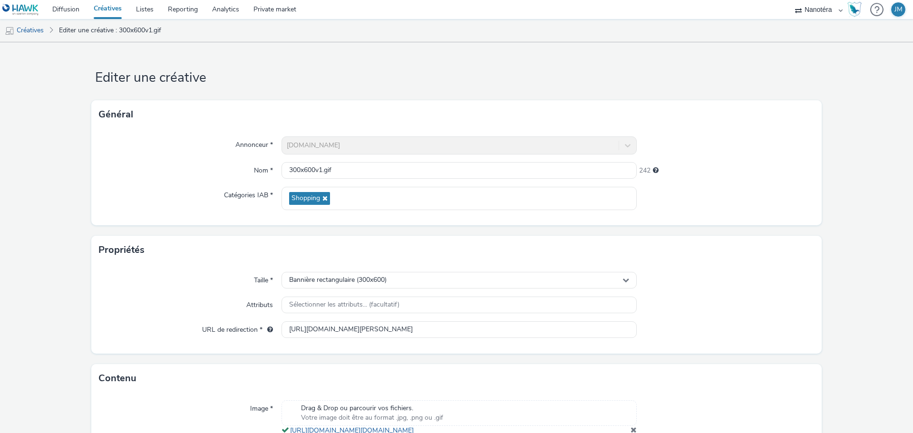
scroll to position [88, 0]
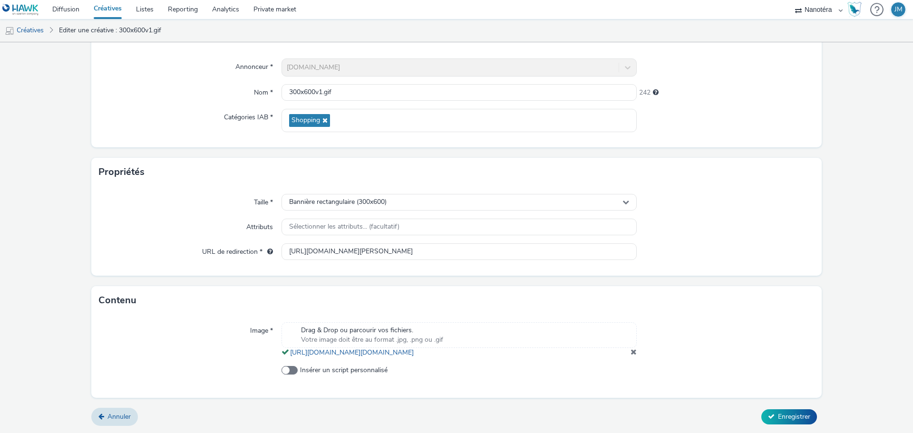
click at [631, 351] on span at bounding box center [634, 352] width 6 height 8
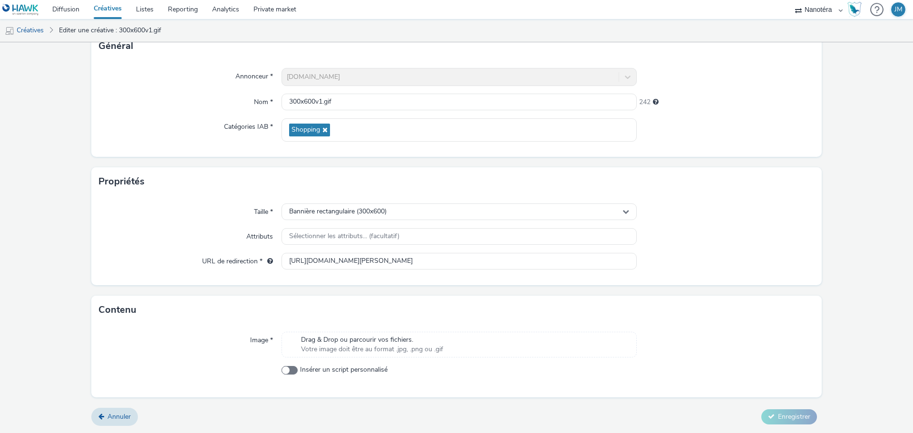
click at [363, 341] on span "Drag & Drop ou parcourir vos fichiers." at bounding box center [372, 340] width 142 height 10
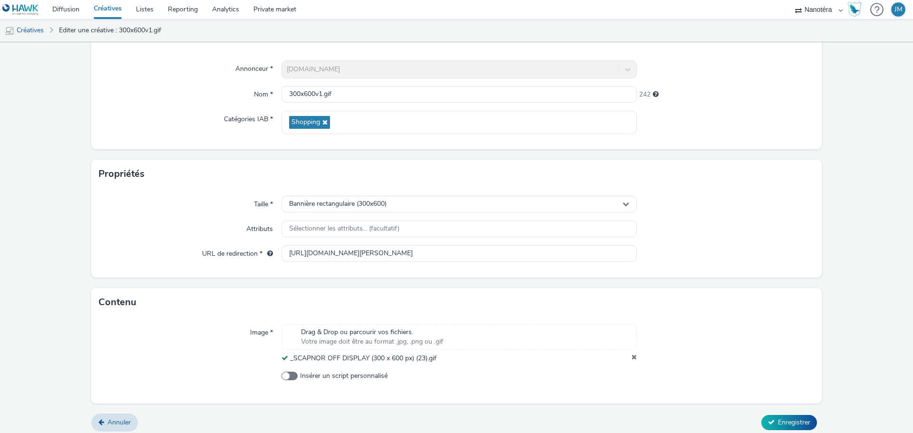
scroll to position [82, 0]
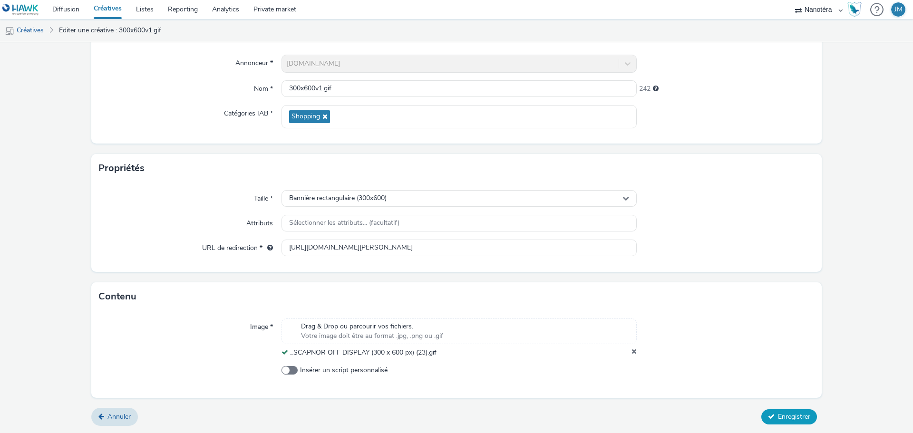
click at [783, 415] on span "Enregistrer" at bounding box center [794, 416] width 32 height 9
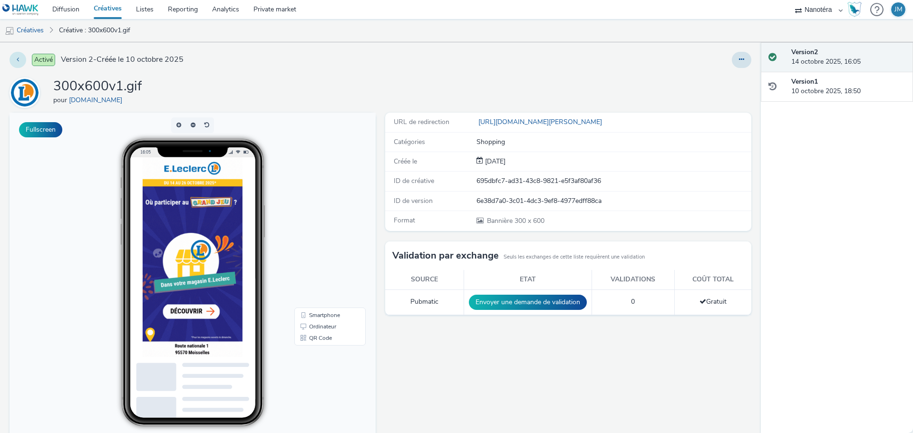
click at [22, 66] on button at bounding box center [18, 60] width 17 height 16
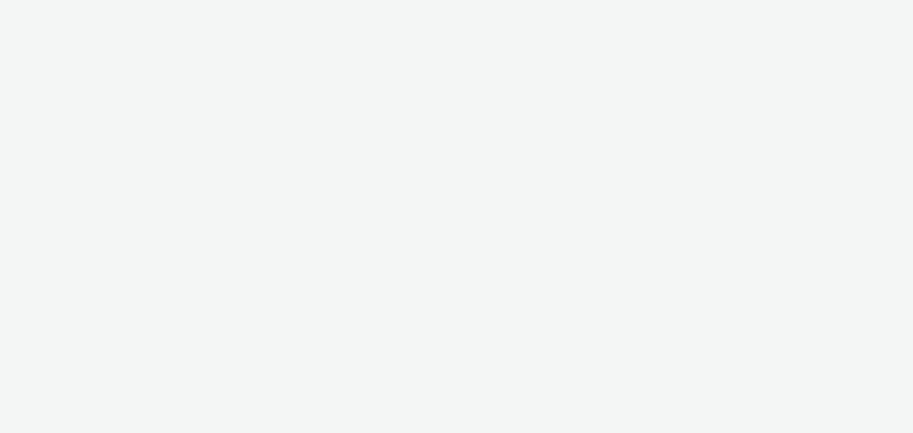
select select "7502541c-291d-438e-9ed0-28cfb675a45a"
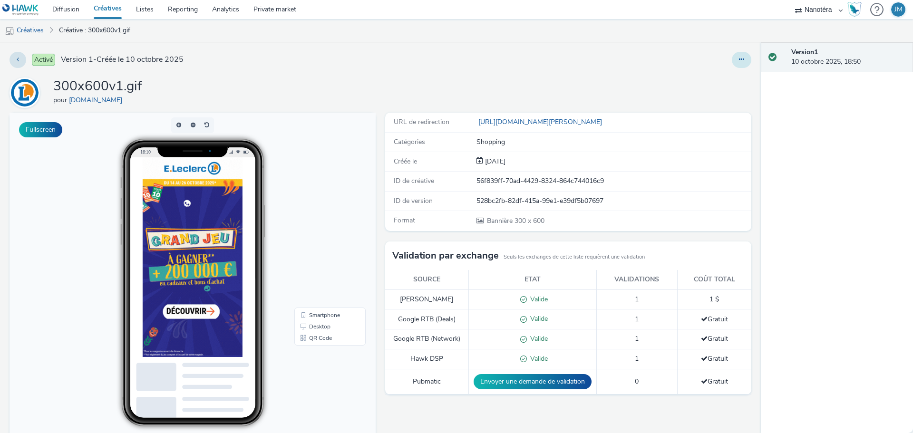
click at [740, 61] on button at bounding box center [742, 60] width 20 height 16
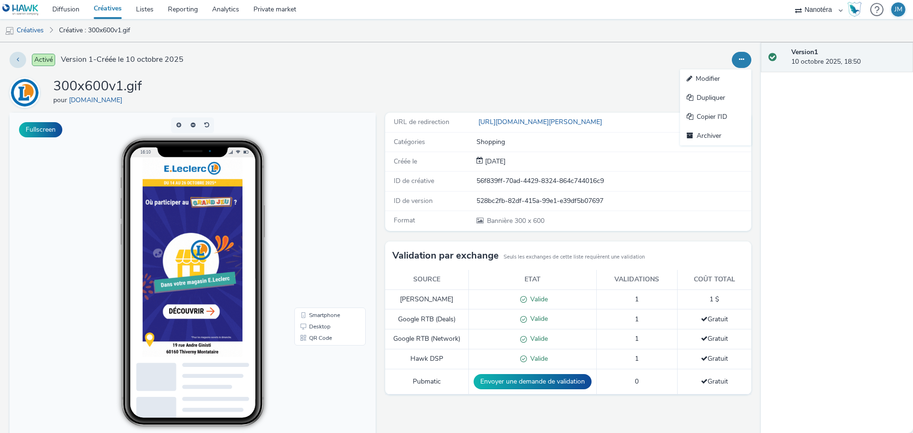
click at [688, 77] on icon at bounding box center [691, 78] width 9 height 7
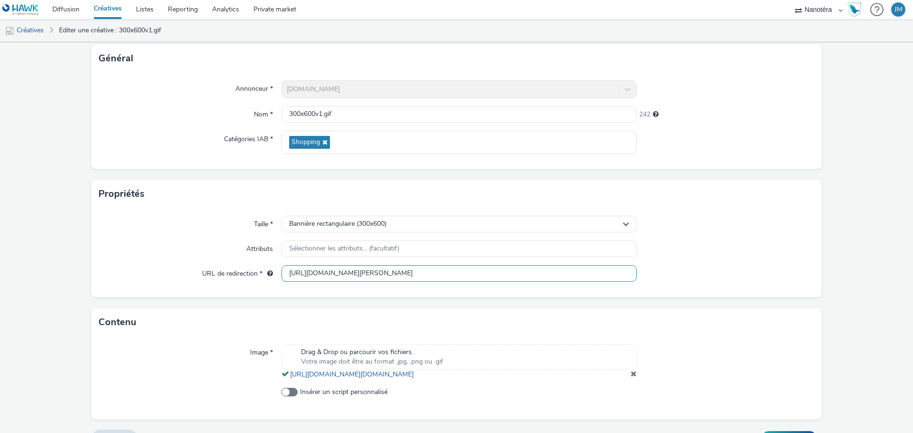
scroll to position [88, 0]
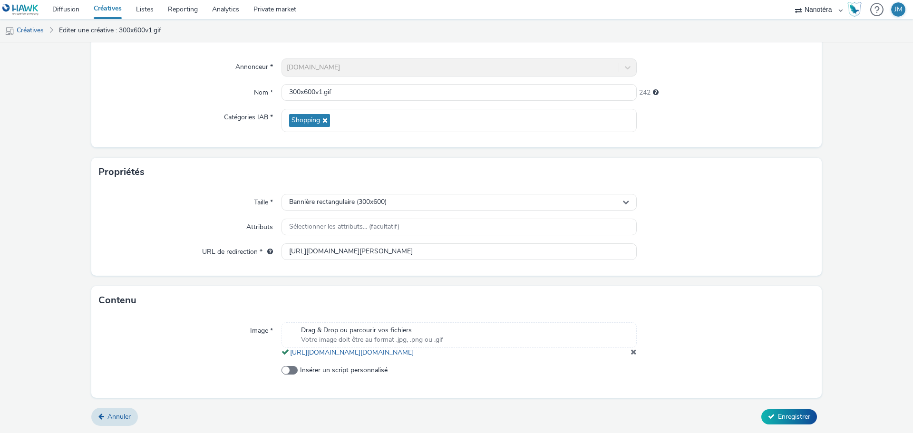
click at [631, 352] on span at bounding box center [634, 352] width 6 height 8
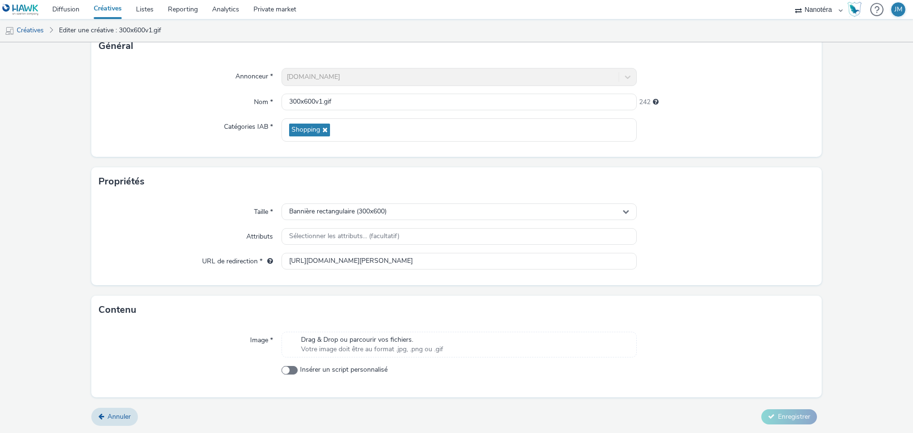
scroll to position [68, 0]
click at [405, 347] on span "Votre image doit être au format .jpg, .png ou .gif" at bounding box center [372, 350] width 142 height 10
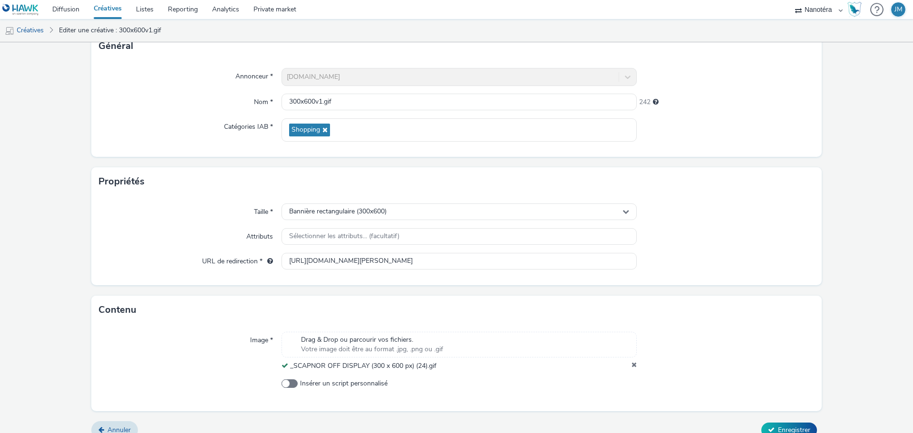
scroll to position [82, 0]
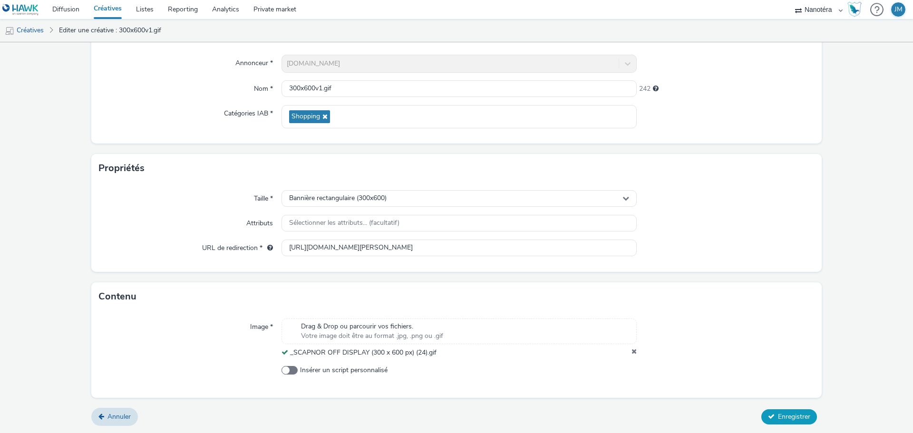
click at [766, 420] on button "Enregistrer" at bounding box center [790, 417] width 56 height 15
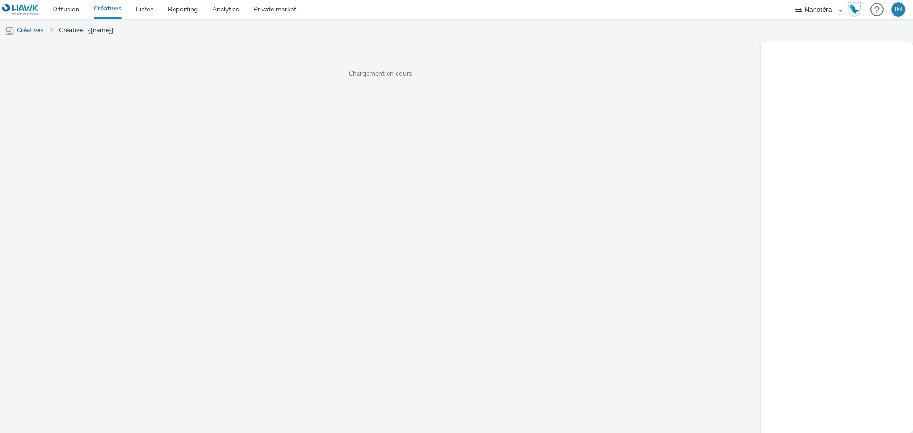
select select "7502541c-291d-438e-9ed0-28cfb675a45a"
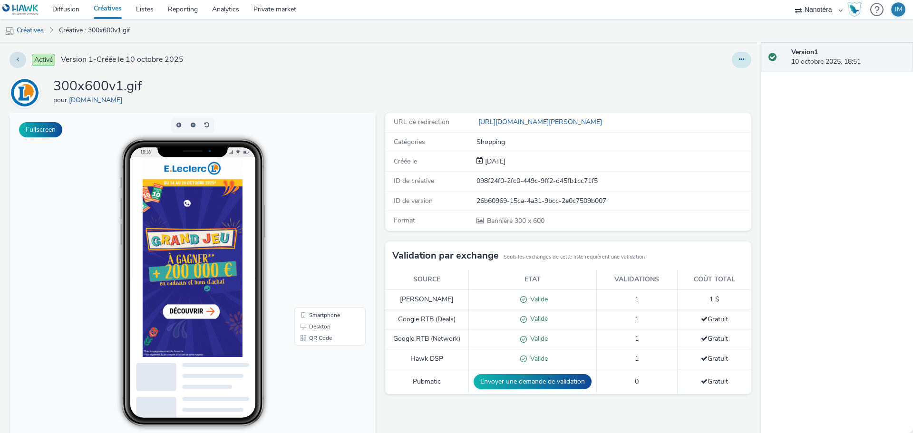
drag, startPoint x: 736, startPoint y: 61, endPoint x: 733, endPoint y: 52, distance: 9.2
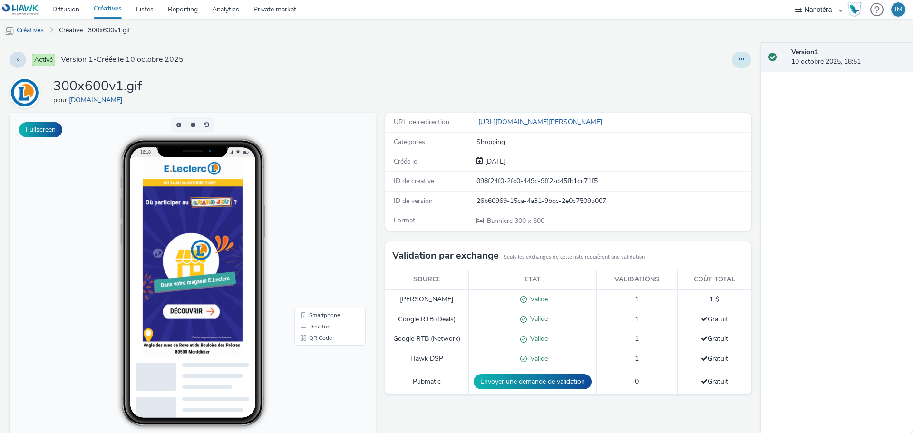
click at [739, 59] on icon at bounding box center [741, 59] width 5 height 7
click at [687, 80] on icon at bounding box center [691, 78] width 9 height 7
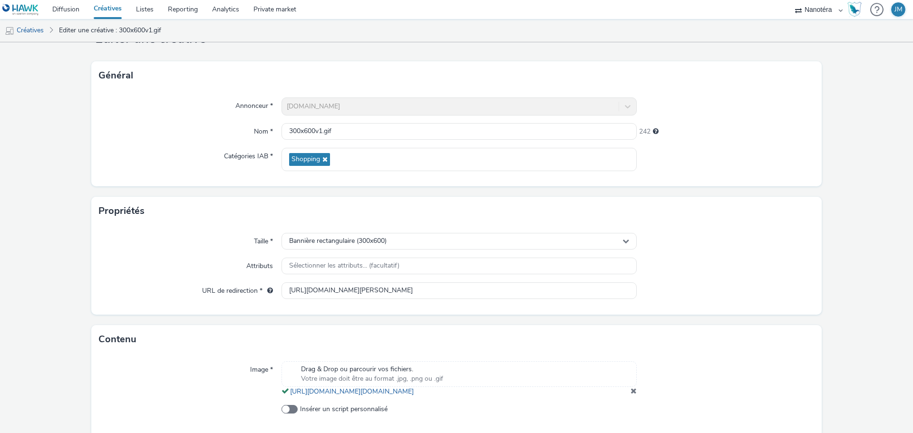
scroll to position [88, 0]
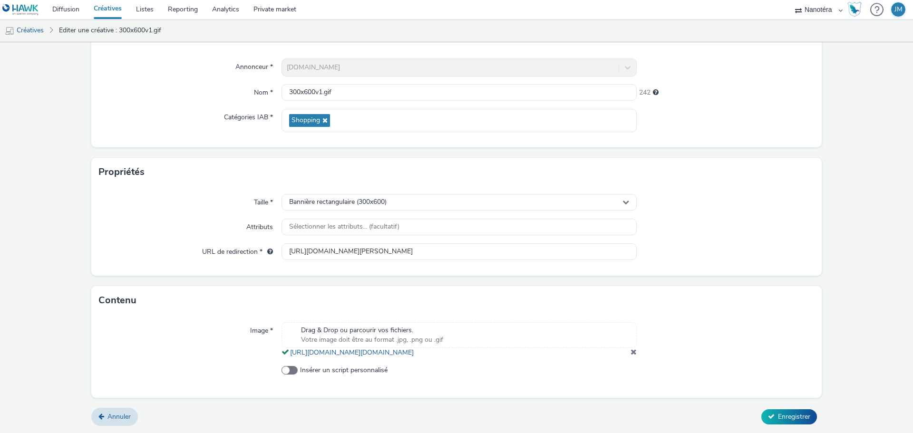
click at [631, 352] on span at bounding box center [634, 352] width 6 height 8
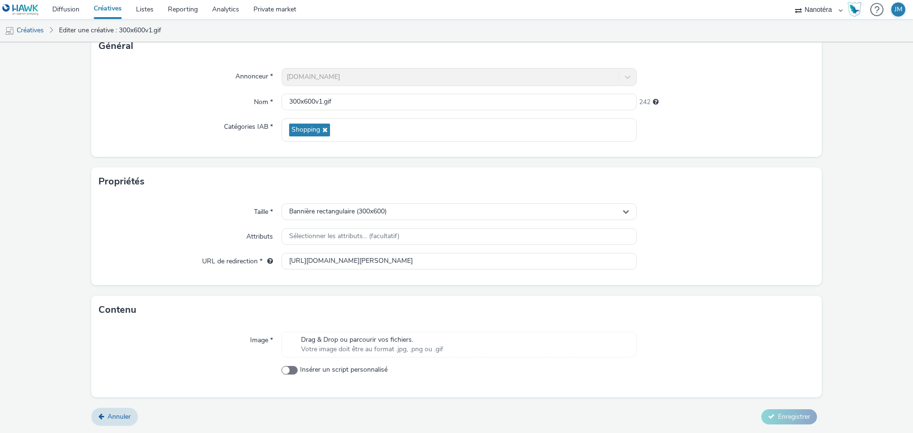
click at [405, 349] on span "Votre image doit être au format .jpg, .png ou .gif" at bounding box center [372, 350] width 142 height 10
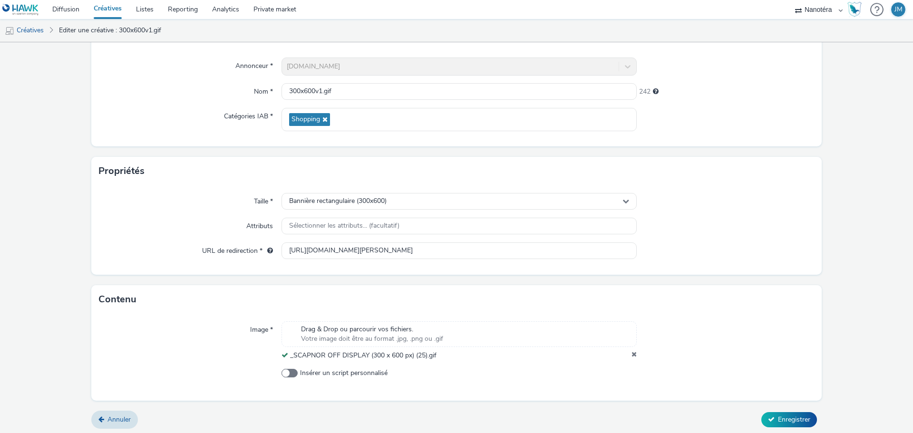
scroll to position [82, 0]
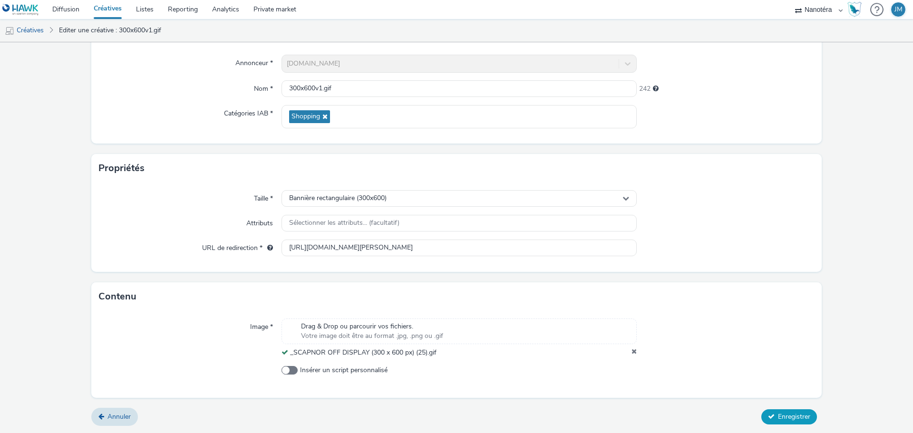
click at [772, 411] on button "Enregistrer" at bounding box center [790, 417] width 56 height 15
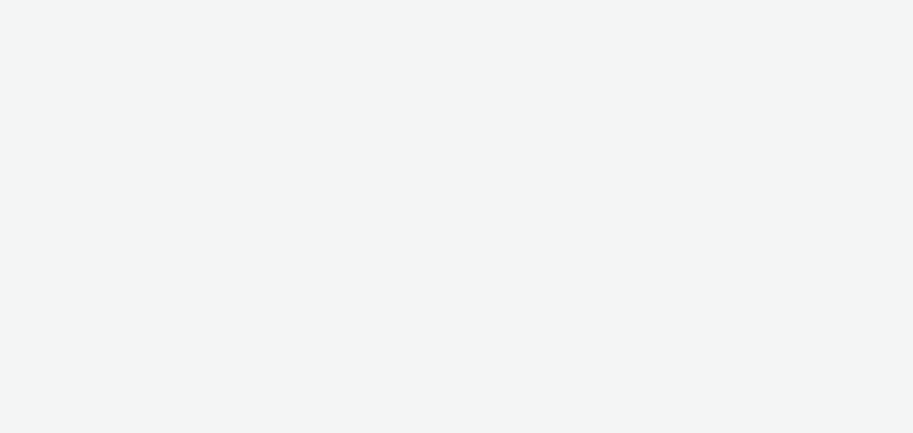
select select "7502541c-291d-438e-9ed0-28cfb675a45a"
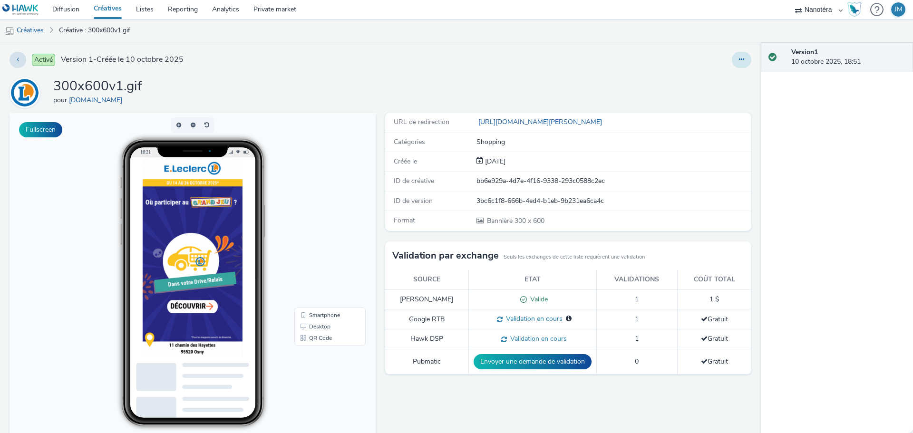
click at [733, 55] on button at bounding box center [742, 60] width 20 height 16
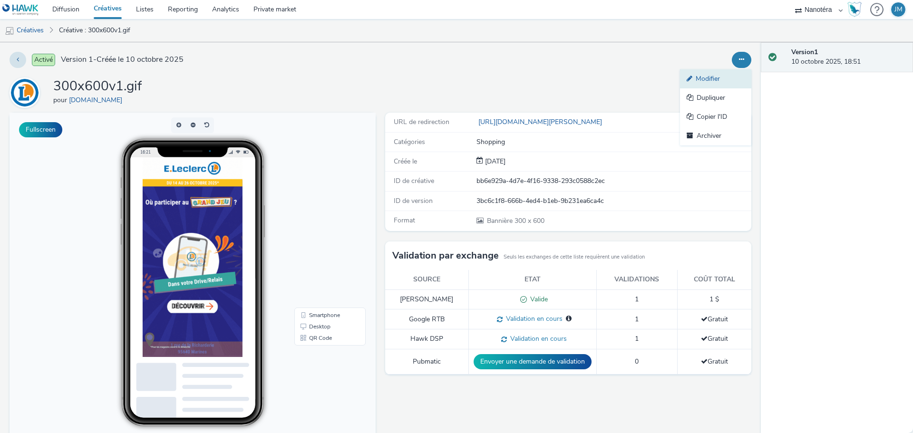
click at [704, 83] on link "Modifier" at bounding box center [715, 78] width 71 height 19
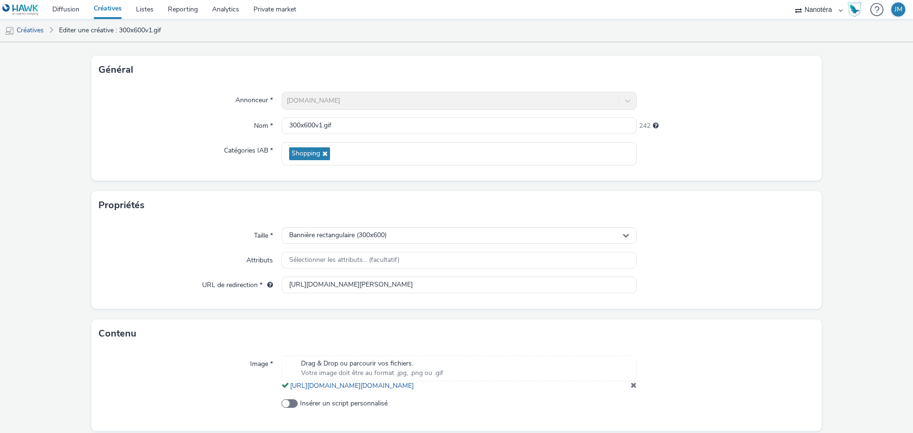
scroll to position [88, 0]
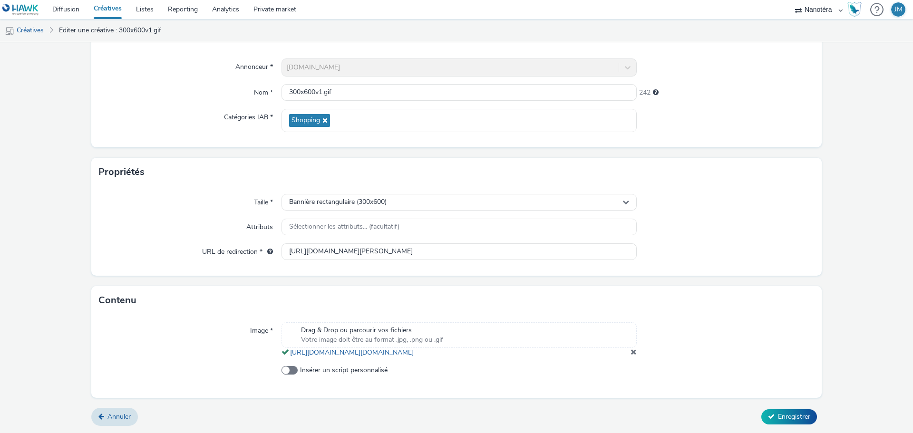
click at [631, 353] on span at bounding box center [634, 352] width 6 height 8
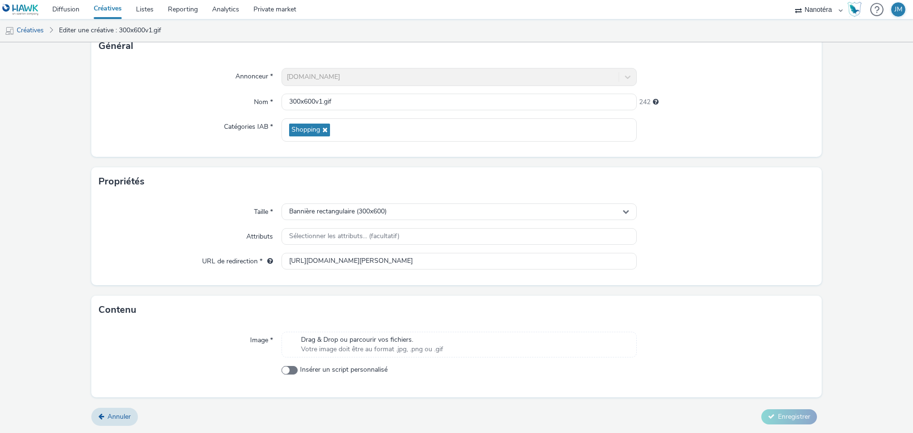
scroll to position [68, 0]
click at [374, 344] on span "Drag & Drop ou parcourir vos fichiers." at bounding box center [372, 340] width 142 height 10
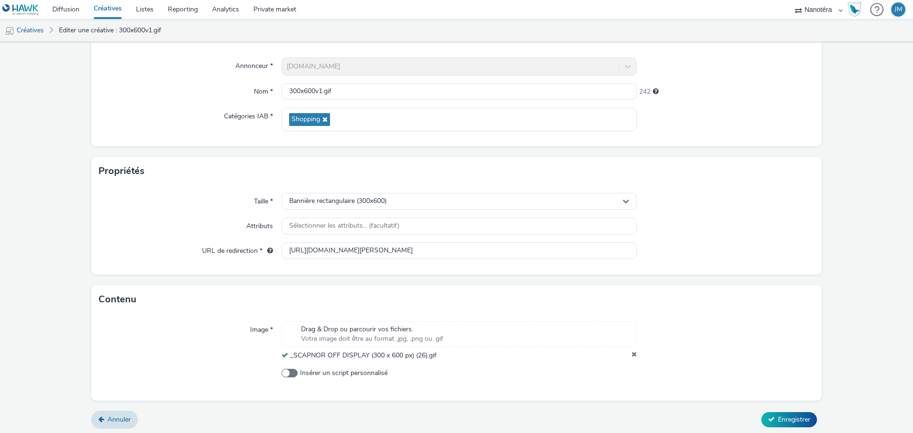
scroll to position [82, 0]
click at [791, 429] on form "Editer une créative Général Annonceur * E.Leclerc Nom * 300x600v1.gif 242 Catég…" at bounding box center [456, 197] width 913 height 473
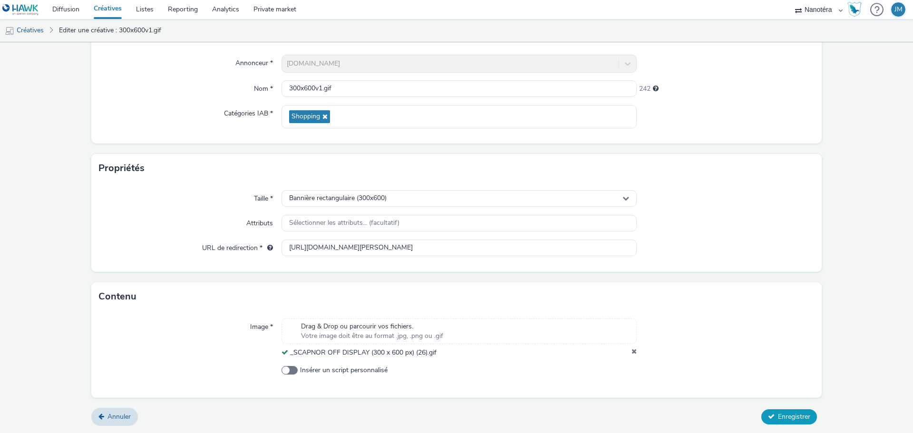
click at [791, 417] on span "Enregistrer" at bounding box center [794, 416] width 32 height 9
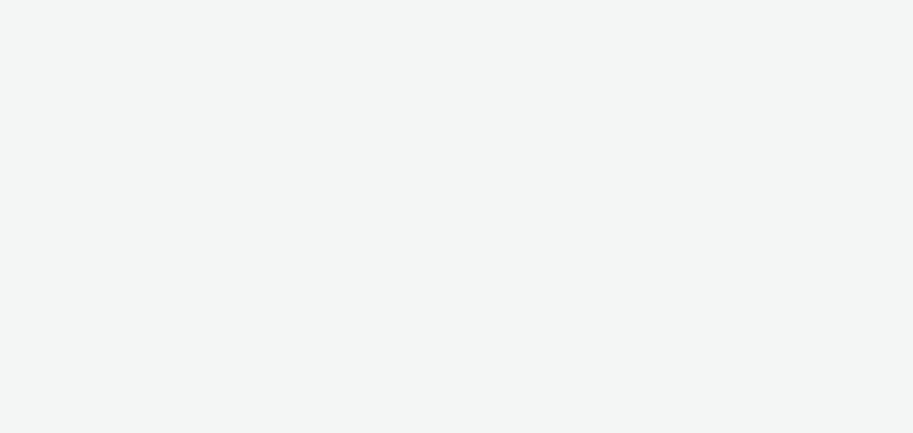
select select "7502541c-291d-438e-9ed0-28cfb675a45a"
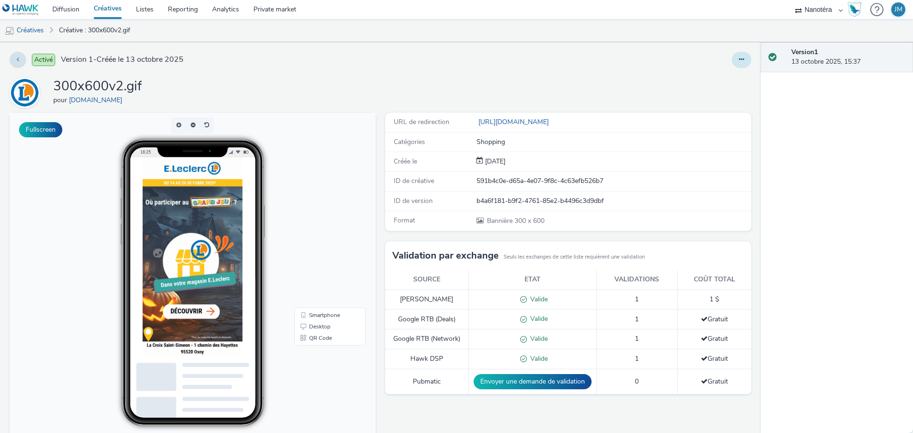
click at [732, 60] on button at bounding box center [742, 60] width 20 height 16
click at [705, 75] on link "Modifier" at bounding box center [715, 78] width 71 height 19
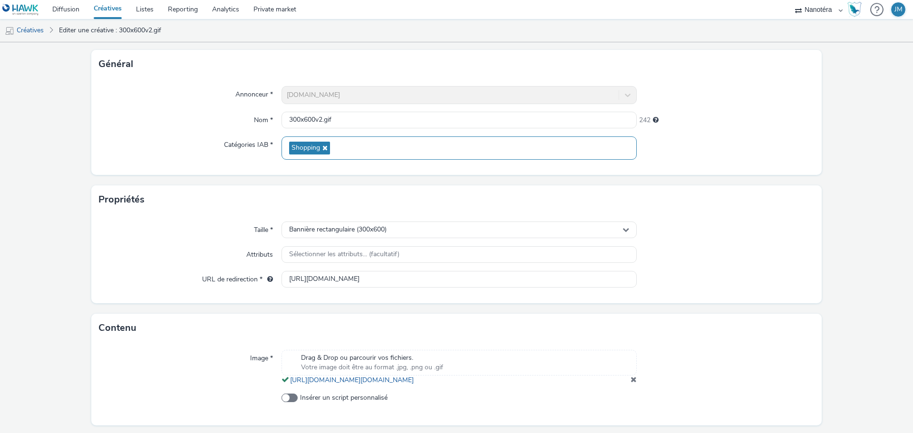
scroll to position [88, 0]
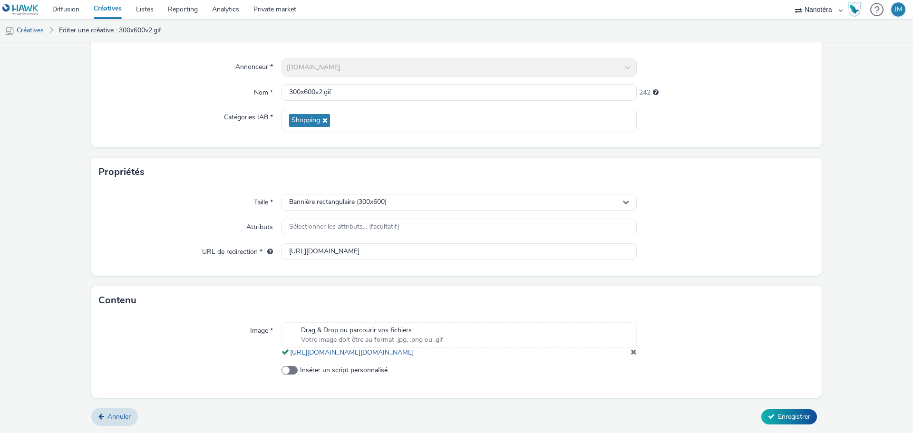
click at [637, 352] on div at bounding box center [726, 339] width 178 height 35
click at [631, 352] on span at bounding box center [634, 352] width 6 height 8
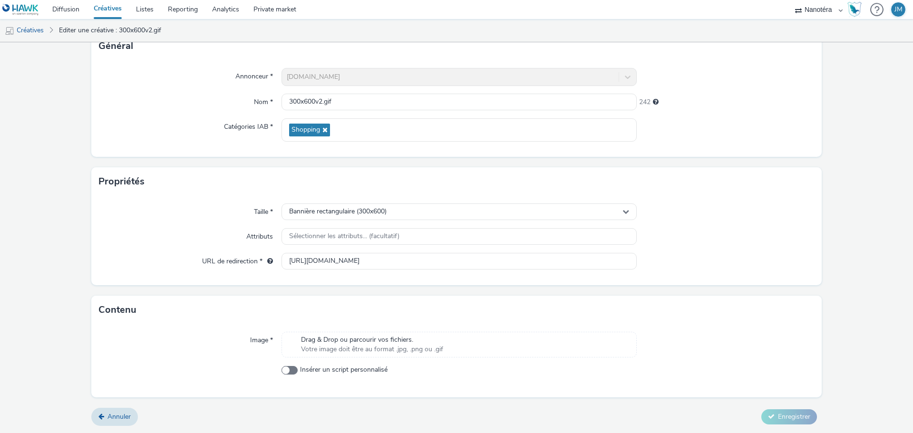
click at [396, 347] on span "Votre image doit être au format .jpg, .png ou .gif" at bounding box center [372, 350] width 142 height 10
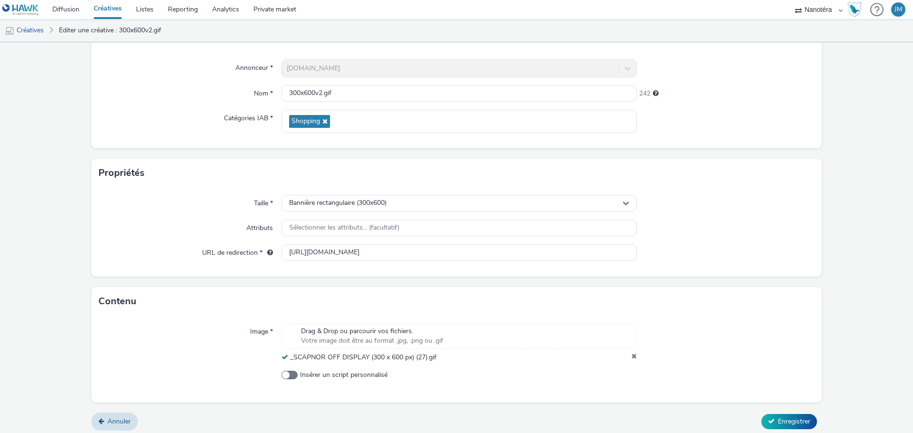
scroll to position [82, 0]
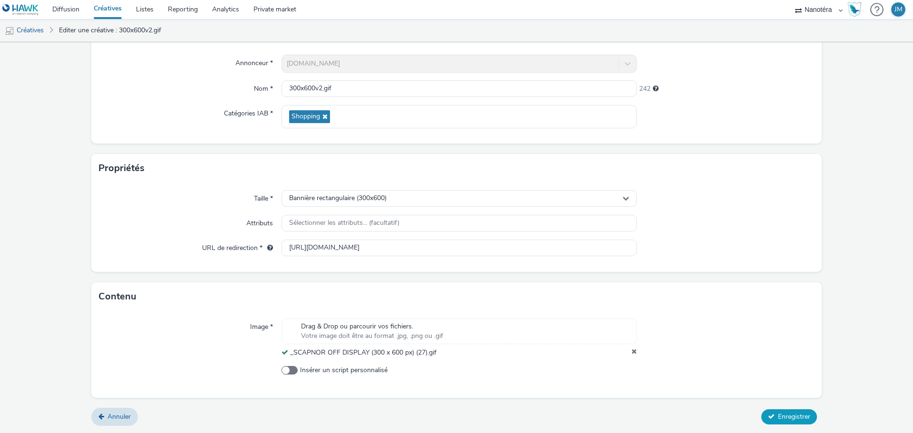
click at [779, 417] on span "Enregistrer" at bounding box center [794, 416] width 32 height 9
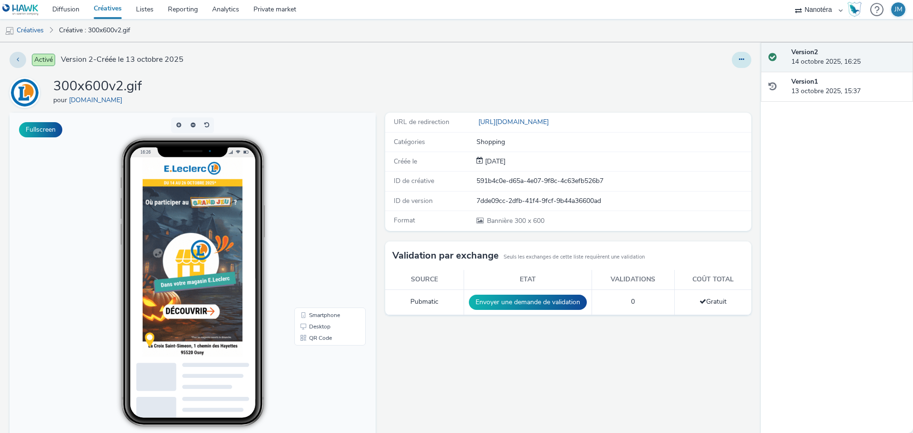
click at [741, 63] on button at bounding box center [742, 60] width 20 height 16
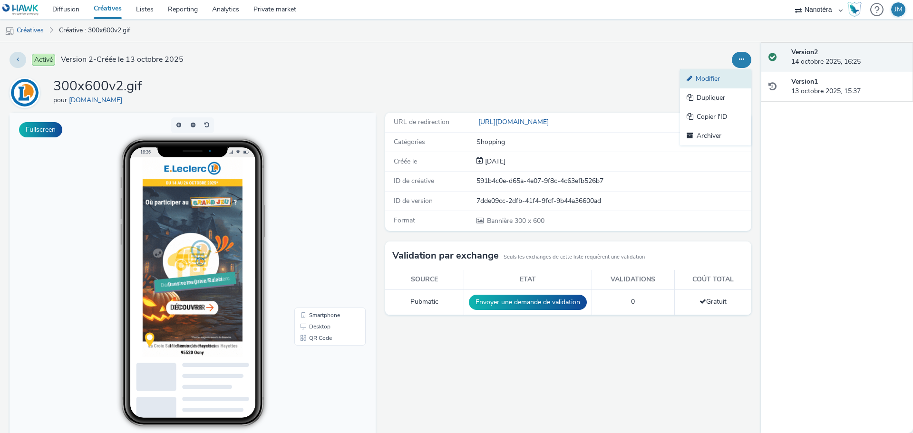
click at [706, 76] on link "Modifier" at bounding box center [715, 78] width 71 height 19
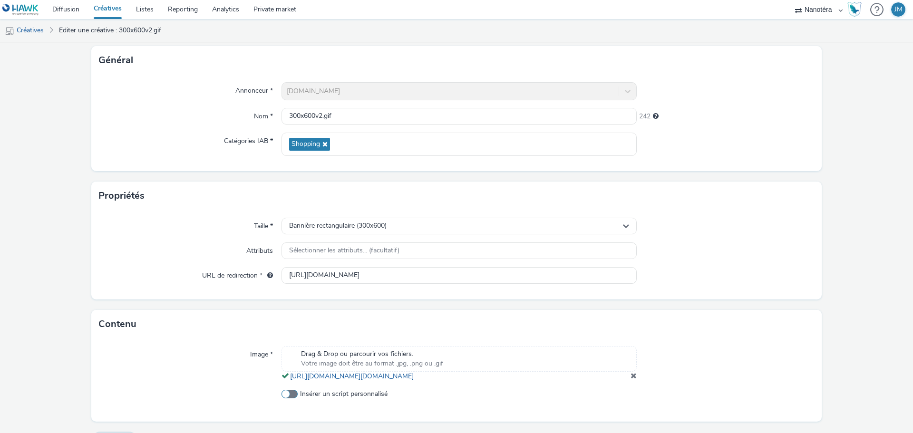
scroll to position [88, 0]
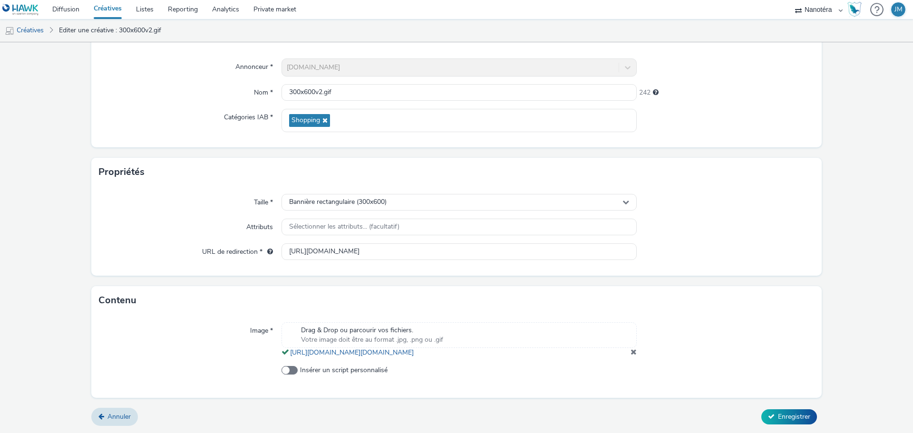
click at [631, 352] on span at bounding box center [634, 352] width 6 height 8
click at [631, 348] on div "Drag & Drop ou parcourir vos fichiers. Votre image doit être au format .jpg, .p…" at bounding box center [459, 335] width 355 height 26
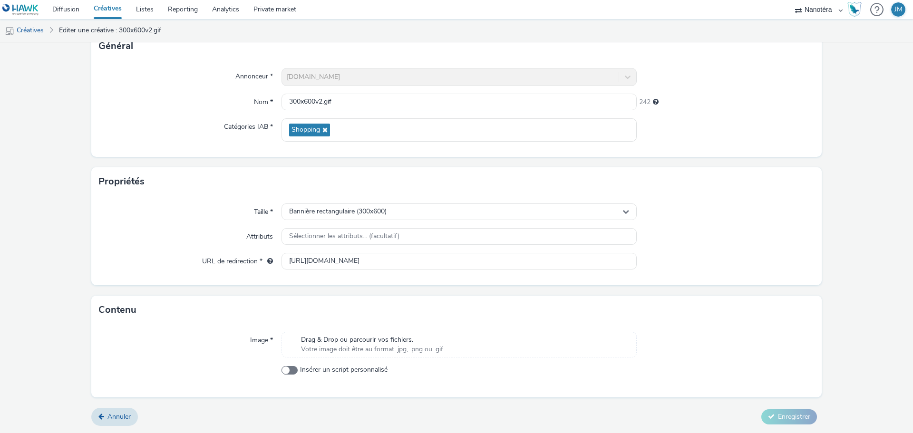
scroll to position [68, 0]
click at [313, 349] on span "Votre image doit être au format .jpg, .png ou .gif" at bounding box center [372, 350] width 142 height 10
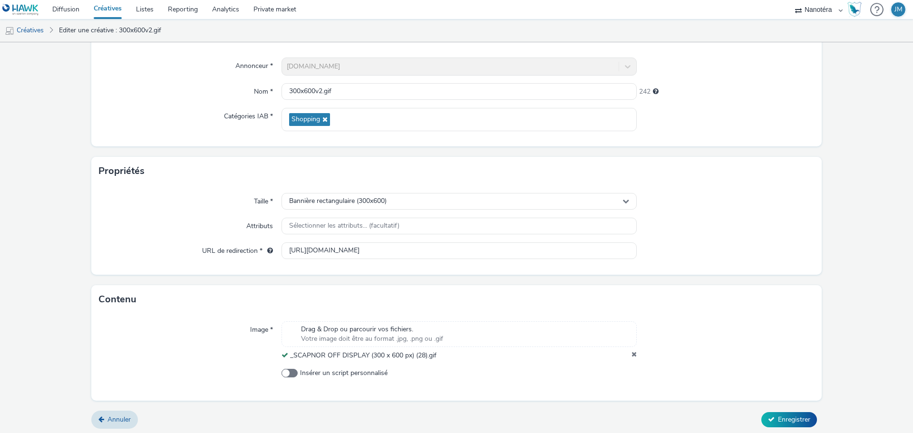
scroll to position [82, 0]
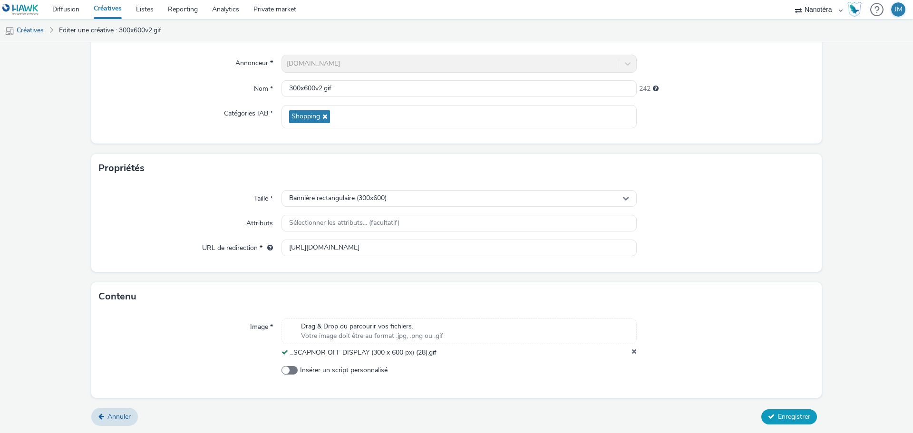
click at [787, 410] on button "Enregistrer" at bounding box center [790, 417] width 56 height 15
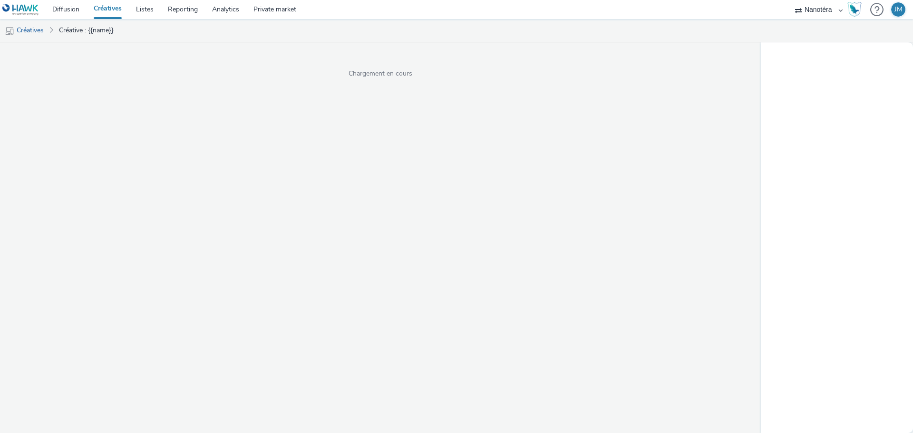
select select "7502541c-291d-438e-9ed0-28cfb675a45a"
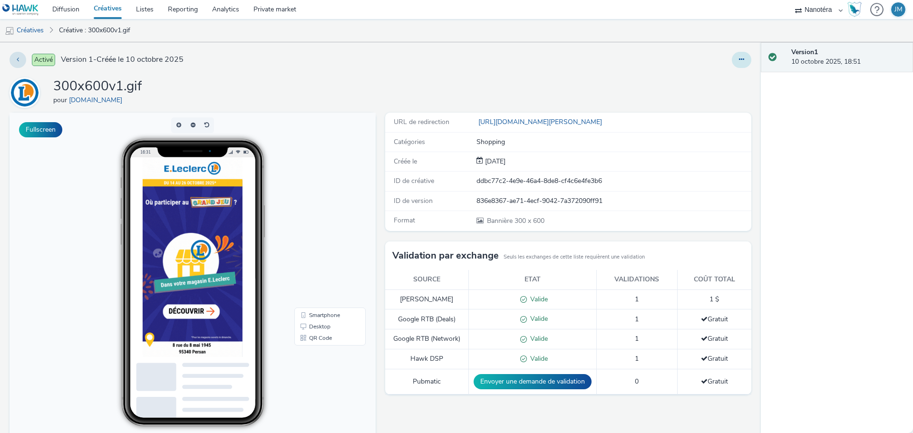
click at [739, 59] on icon at bounding box center [741, 59] width 5 height 7
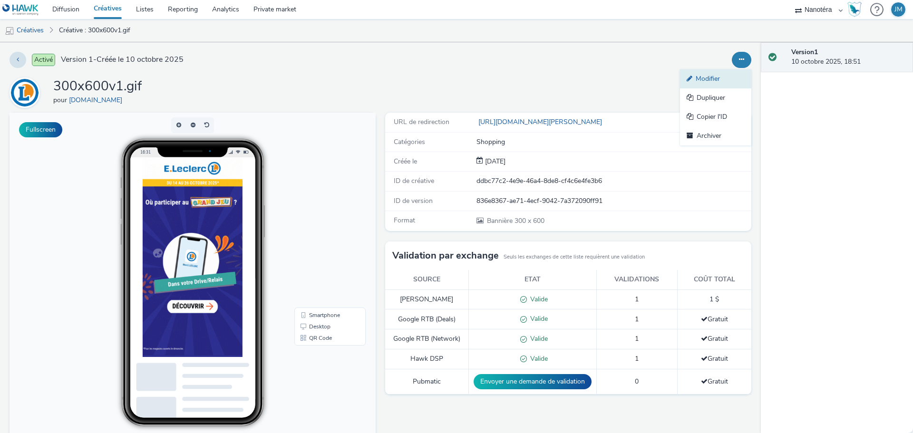
click at [715, 75] on link "Modifier" at bounding box center [715, 78] width 71 height 19
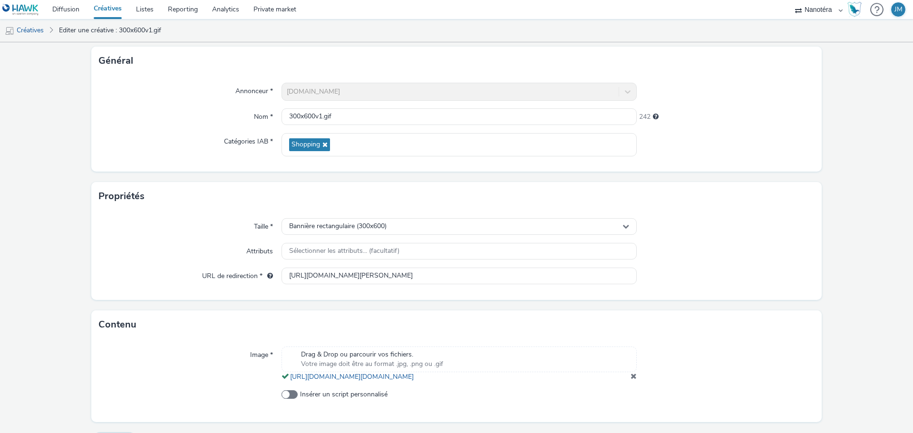
scroll to position [88, 0]
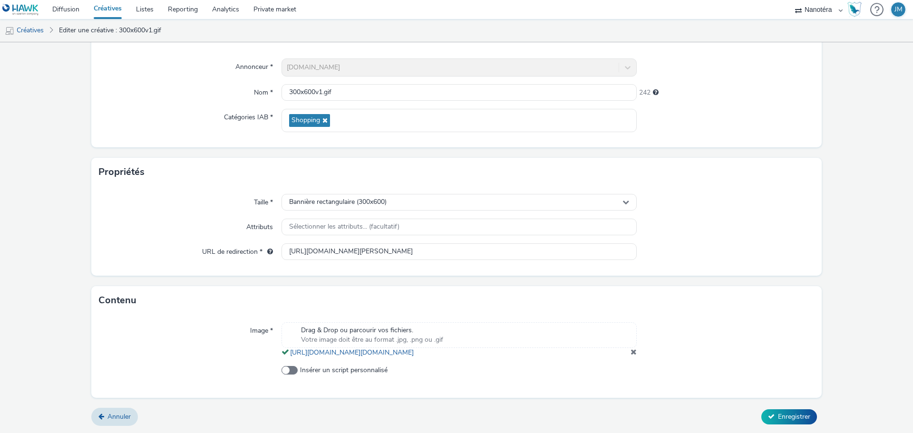
click at [631, 352] on span at bounding box center [634, 352] width 6 height 8
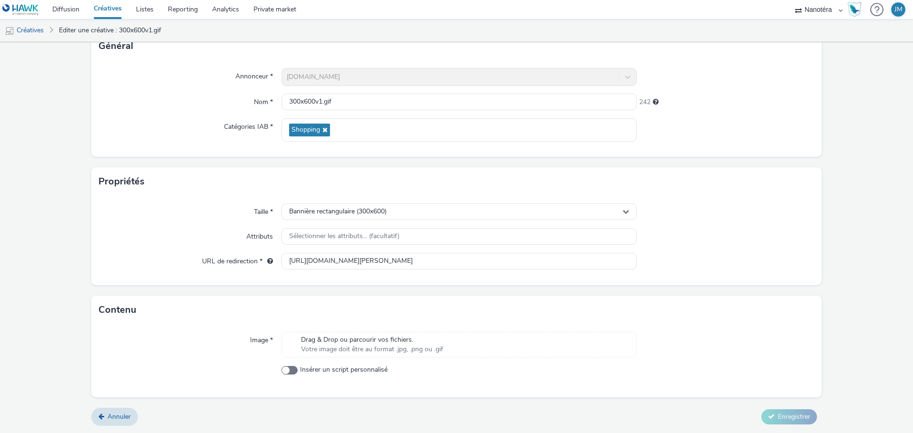
scroll to position [68, 0]
click at [462, 352] on div "Drag & Drop ou parcourir vos fichiers. Votre image doit être au format .jpg, .p…" at bounding box center [459, 345] width 355 height 26
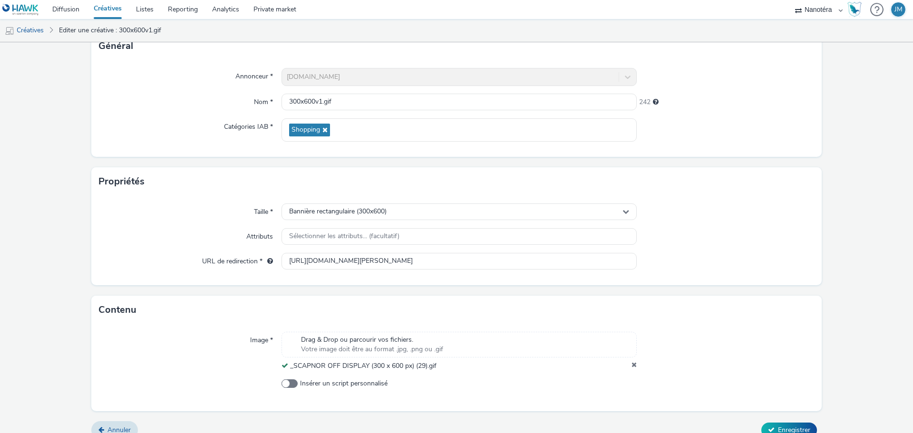
scroll to position [82, 0]
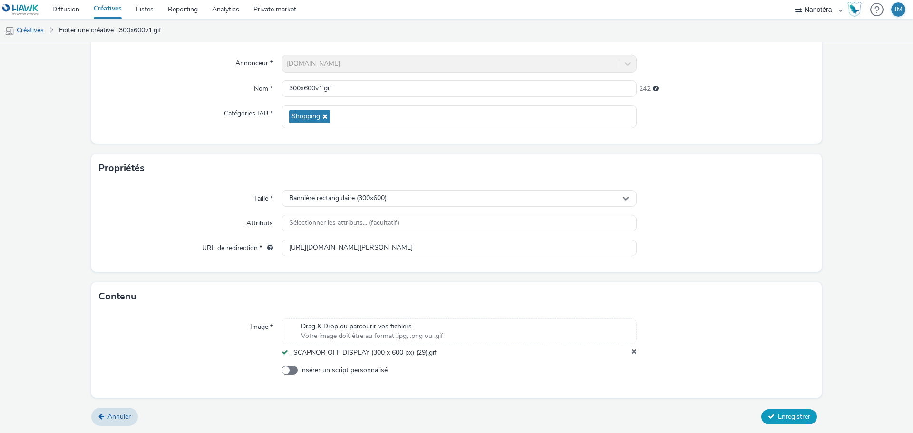
click at [788, 419] on span "Enregistrer" at bounding box center [794, 416] width 32 height 9
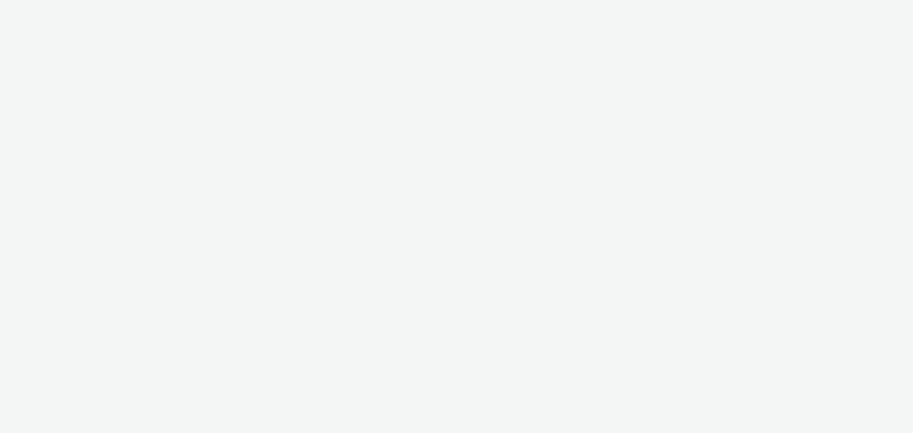
select select "7502541c-291d-438e-9ed0-28cfb675a45a"
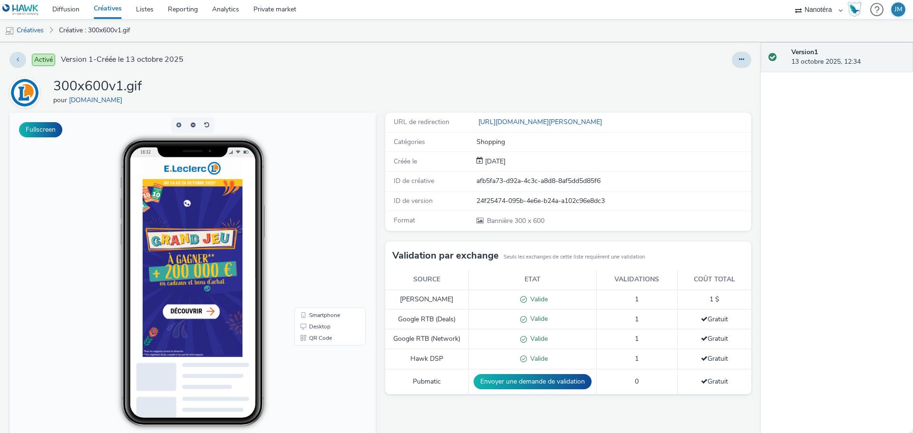
click at [416, 81] on div "300x600v1.gif pour E.Leclerc" at bounding box center [381, 93] width 742 height 30
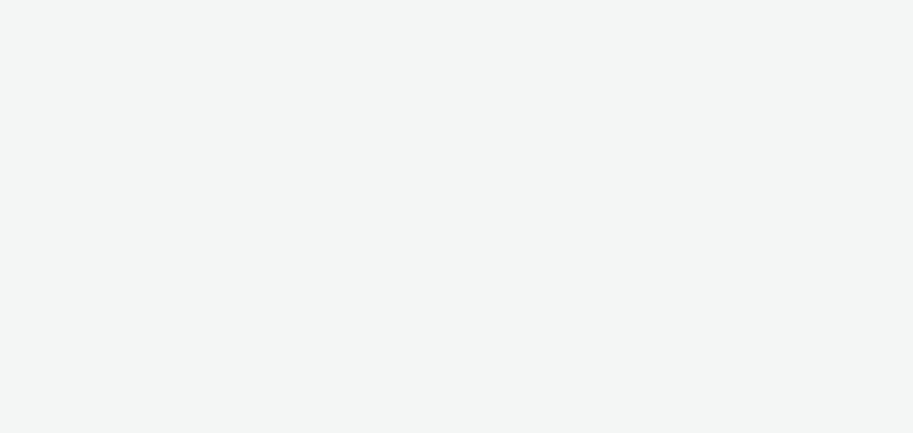
select select "7502541c-291d-438e-9ed0-28cfb675a45a"
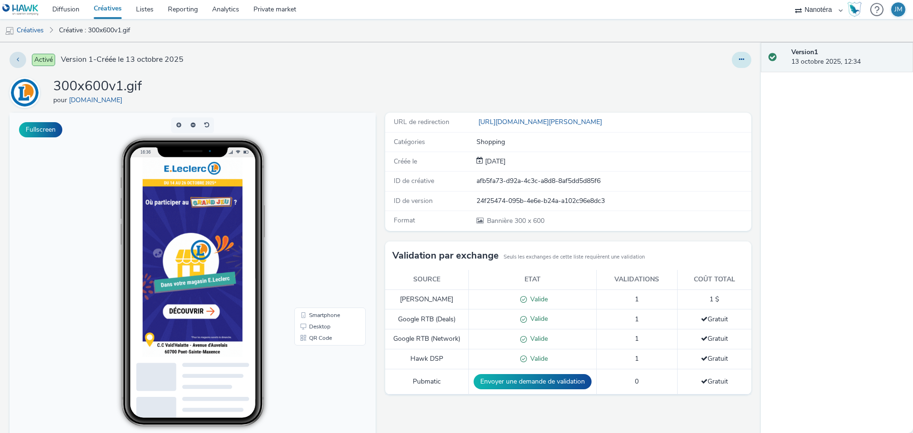
click at [739, 64] on button at bounding box center [742, 60] width 20 height 16
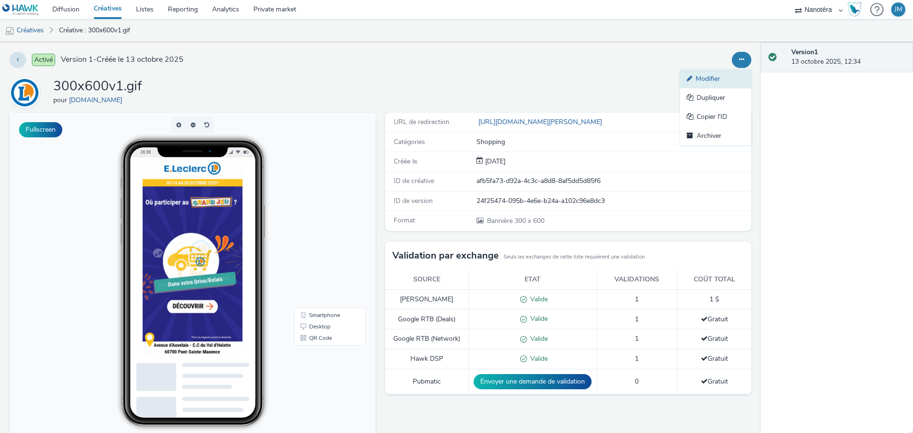
click at [707, 79] on link "Modifier" at bounding box center [715, 78] width 71 height 19
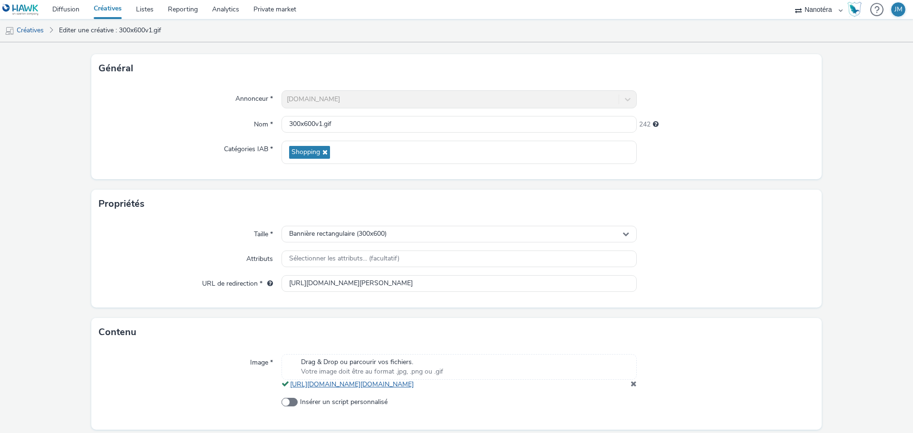
scroll to position [88, 0]
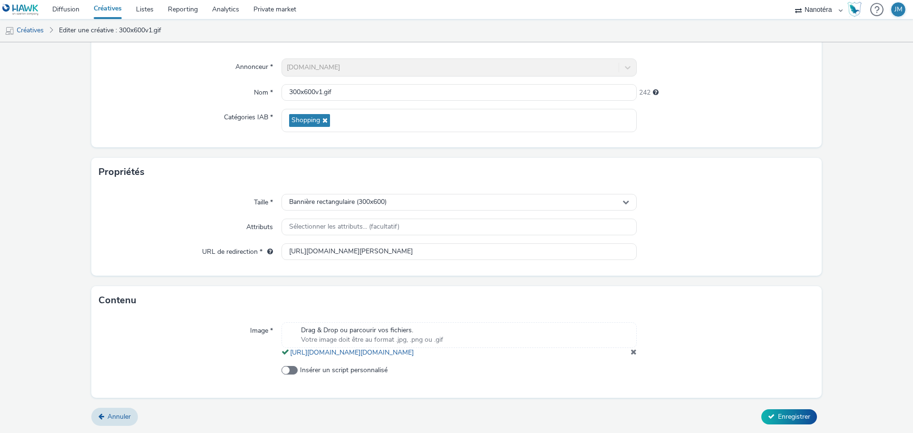
drag, startPoint x: 627, startPoint y: 352, endPoint x: 620, endPoint y: 353, distance: 7.3
click at [631, 352] on span at bounding box center [634, 352] width 6 height 8
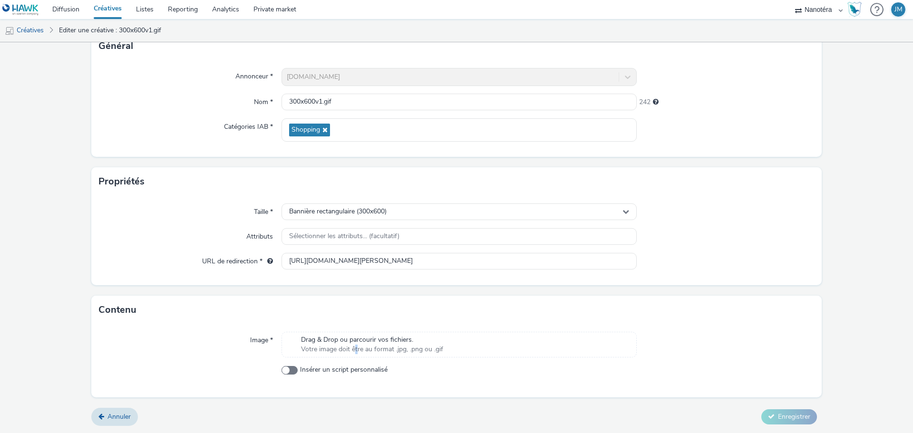
click at [354, 352] on span "Votre image doit être au format .jpg, .png ou .gif" at bounding box center [372, 350] width 142 height 10
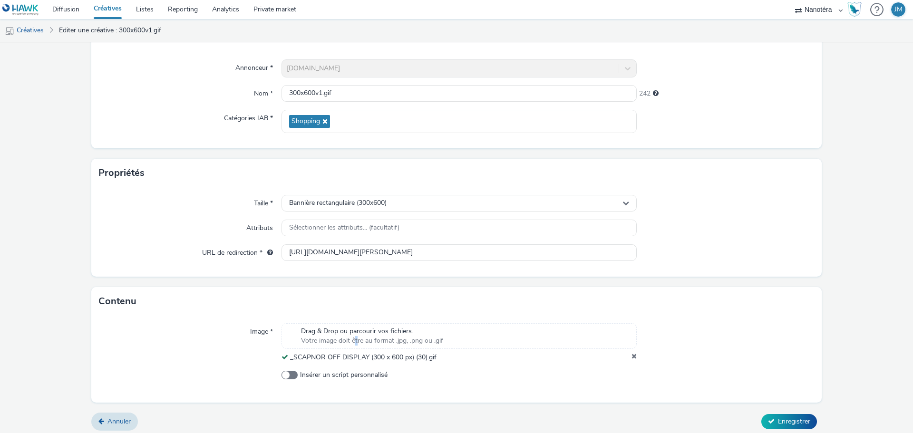
scroll to position [82, 0]
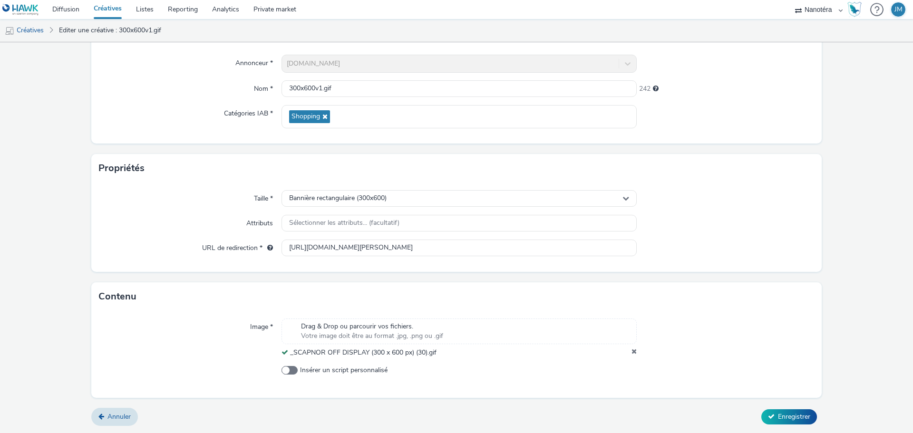
click at [680, 359] on div "Image * Drag & Drop ou parcourir vos fichiers. Votre image doit être au format …" at bounding box center [456, 354] width 731 height 87
click at [798, 415] on span "Enregistrer" at bounding box center [794, 416] width 32 height 9
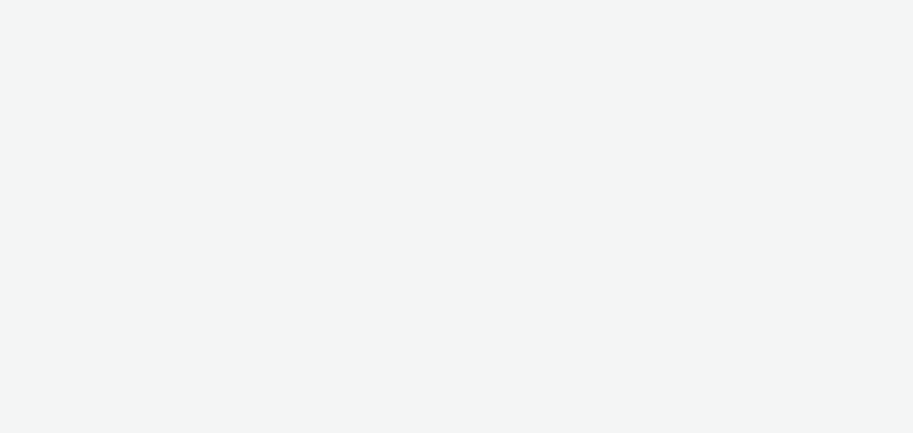
select select "7502541c-291d-438e-9ed0-28cfb675a45a"
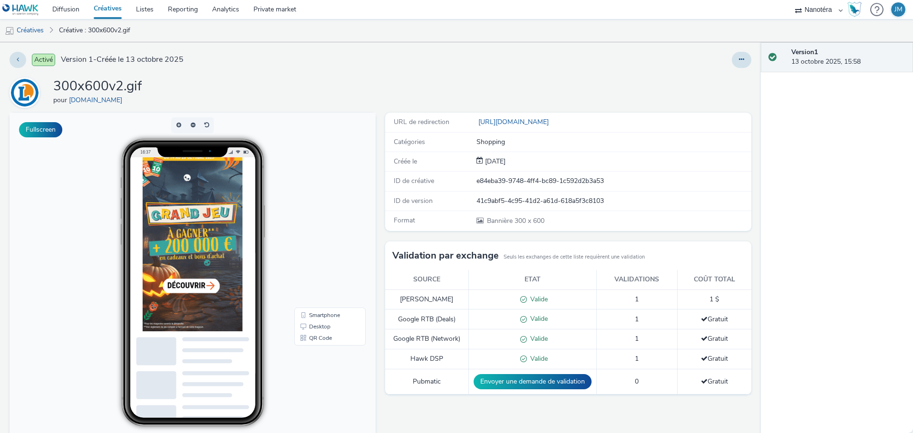
scroll to position [48, 0]
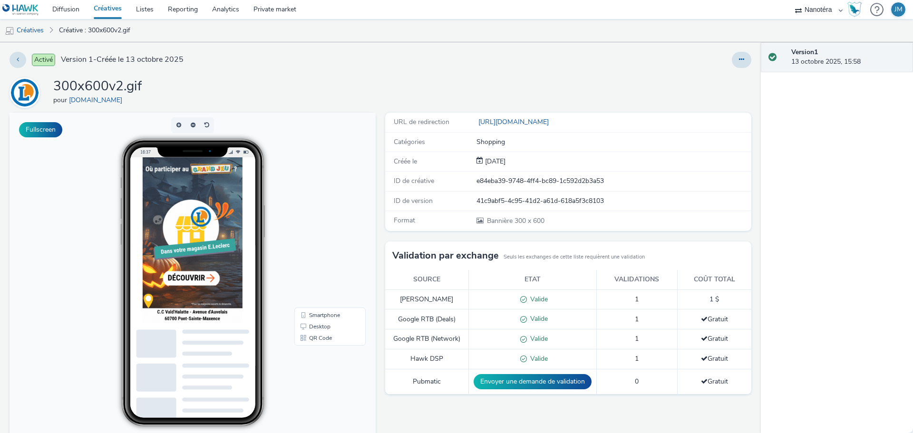
click at [841, 94] on div "Version 1 13 octobre 2025, 15:58" at bounding box center [837, 237] width 152 height 391
click at [741, 60] on button at bounding box center [742, 60] width 20 height 16
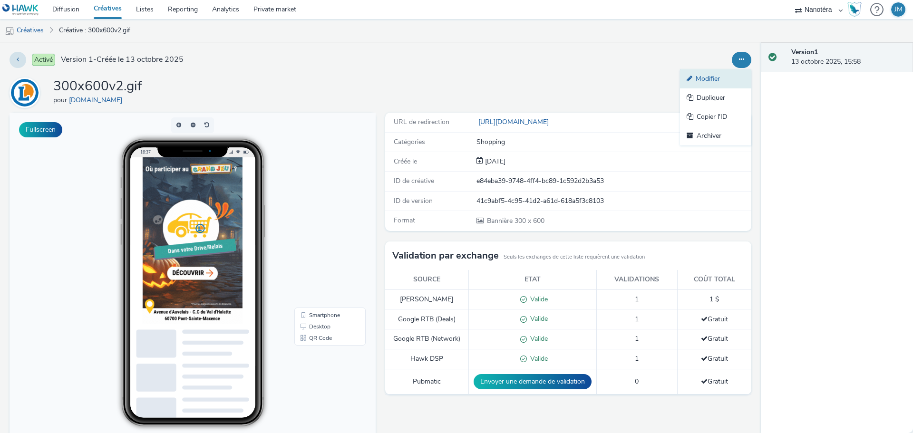
click at [710, 83] on link "Modifier" at bounding box center [715, 78] width 71 height 19
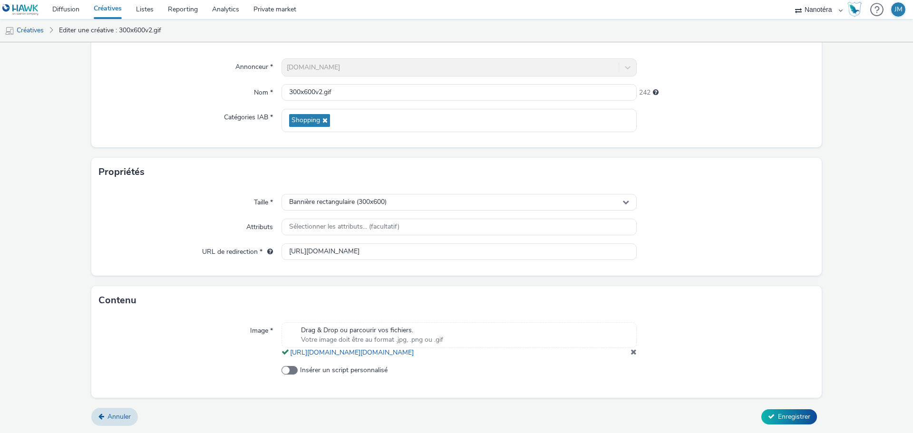
scroll to position [88, 0]
click at [631, 350] on span at bounding box center [634, 352] width 6 height 8
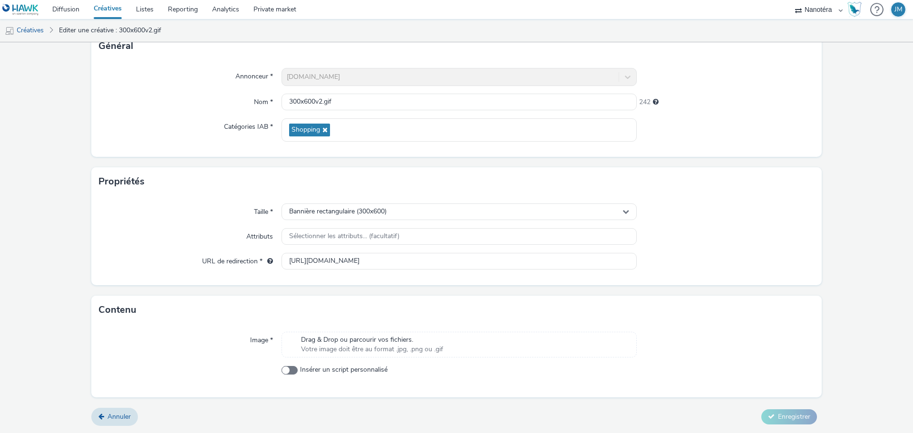
click at [423, 338] on span "Drag & Drop ou parcourir vos fichiers." at bounding box center [372, 340] width 142 height 10
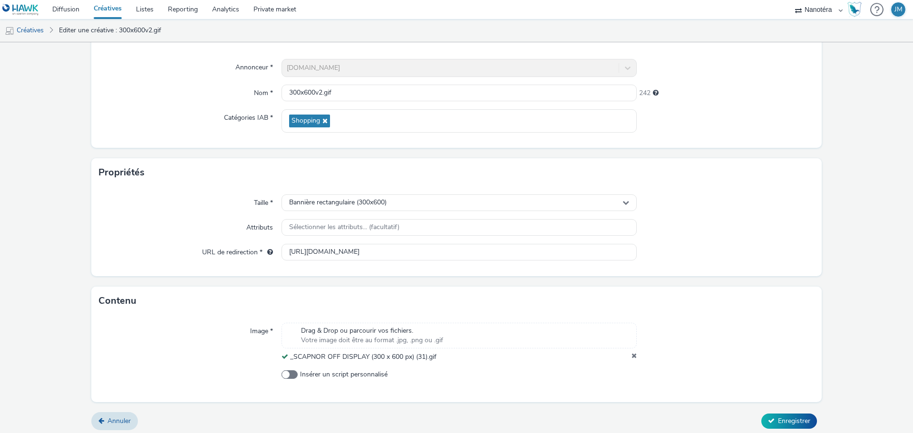
scroll to position [82, 0]
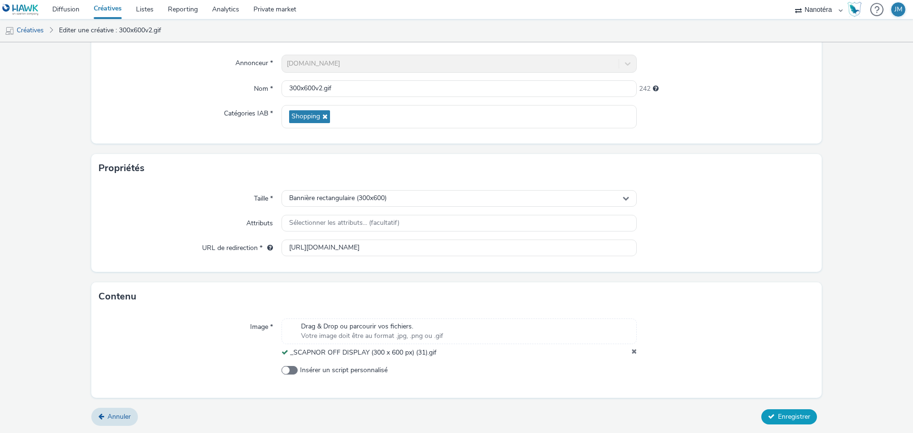
click at [799, 417] on span "Enregistrer" at bounding box center [794, 416] width 32 height 9
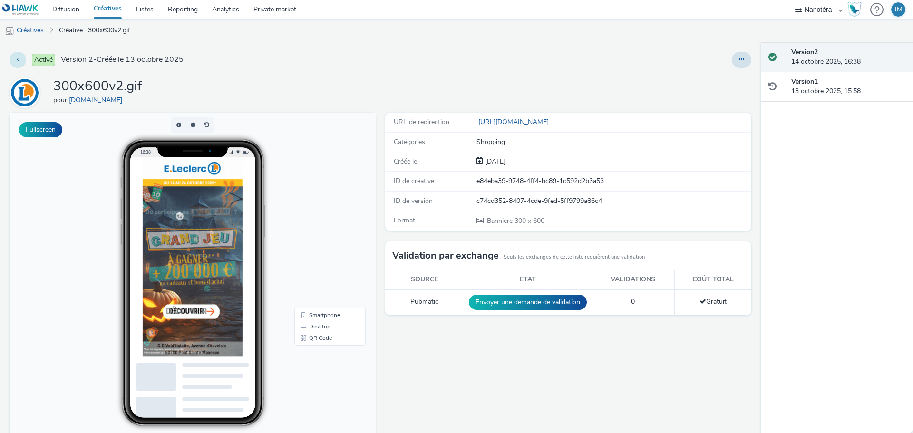
click at [19, 61] on icon at bounding box center [18, 59] width 2 height 7
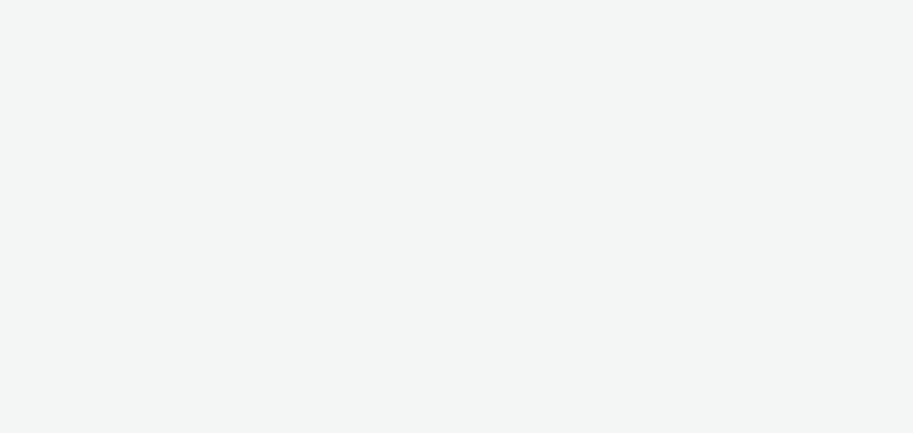
select select "7502541c-291d-438e-9ed0-28cfb675a45a"
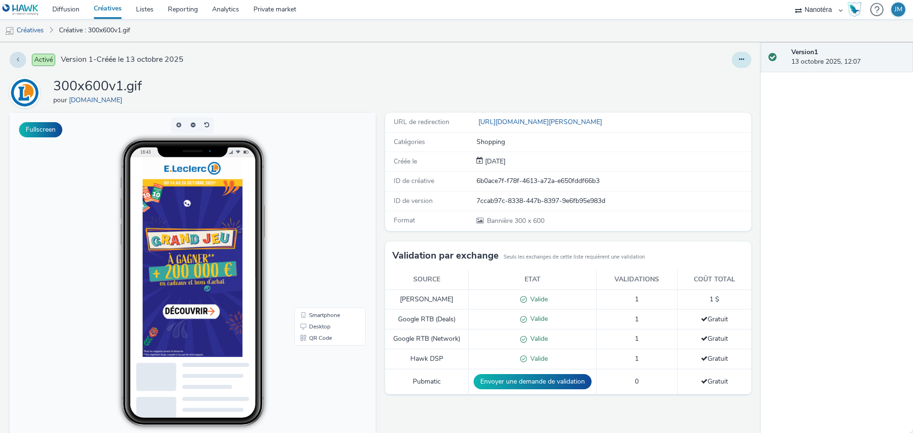
click at [742, 56] on button at bounding box center [742, 60] width 20 height 16
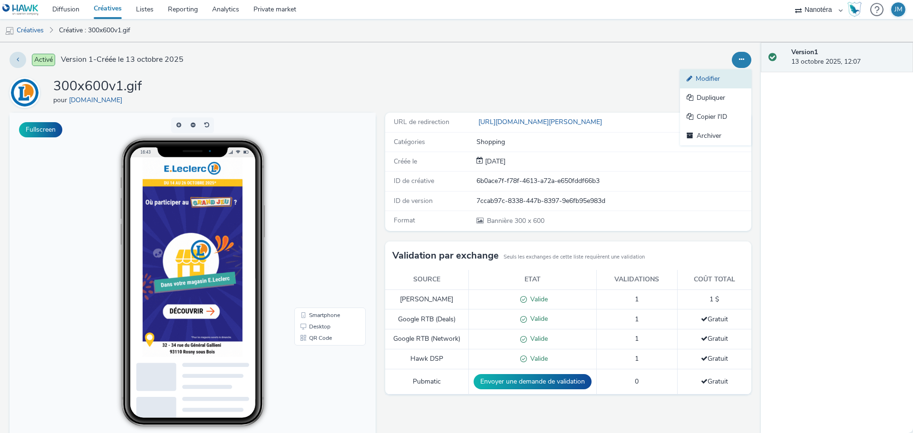
click at [693, 78] on link "Modifier" at bounding box center [715, 78] width 71 height 19
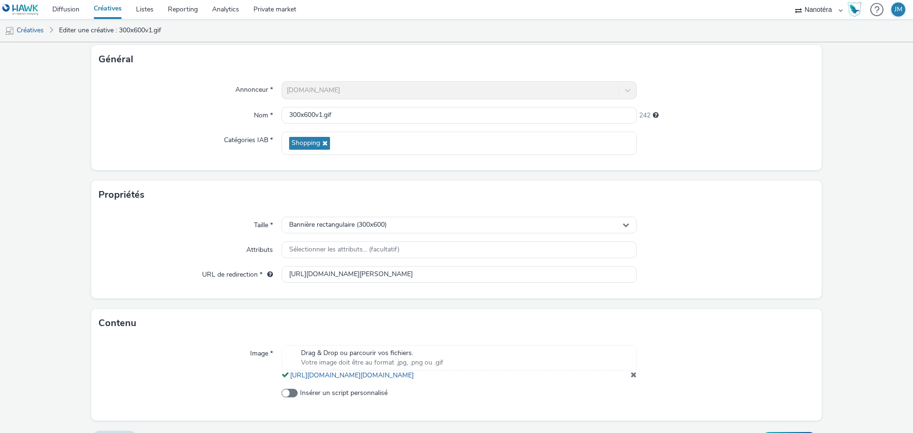
scroll to position [88, 0]
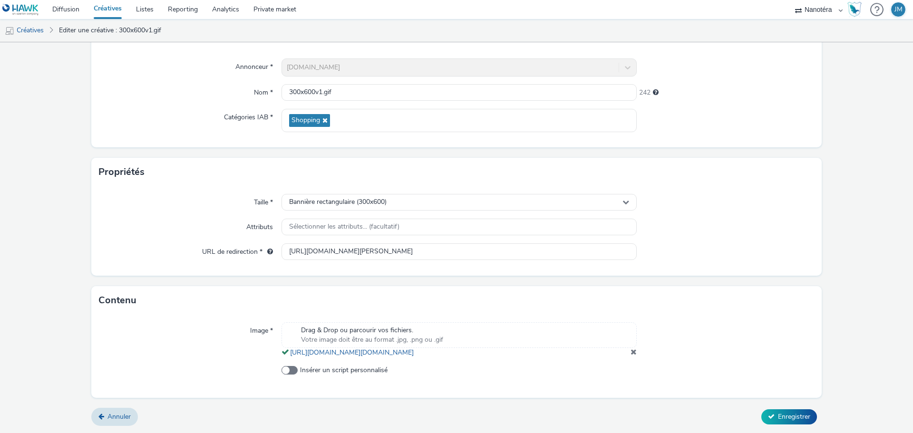
click at [631, 354] on span at bounding box center [634, 352] width 6 height 8
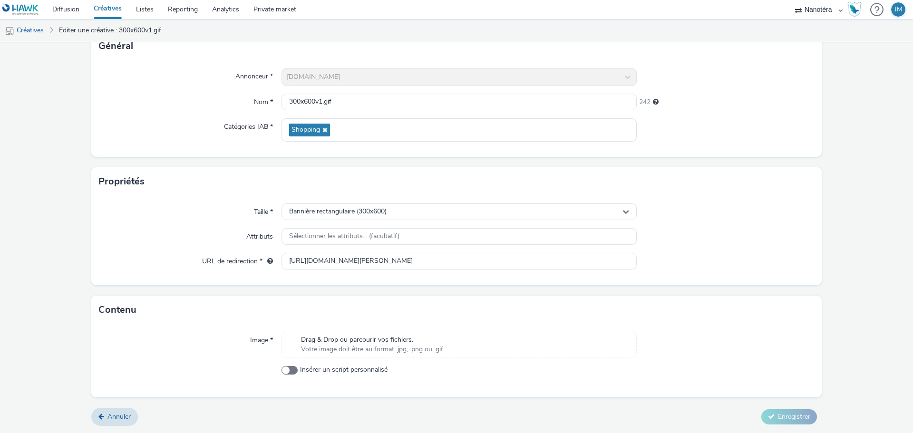
scroll to position [68, 0]
click at [404, 348] on span "Votre image doit être au format .jpg, .png ou .gif" at bounding box center [372, 350] width 142 height 10
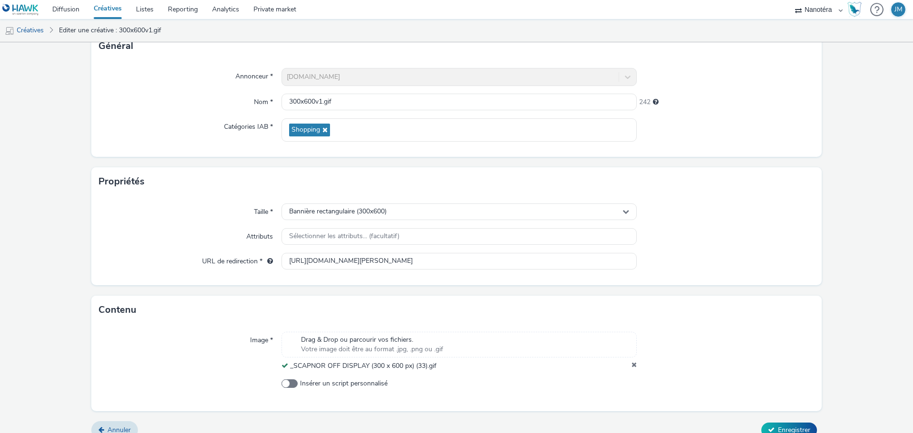
scroll to position [82, 0]
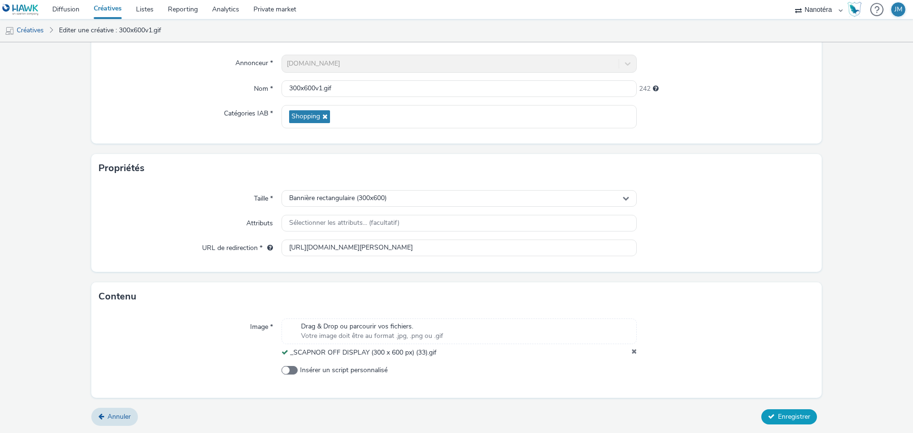
click at [782, 415] on span "Enregistrer" at bounding box center [794, 416] width 32 height 9
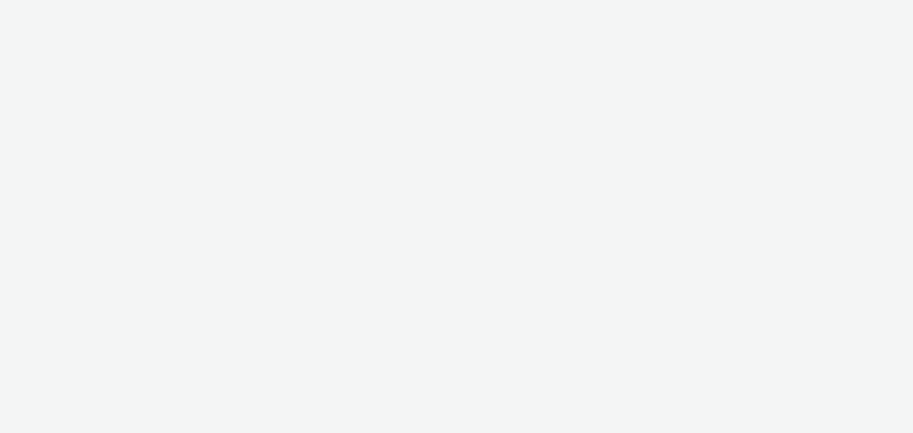
select select "7502541c-291d-438e-9ed0-28cfb675a45a"
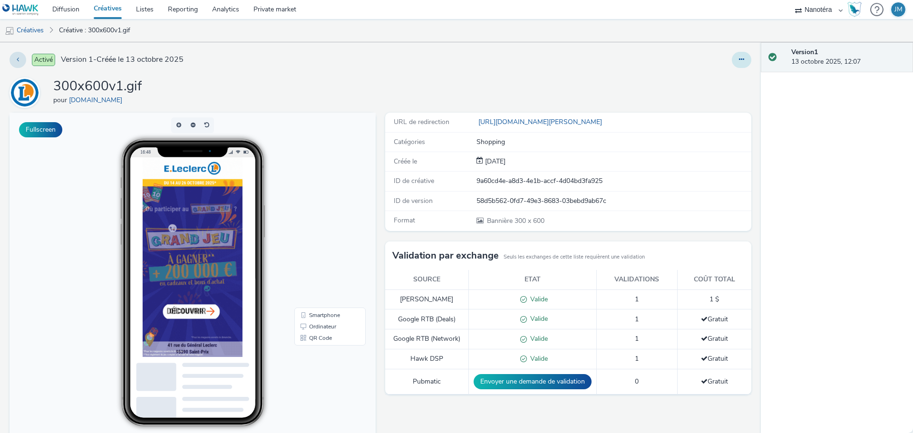
click at [732, 54] on button at bounding box center [742, 60] width 20 height 16
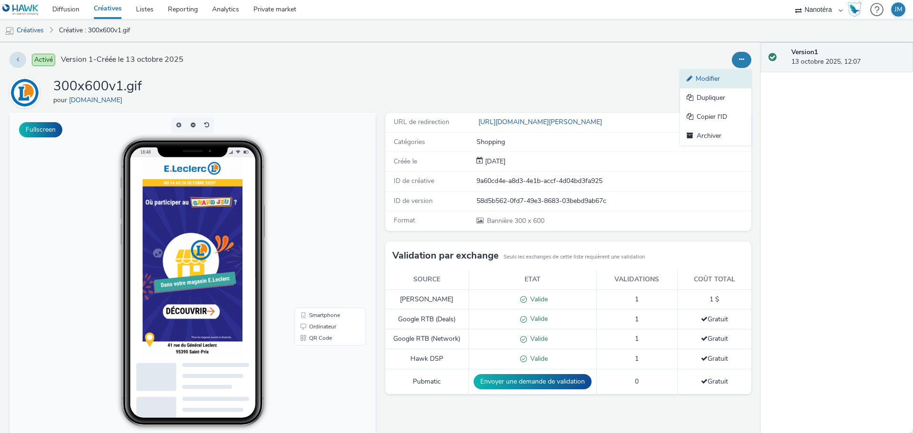
click at [687, 78] on icon at bounding box center [691, 78] width 9 height 7
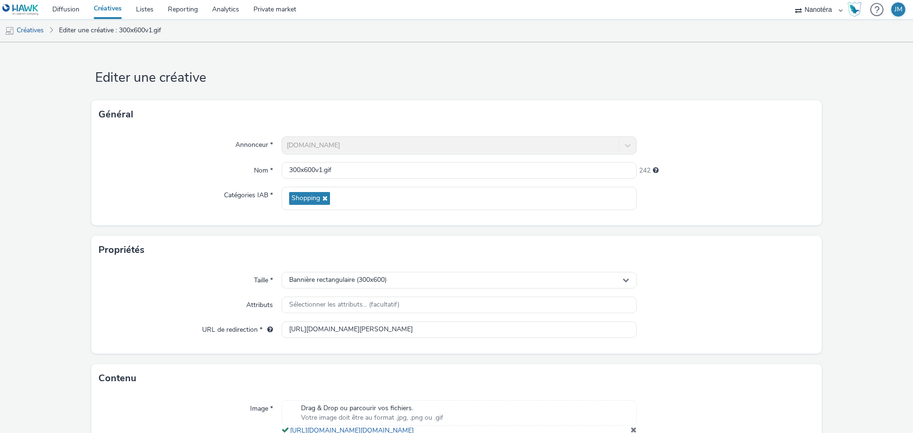
scroll to position [88, 0]
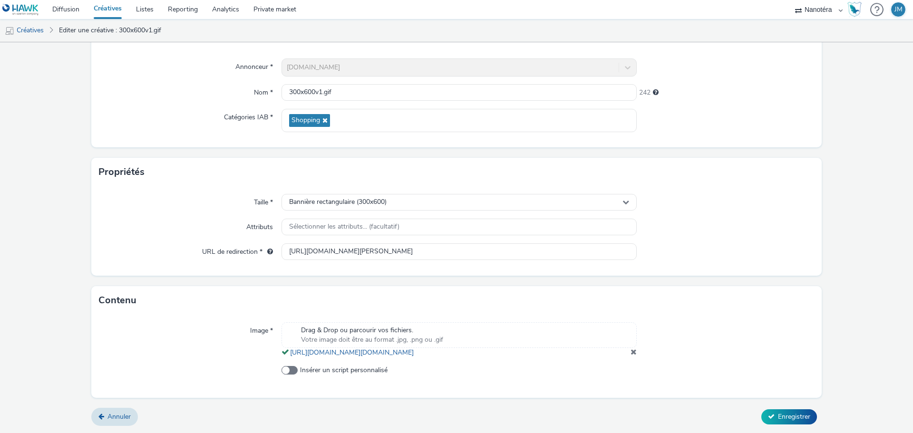
click at [631, 350] on span at bounding box center [634, 352] width 6 height 8
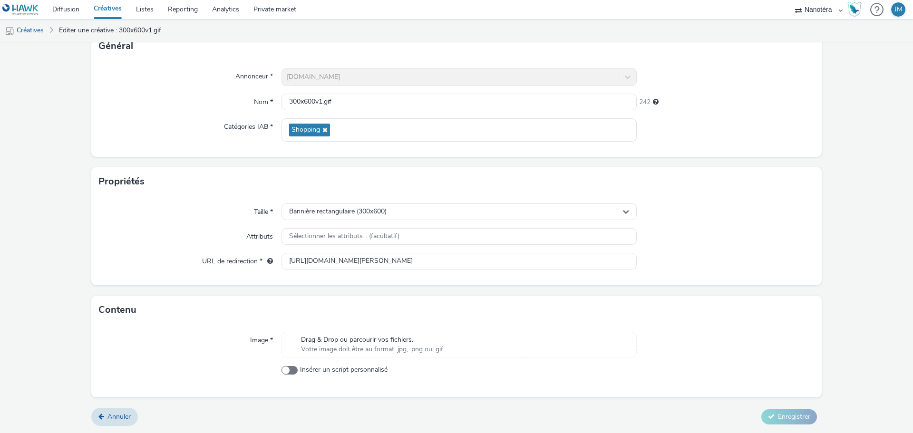
click at [395, 342] on span "Drag & Drop ou parcourir vos fichiers." at bounding box center [372, 340] width 142 height 10
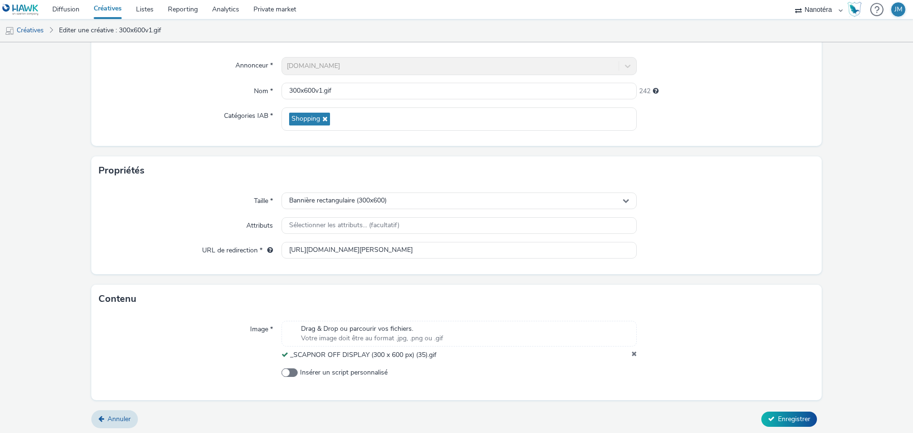
scroll to position [82, 0]
click at [778, 421] on span "Enregistrer" at bounding box center [794, 416] width 32 height 9
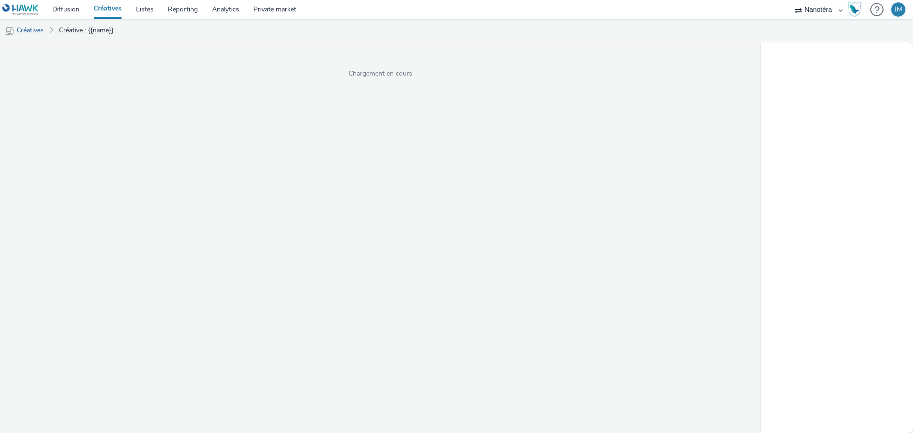
select select "7502541c-291d-438e-9ed0-28cfb675a45a"
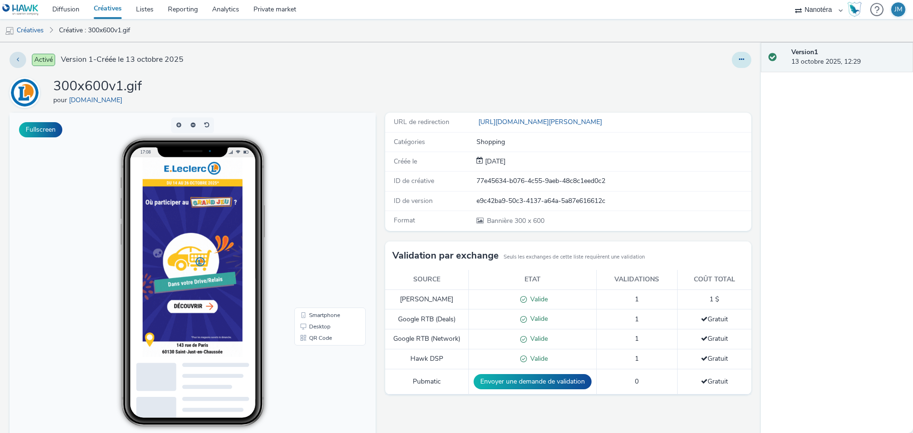
click at [732, 60] on button at bounding box center [742, 60] width 20 height 16
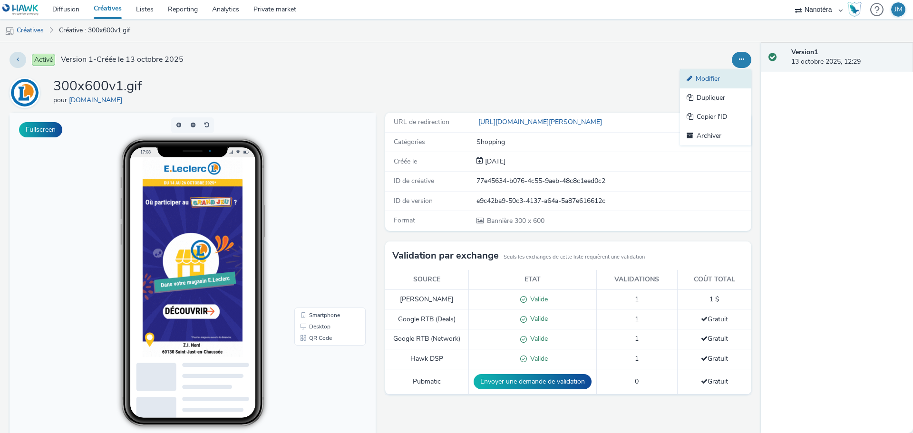
click at [704, 72] on link "Modifier" at bounding box center [715, 78] width 71 height 19
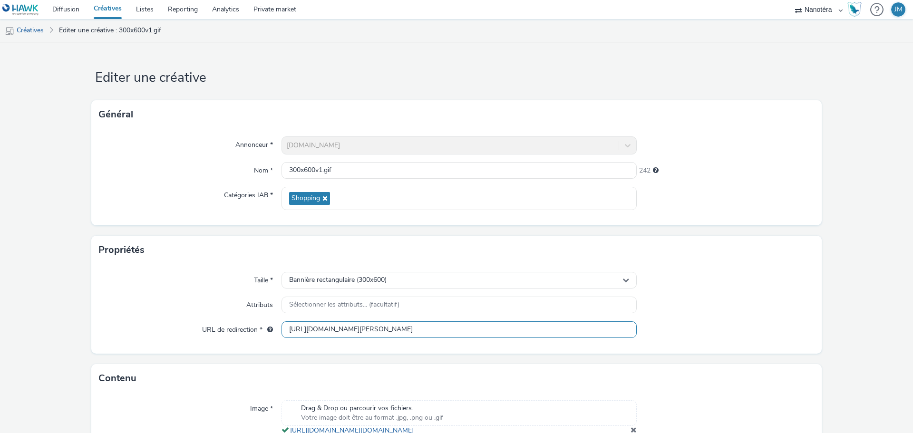
scroll to position [88, 0]
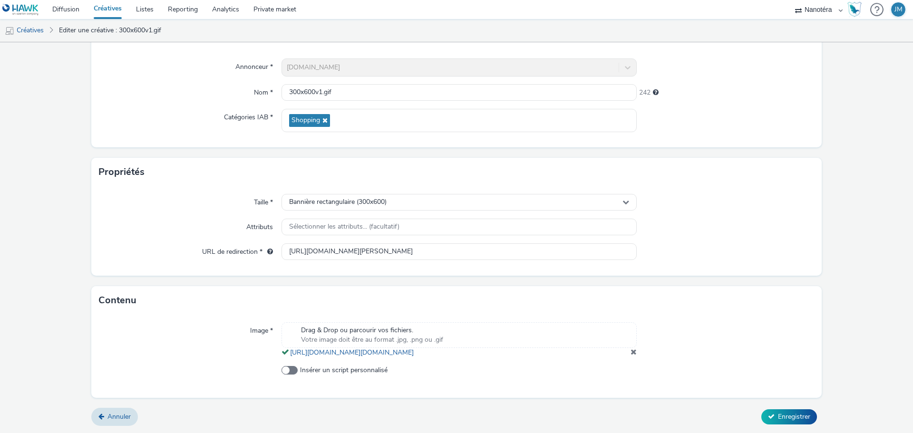
click at [631, 351] on span at bounding box center [634, 352] width 6 height 8
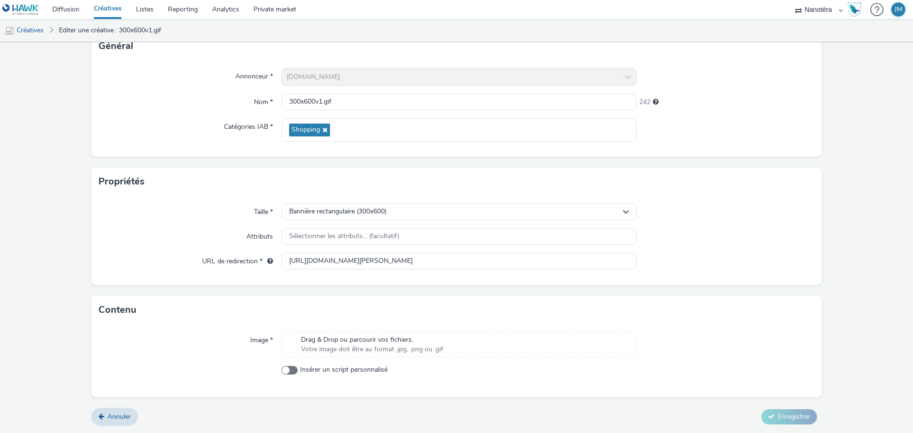
click at [341, 342] on span "Drag & Drop ou parcourir vos fichiers." at bounding box center [372, 340] width 142 height 10
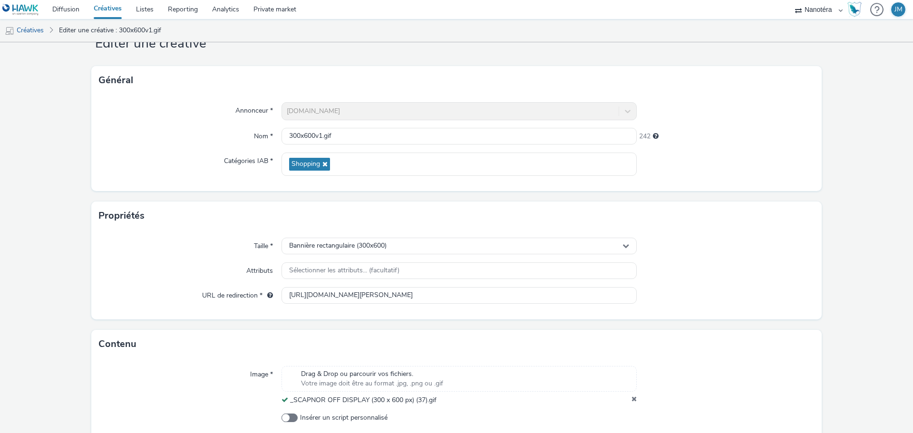
scroll to position [82, 0]
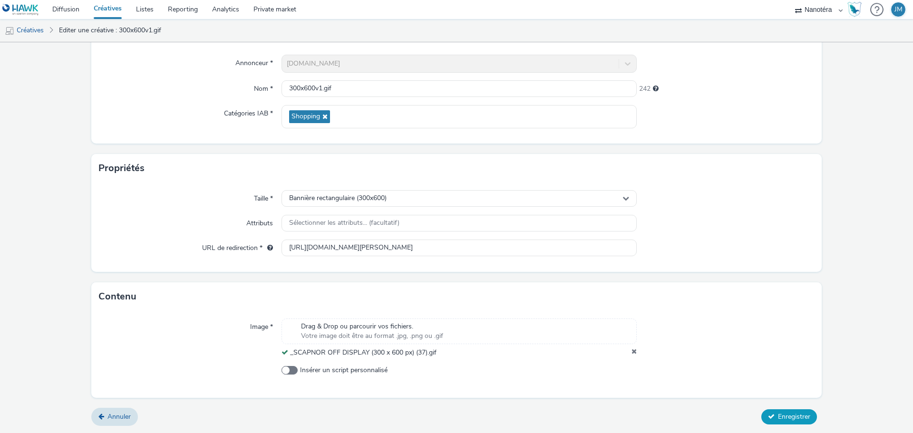
click at [789, 418] on span "Enregistrer" at bounding box center [794, 416] width 32 height 9
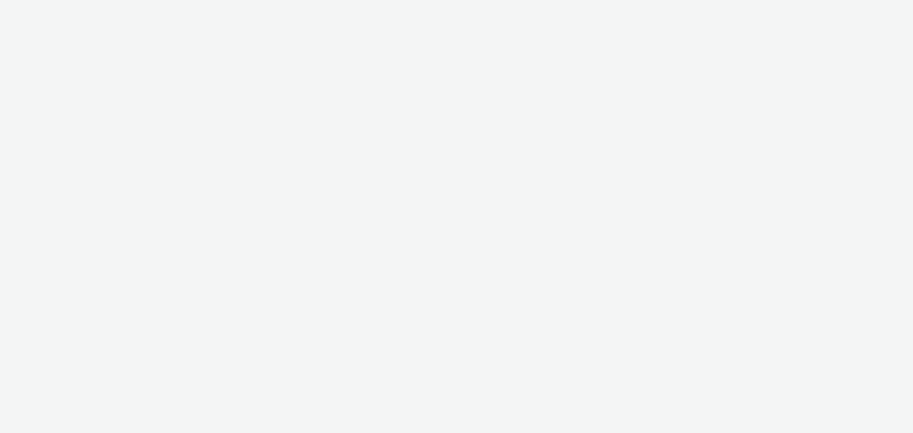
select select "7502541c-291d-438e-9ed0-28cfb675a45a"
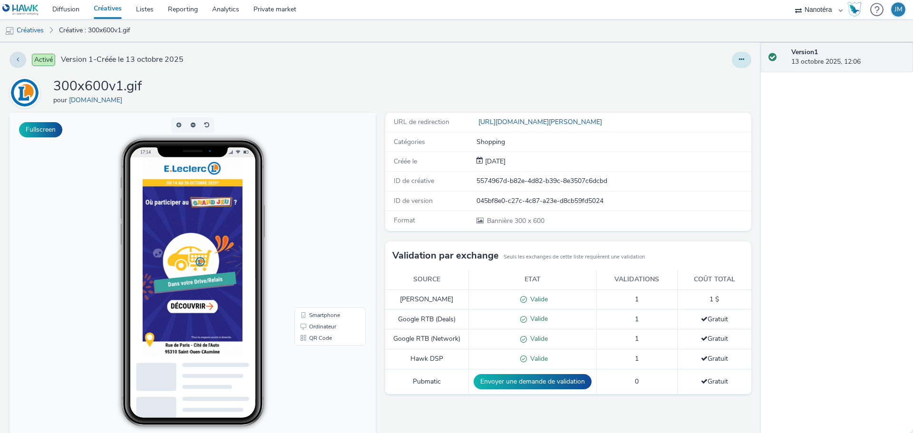
click at [739, 61] on icon at bounding box center [741, 59] width 5 height 7
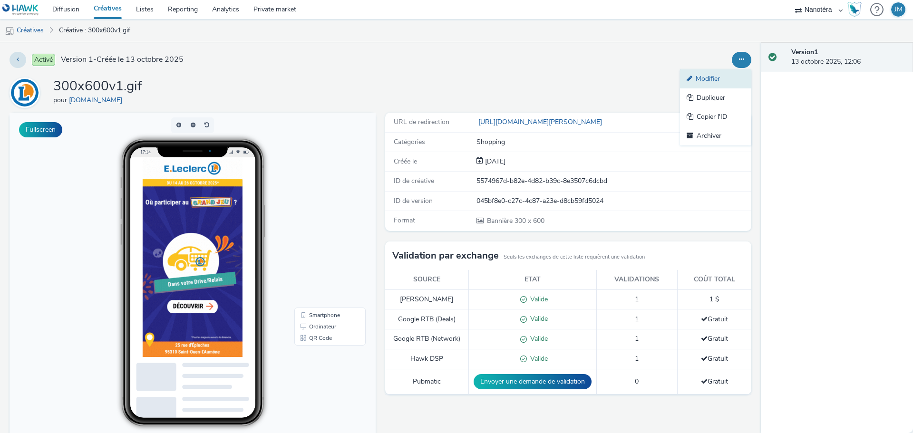
click at [694, 78] on link "Modifier" at bounding box center [715, 78] width 71 height 19
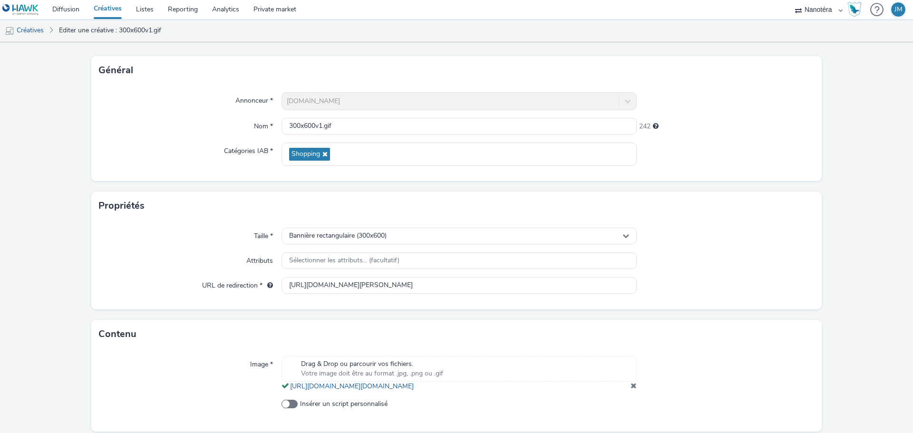
scroll to position [88, 0]
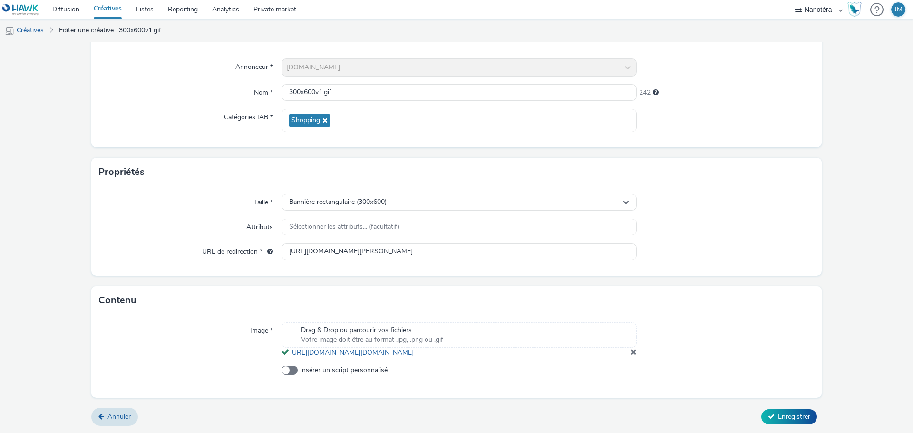
click at [631, 351] on span at bounding box center [634, 352] width 6 height 8
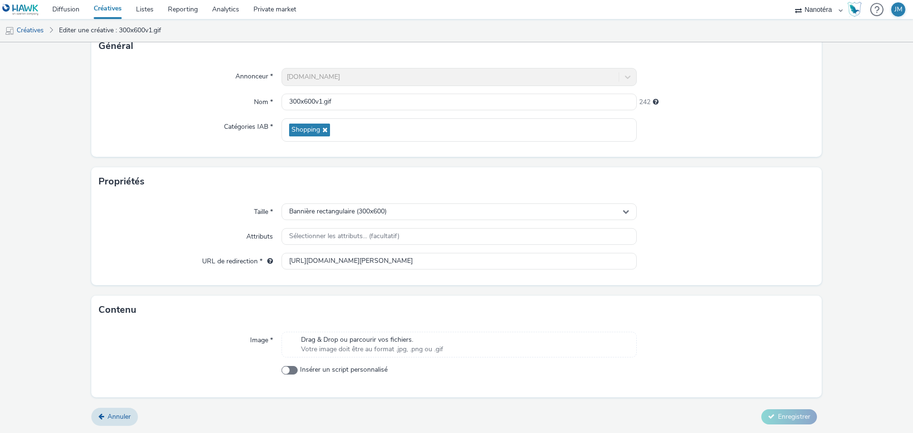
click at [370, 347] on span "Votre image doit être au format .jpg, .png ou .gif" at bounding box center [372, 350] width 142 height 10
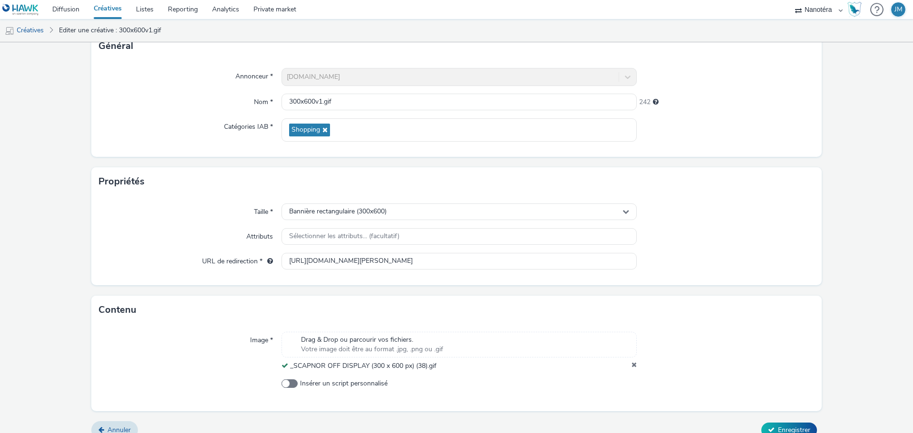
scroll to position [82, 0]
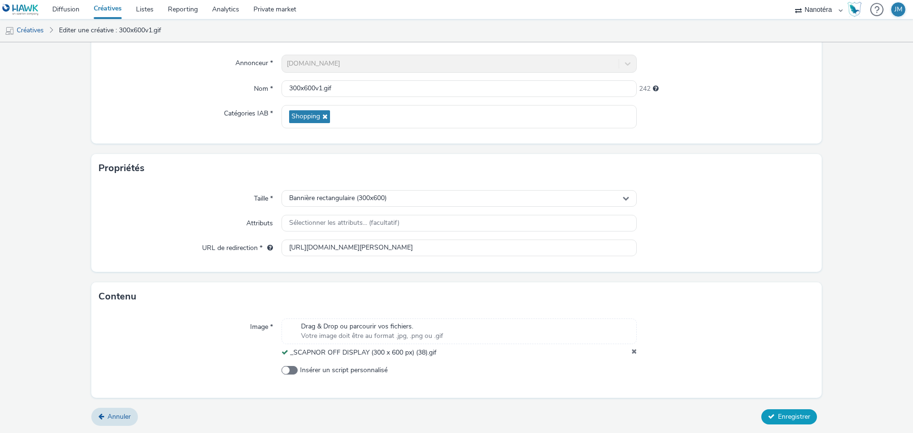
click at [795, 420] on span "Enregistrer" at bounding box center [794, 416] width 32 height 9
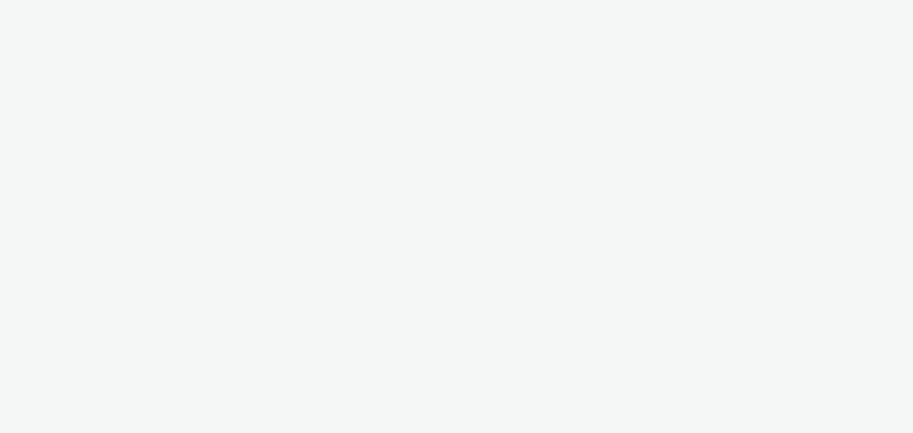
select select "7502541c-291d-438e-9ed0-28cfb675a45a"
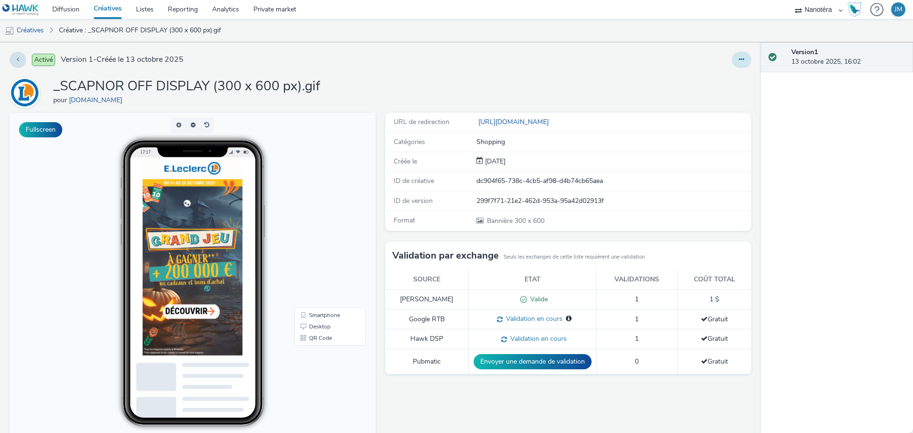
click at [738, 60] on button at bounding box center [742, 60] width 20 height 16
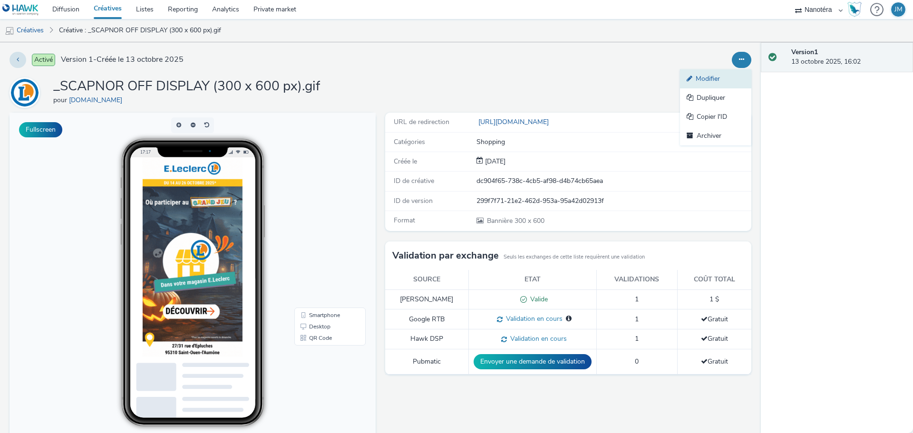
click at [713, 73] on link "Modifier" at bounding box center [715, 78] width 71 height 19
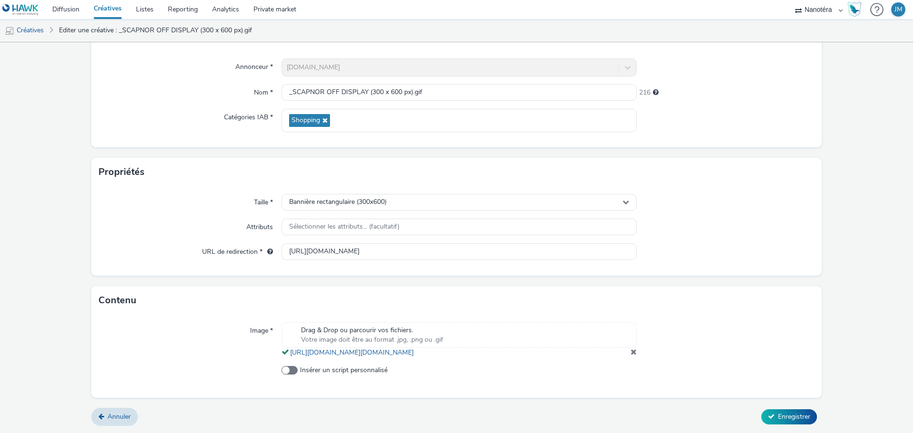
click at [631, 352] on span at bounding box center [634, 352] width 6 height 8
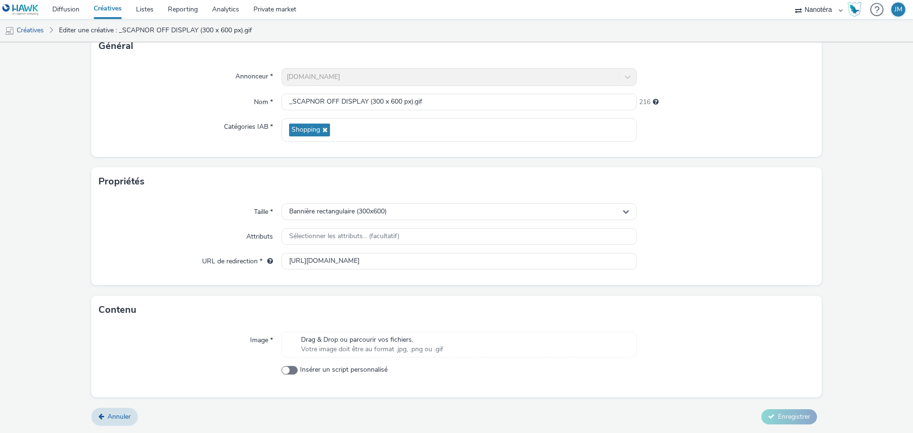
click at [429, 352] on span "Votre image doit être au format .jpg, .png ou .gif" at bounding box center [372, 350] width 142 height 10
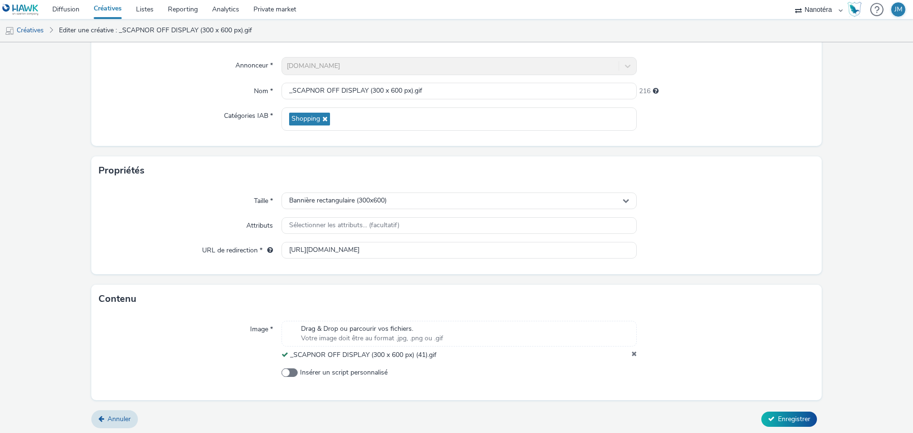
scroll to position [82, 0]
click at [781, 414] on span "Enregistrer" at bounding box center [794, 416] width 32 height 9
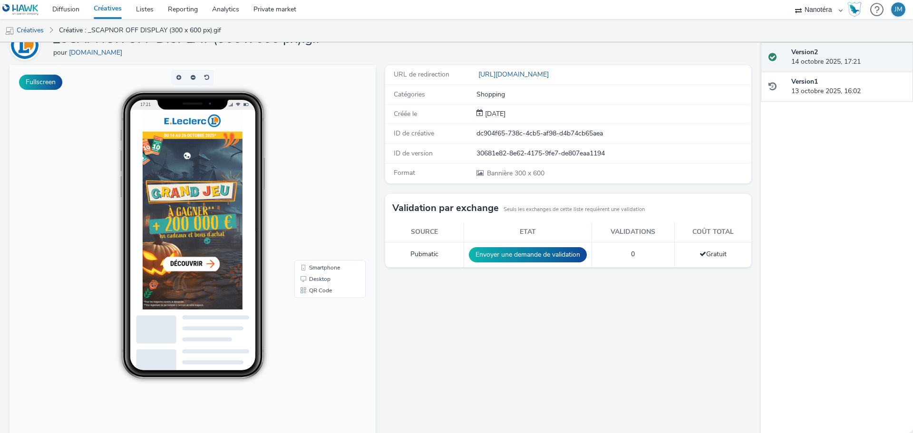
scroll to position [80, 0]
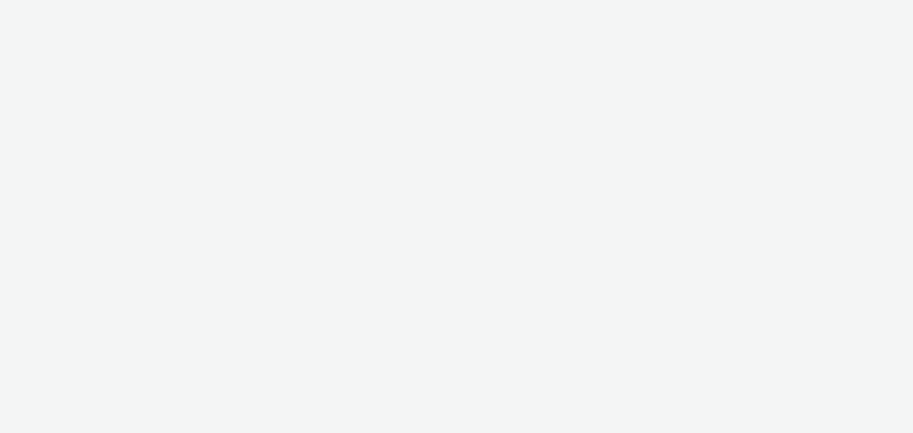
select select "7502541c-291d-438e-9ed0-28cfb675a45a"
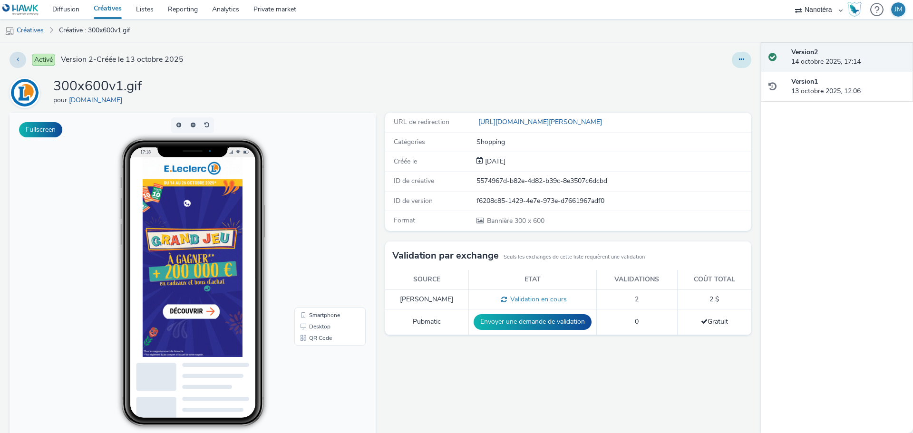
click at [732, 59] on button at bounding box center [742, 60] width 20 height 16
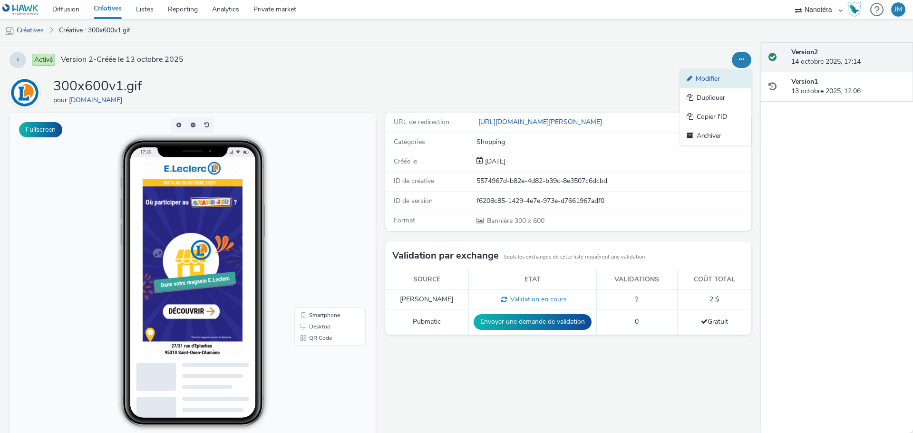
click at [693, 74] on link "Modifier" at bounding box center [715, 78] width 71 height 19
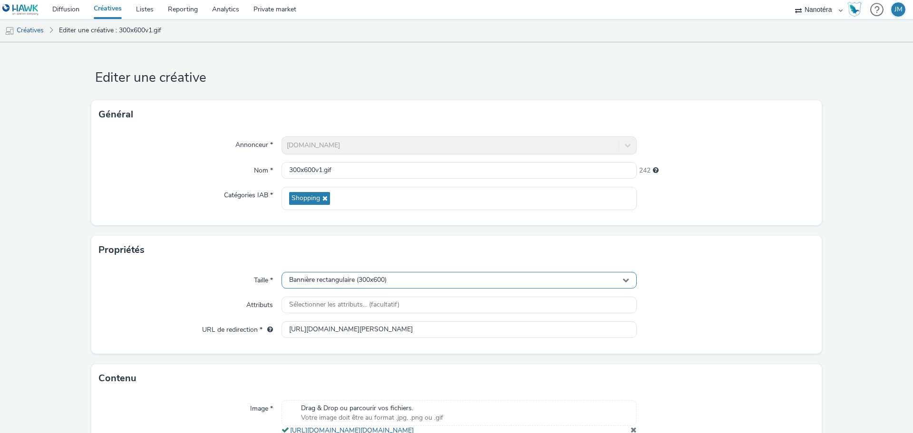
scroll to position [88, 0]
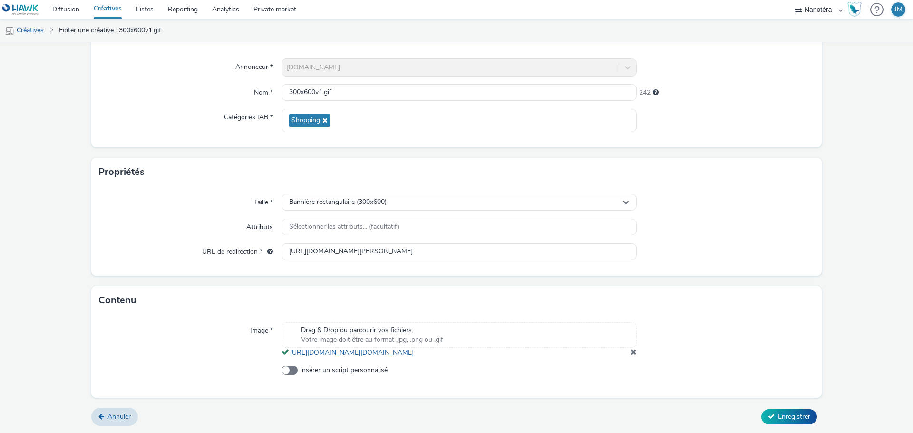
click at [631, 352] on span at bounding box center [634, 352] width 6 height 8
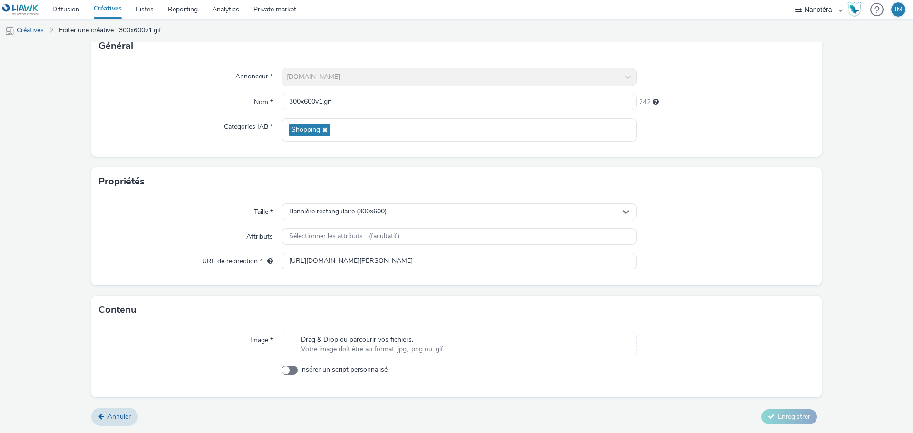
click at [412, 357] on div "Drag & Drop ou parcourir vos fichiers. Votre image doit être au format .jpg, .p…" at bounding box center [459, 345] width 355 height 26
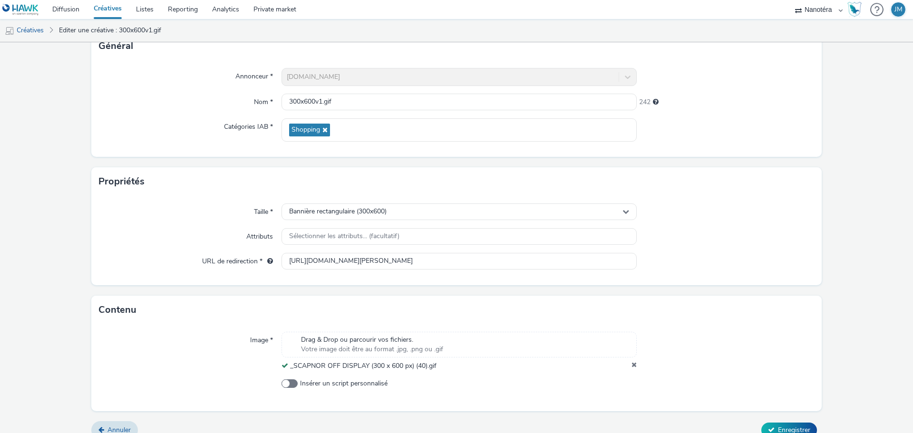
scroll to position [82, 0]
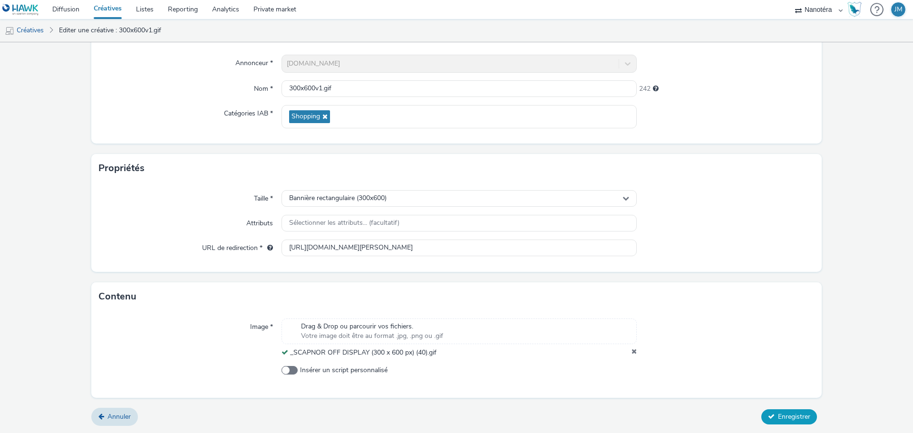
click at [778, 420] on span "Enregistrer" at bounding box center [794, 416] width 32 height 9
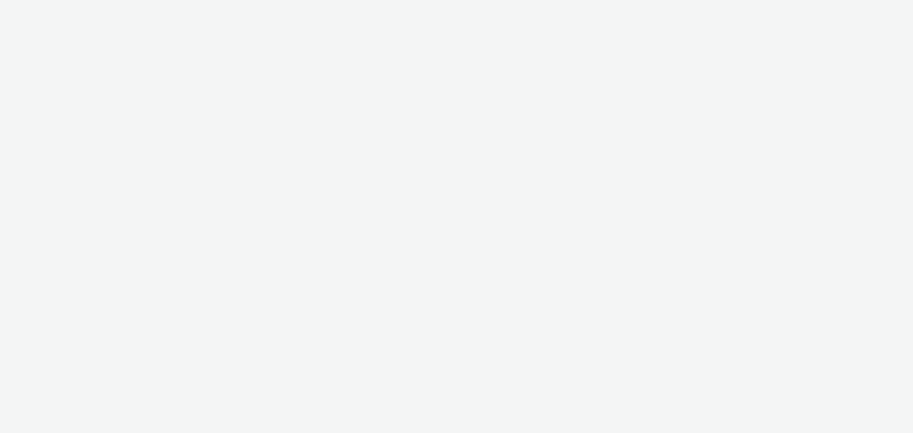
select select "7502541c-291d-438e-9ed0-28cfb675a45a"
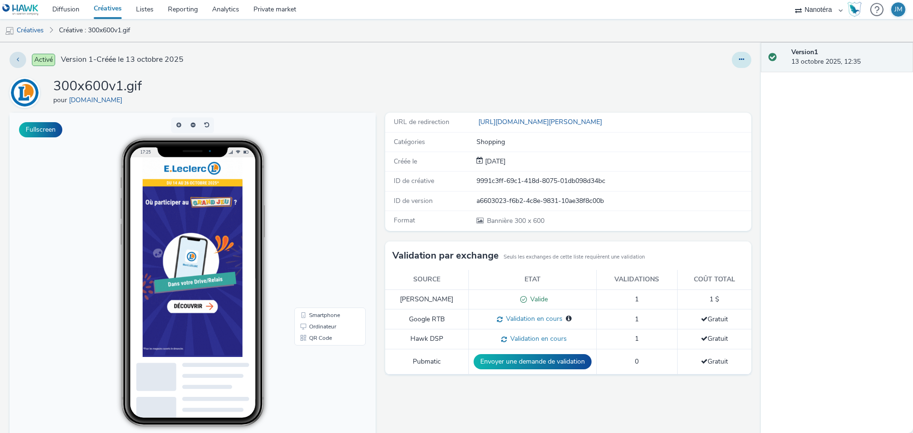
click at [732, 63] on button at bounding box center [742, 60] width 20 height 16
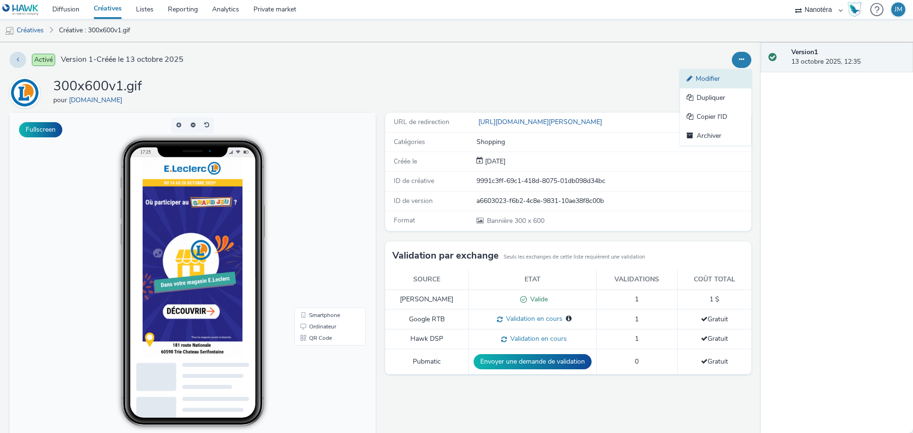
click at [694, 81] on link "Modifier" at bounding box center [715, 78] width 71 height 19
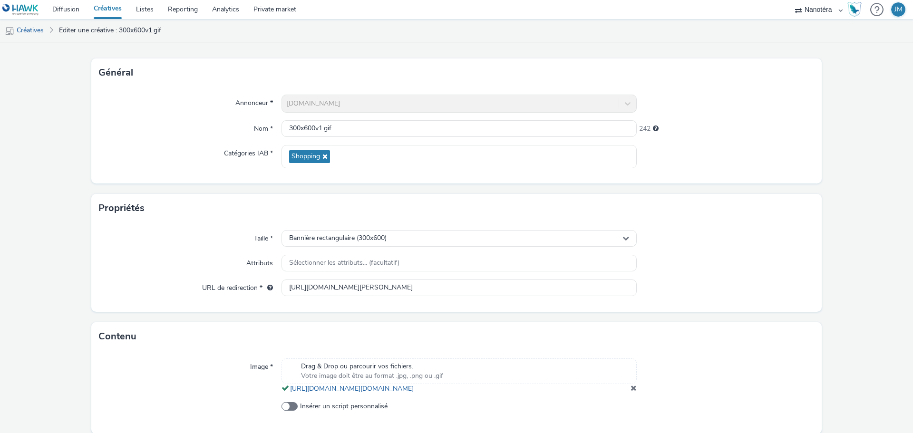
scroll to position [88, 0]
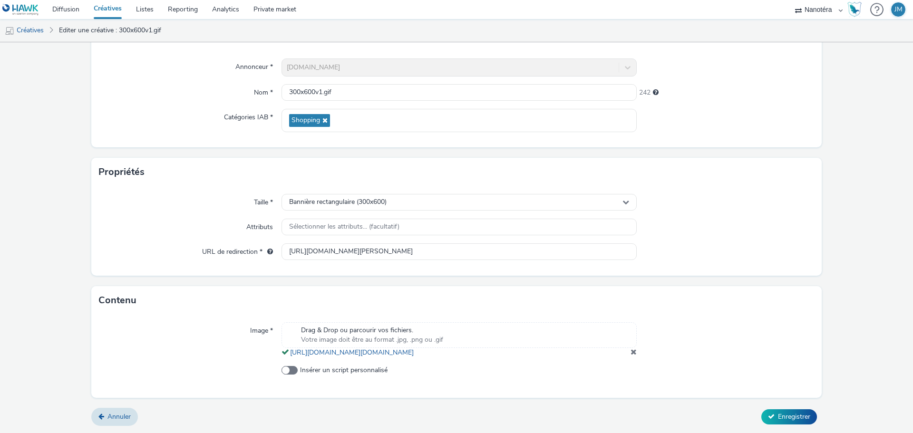
click at [631, 350] on span at bounding box center [634, 352] width 6 height 8
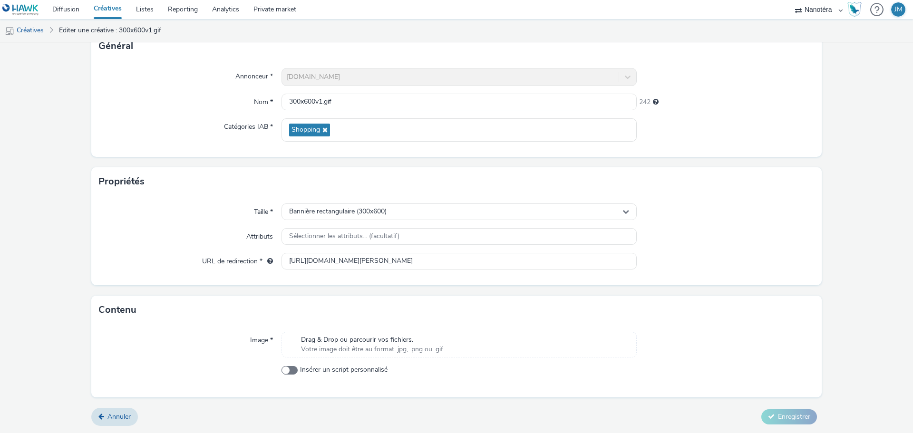
scroll to position [68, 0]
click at [406, 338] on span "Drag & Drop ou parcourir vos fichiers." at bounding box center [372, 340] width 142 height 10
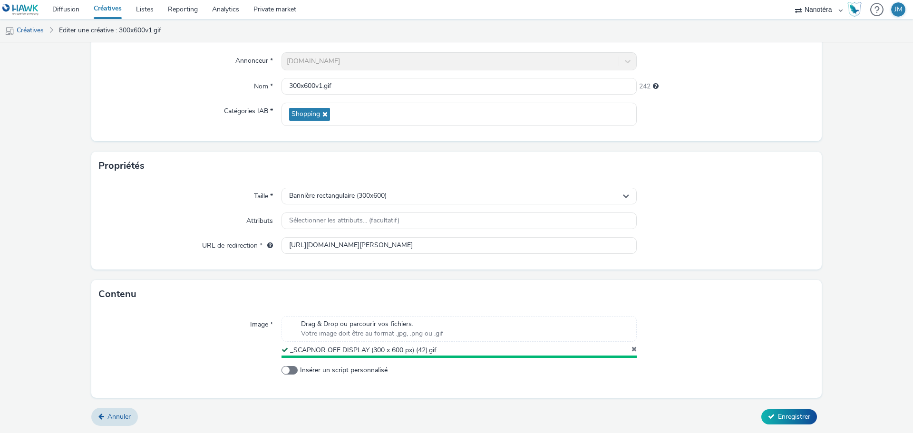
scroll to position [82, 0]
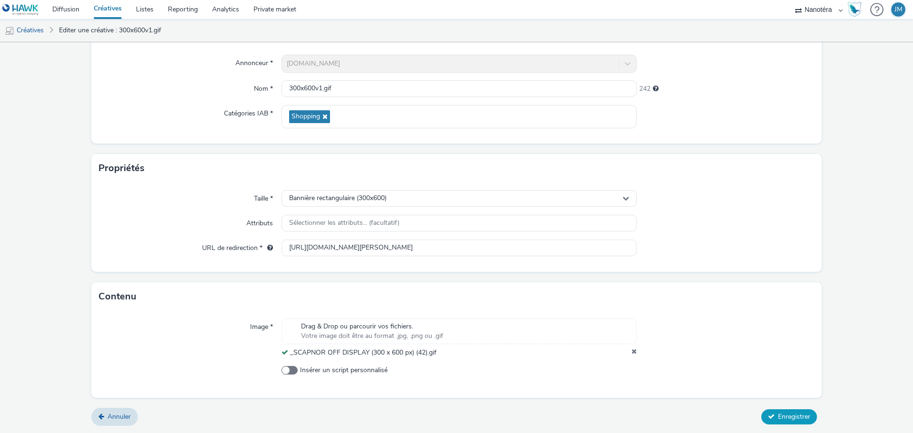
click at [782, 420] on span "Enregistrer" at bounding box center [794, 416] width 32 height 9
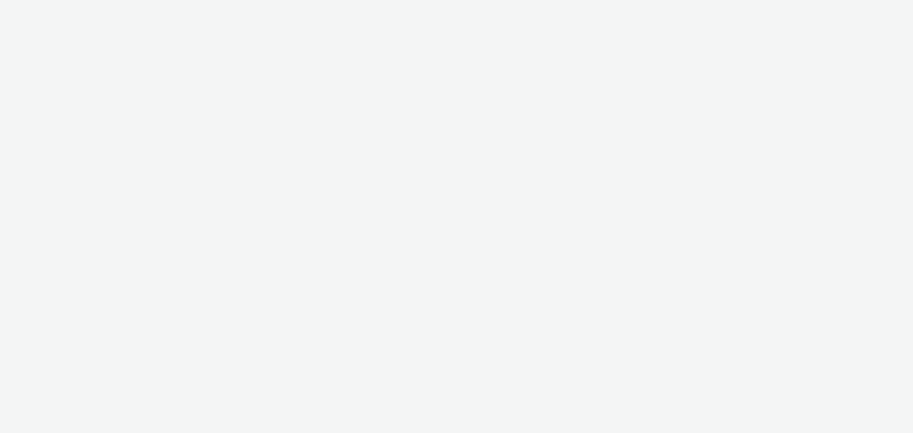
select select "7502541c-291d-438e-9ed0-28cfb675a45a"
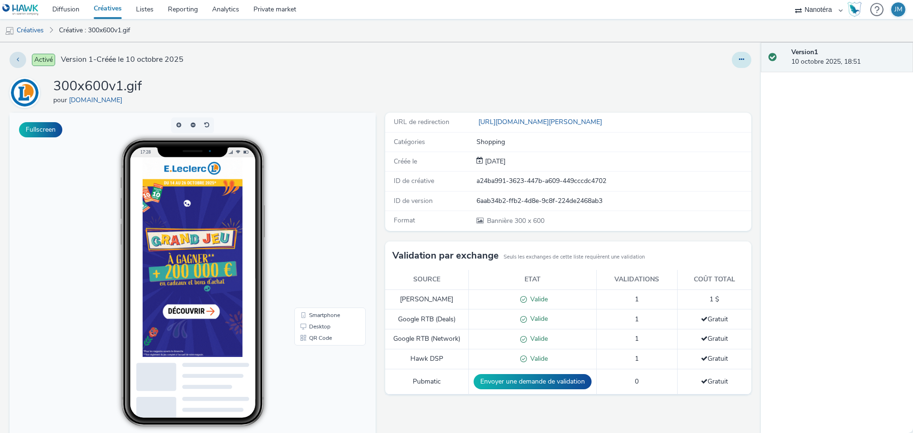
click at [739, 61] on icon at bounding box center [741, 59] width 5 height 7
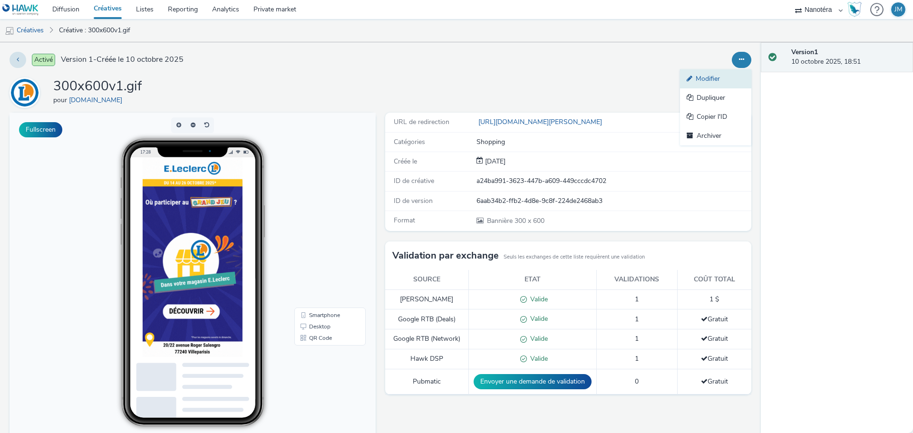
click at [702, 78] on link "Modifier" at bounding box center [715, 78] width 71 height 19
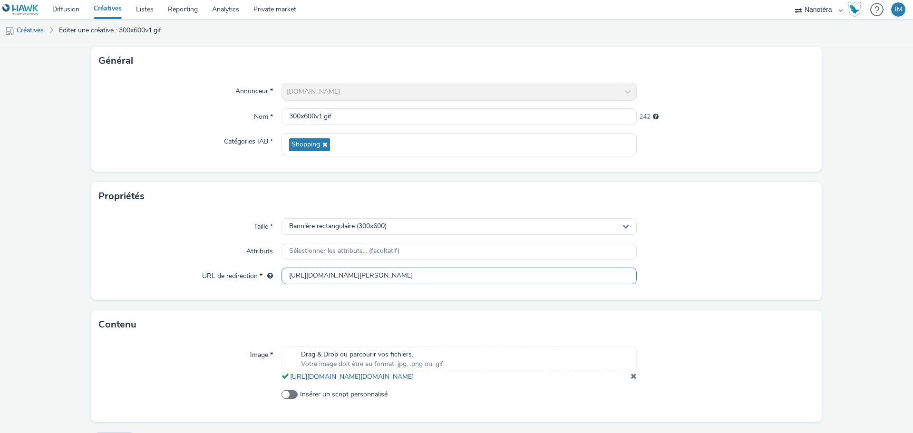
scroll to position [88, 0]
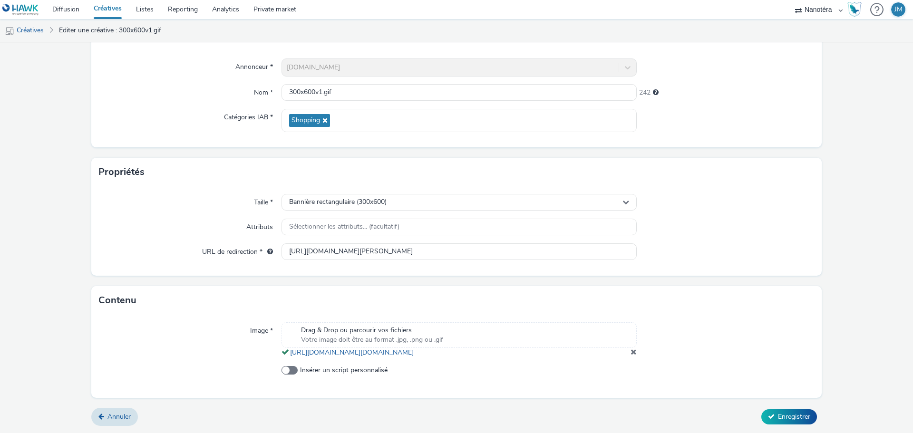
click at [631, 354] on span at bounding box center [634, 352] width 6 height 8
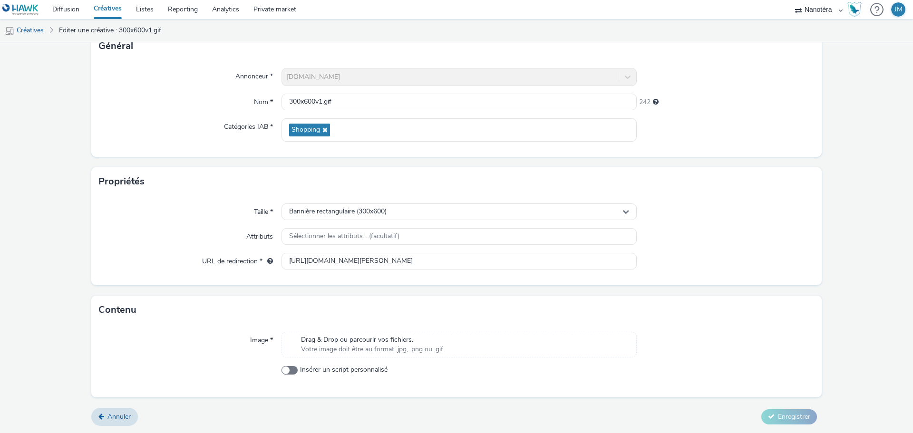
scroll to position [68, 0]
click at [409, 338] on span "Drag & Drop ou parcourir vos fichiers." at bounding box center [372, 340] width 142 height 10
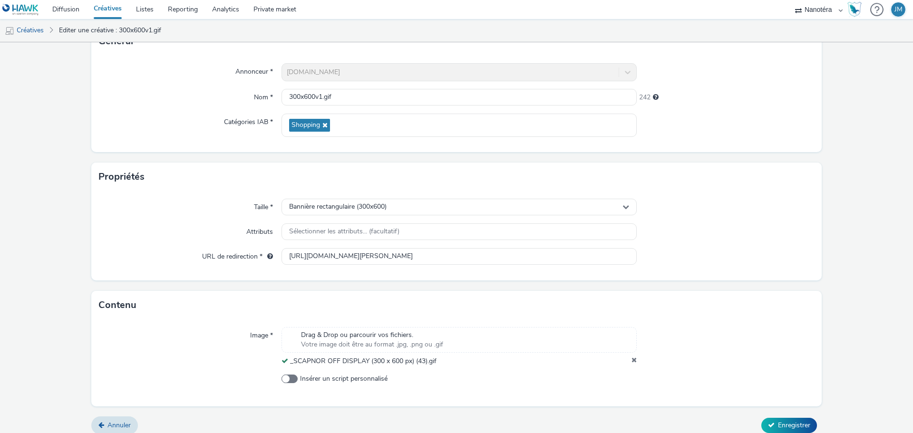
scroll to position [82, 0]
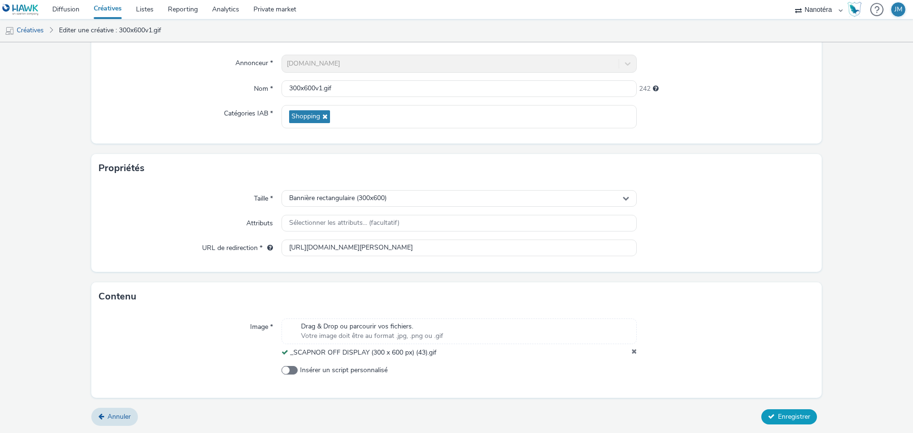
click at [777, 408] on form "Editer une créative Général Annonceur * [DOMAIN_NAME] Nom * 300x600v1.gif 242 C…" at bounding box center [456, 197] width 913 height 473
click at [776, 411] on button "Enregistrer" at bounding box center [790, 417] width 56 height 15
